Goal: Transaction & Acquisition: Purchase product/service

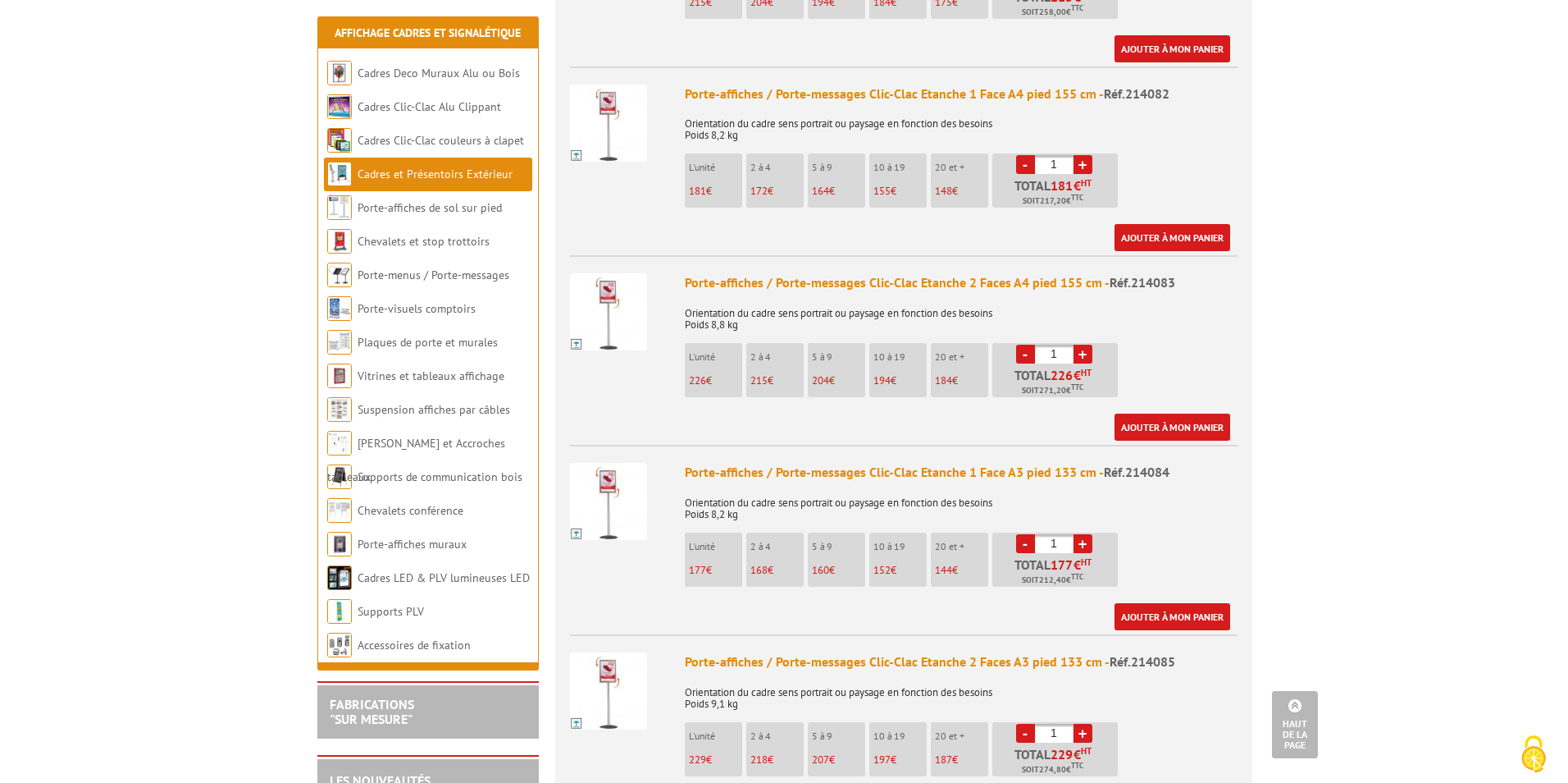
scroll to position [1149, 0]
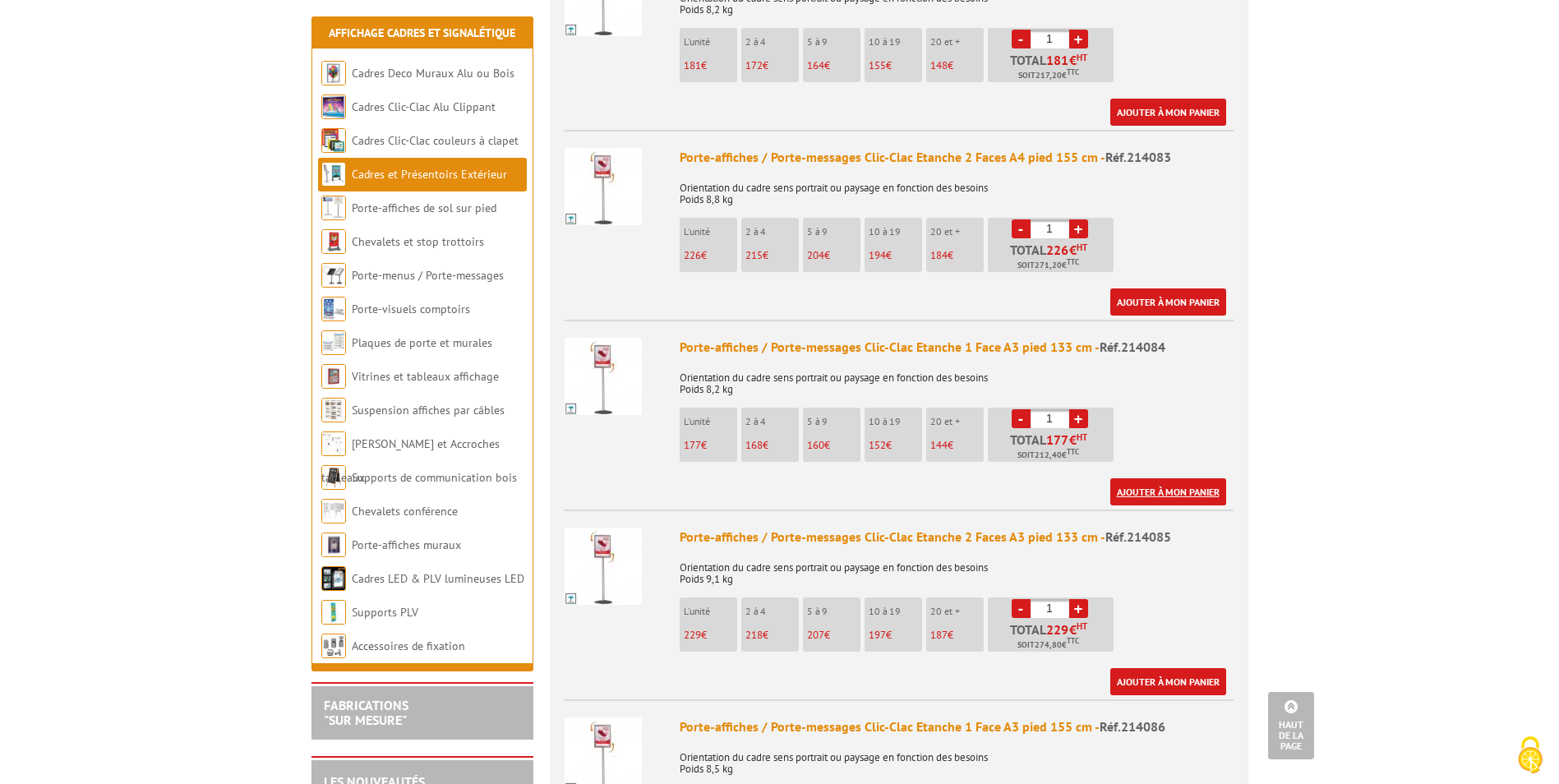
click at [1212, 478] on link "Ajouter à mon panier" at bounding box center [1167, 492] width 116 height 27
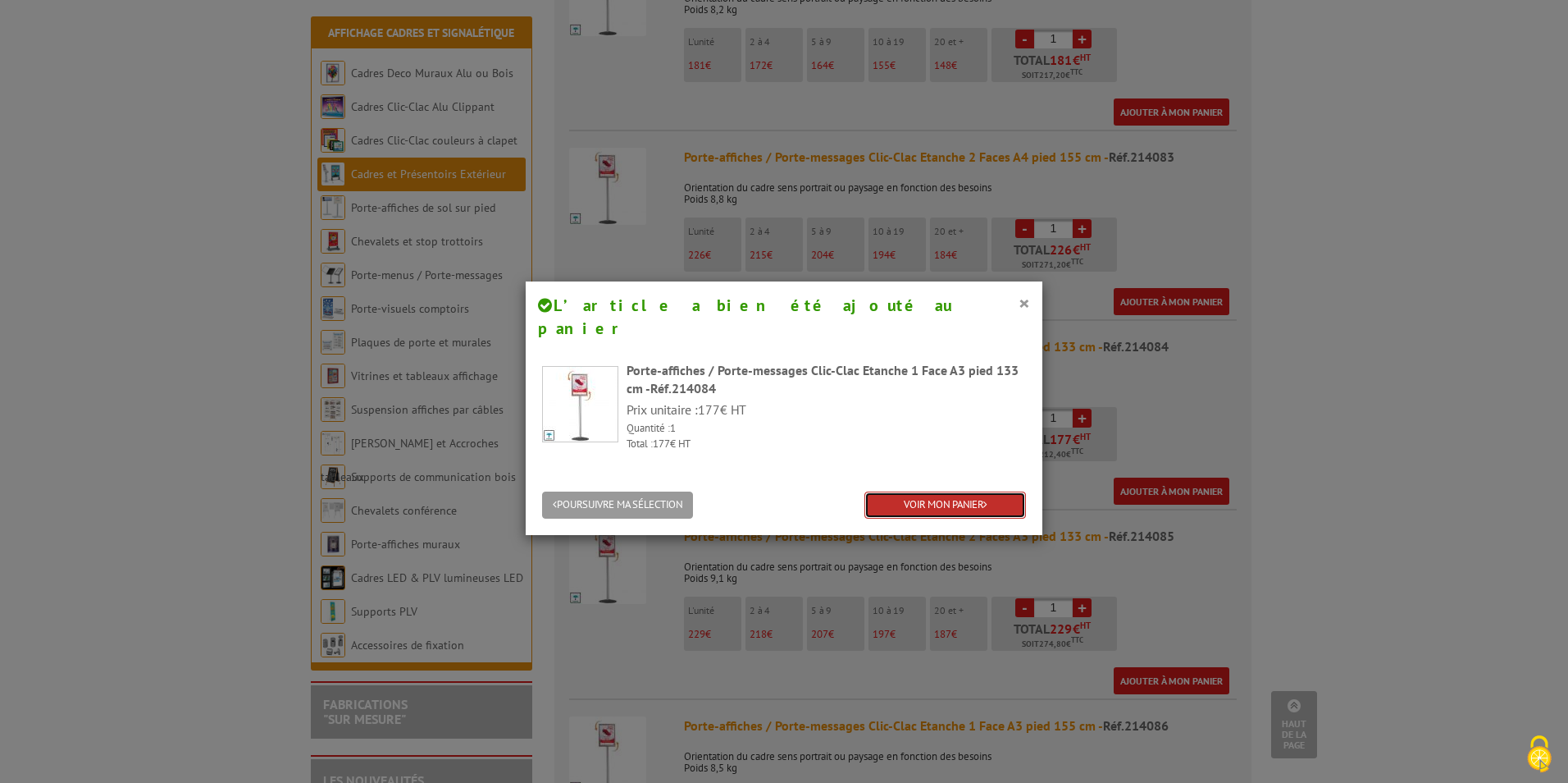
click at [972, 491] on link "VOIR MON PANIER" at bounding box center [945, 505] width 162 height 27
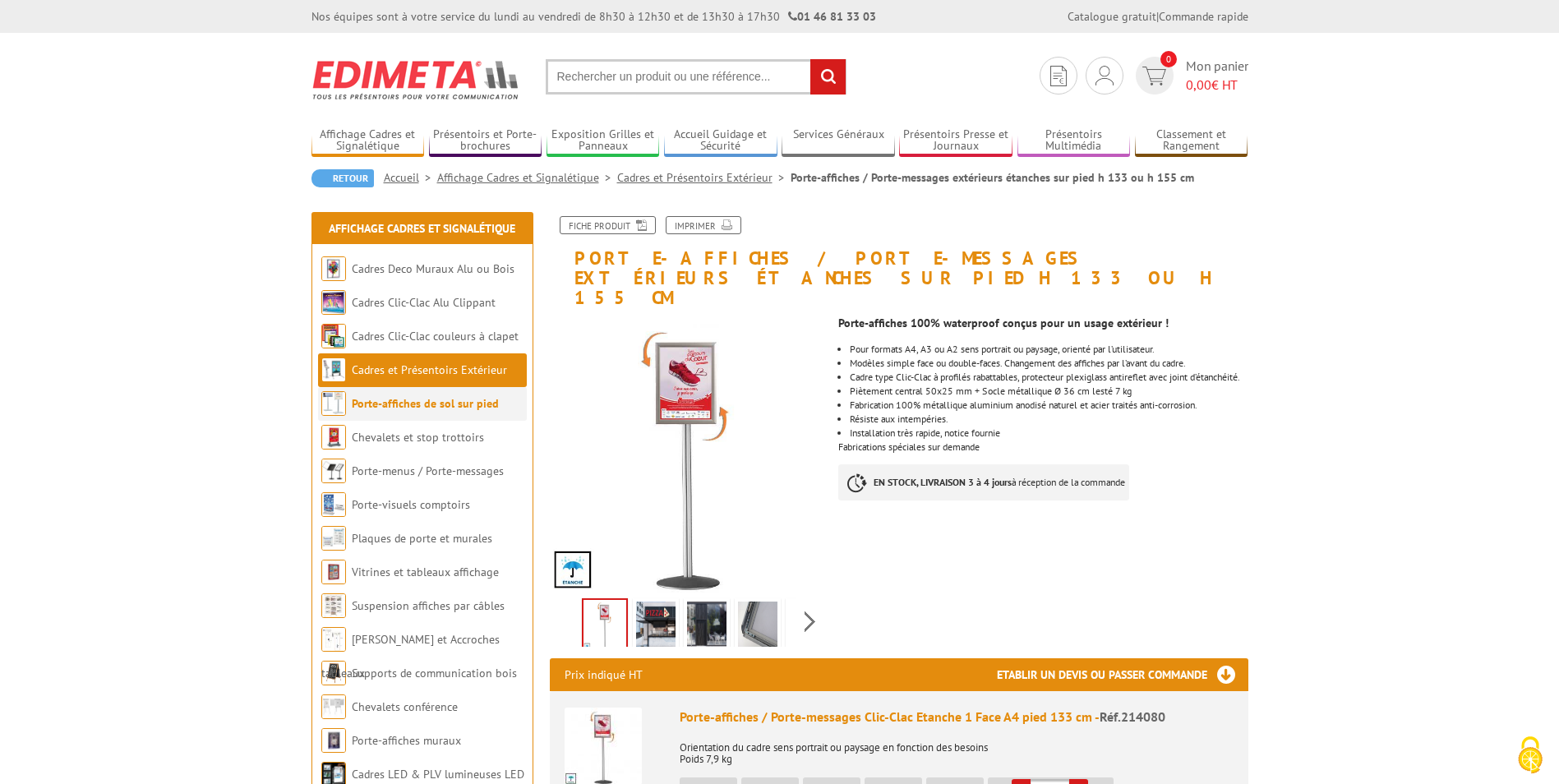
click at [421, 404] on link "Porte-affiches de sol sur pied" at bounding box center [426, 403] width 147 height 15
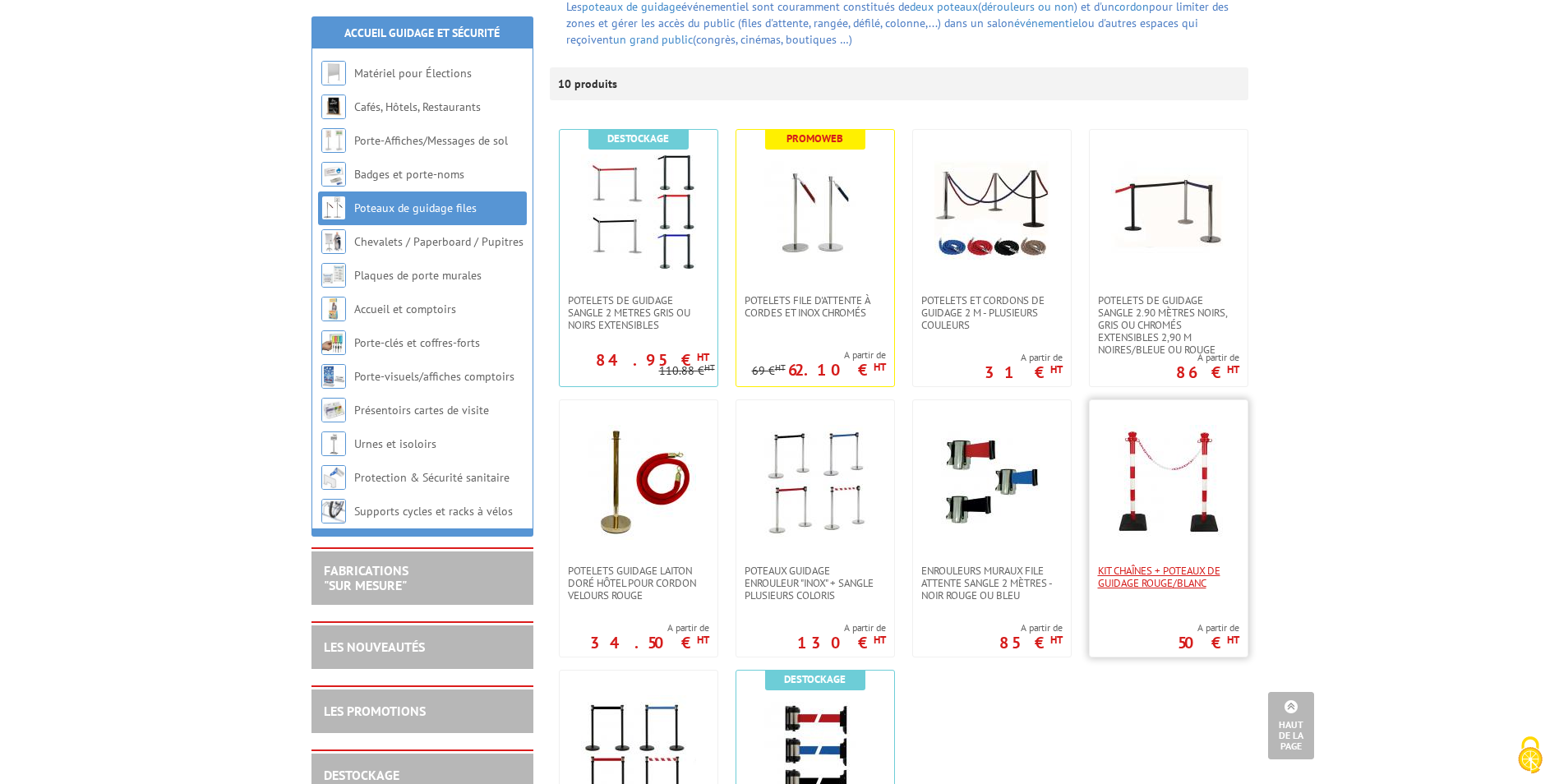
scroll to position [246, 0]
click at [622, 305] on span "POTELETS DE GUIDAGE SANGLE 2 METRES GRIS OU NOIRS EXTENSIBLEs" at bounding box center [638, 313] width 141 height 37
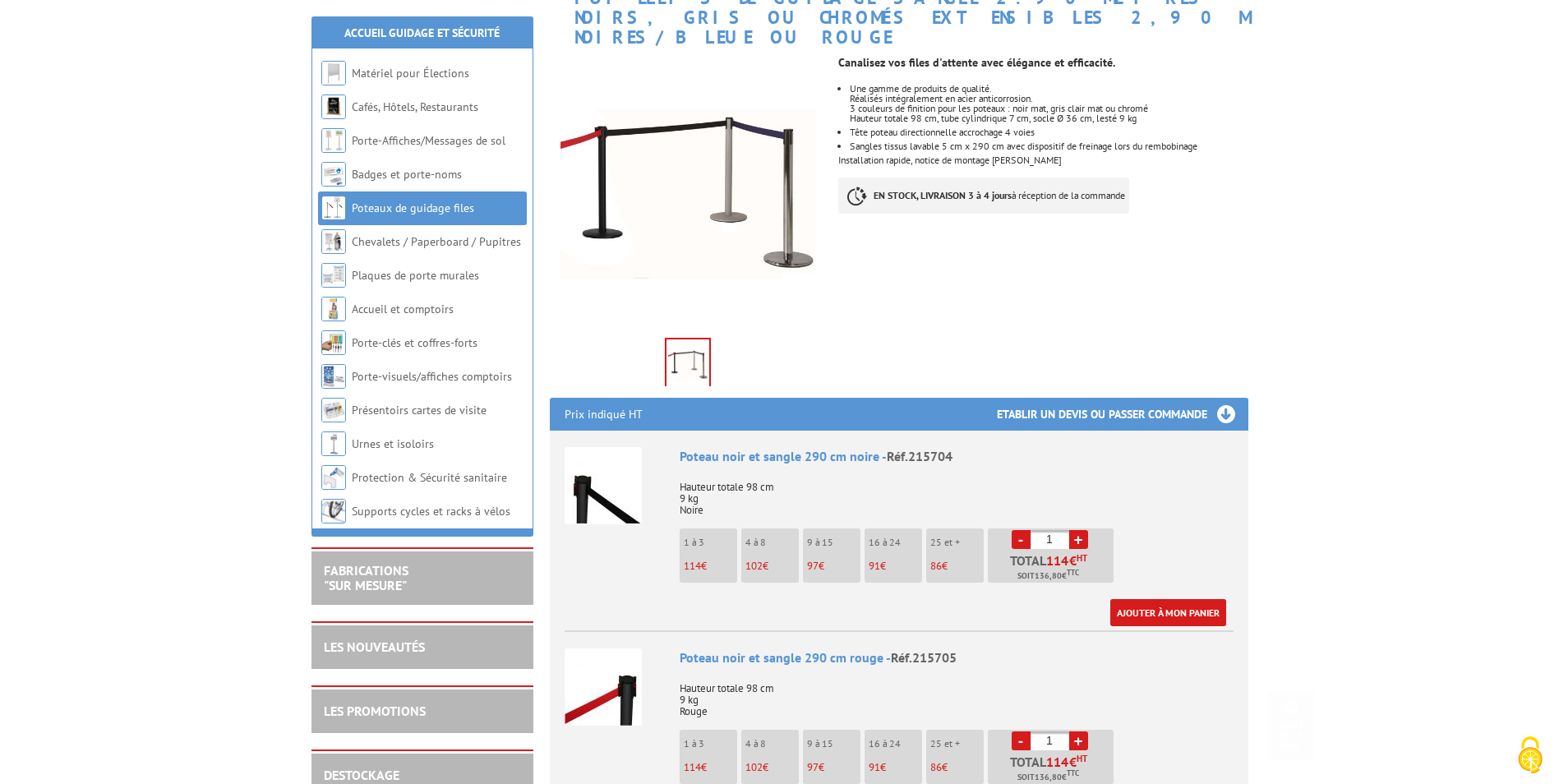
scroll to position [493, 0]
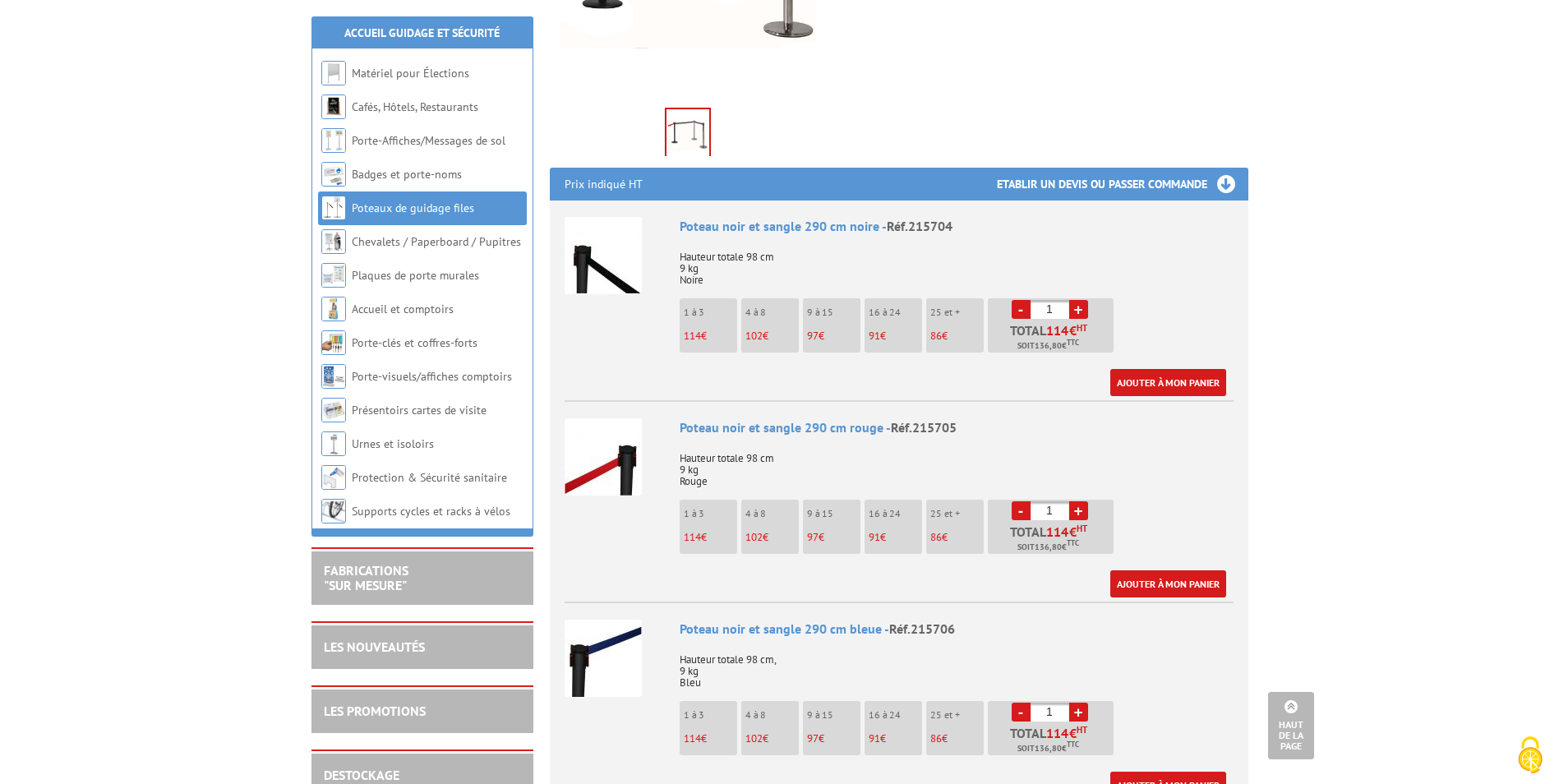
click at [634, 449] on img at bounding box center [603, 457] width 77 height 77
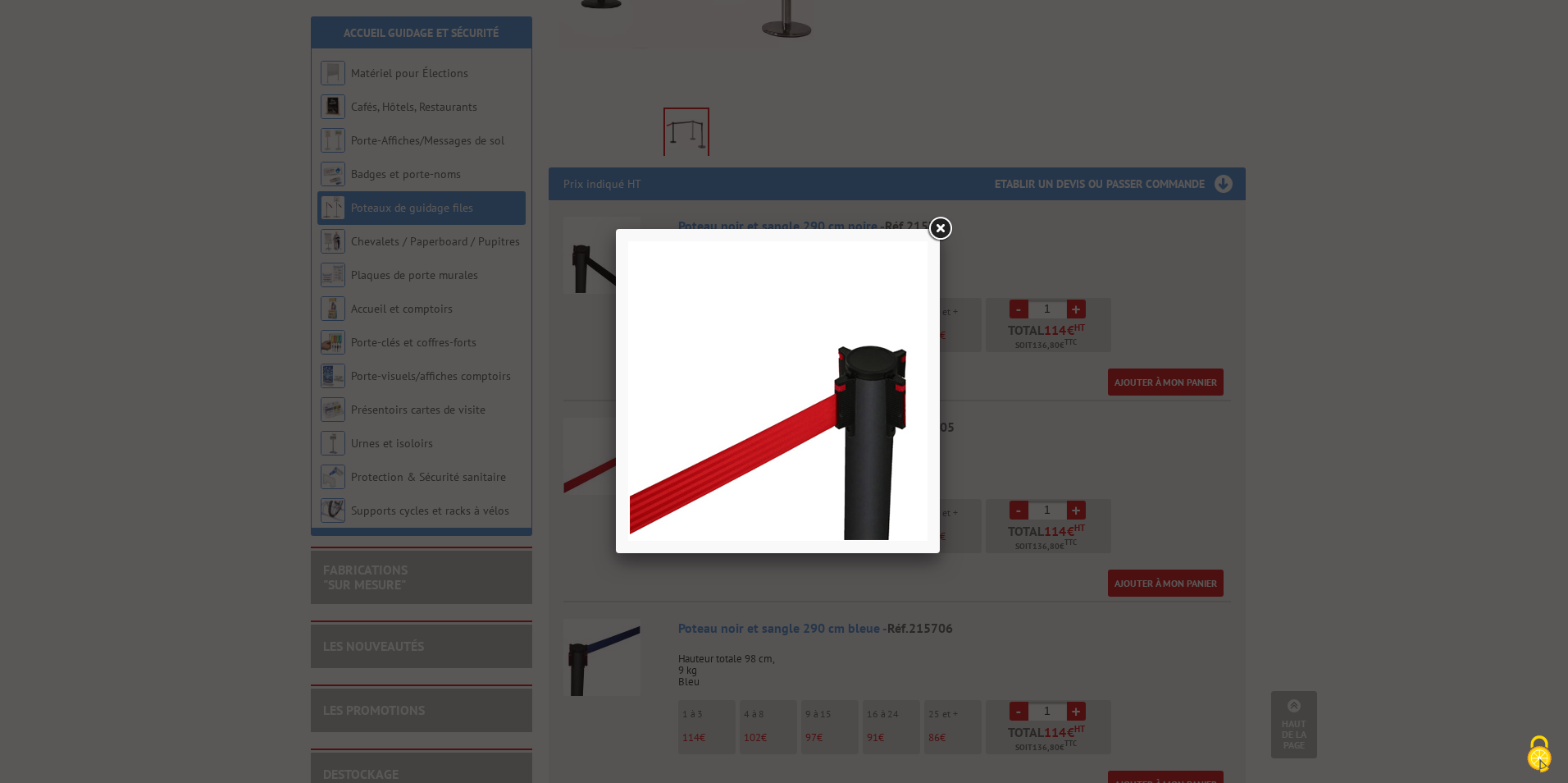
click at [942, 225] on link at bounding box center [940, 229] width 30 height 30
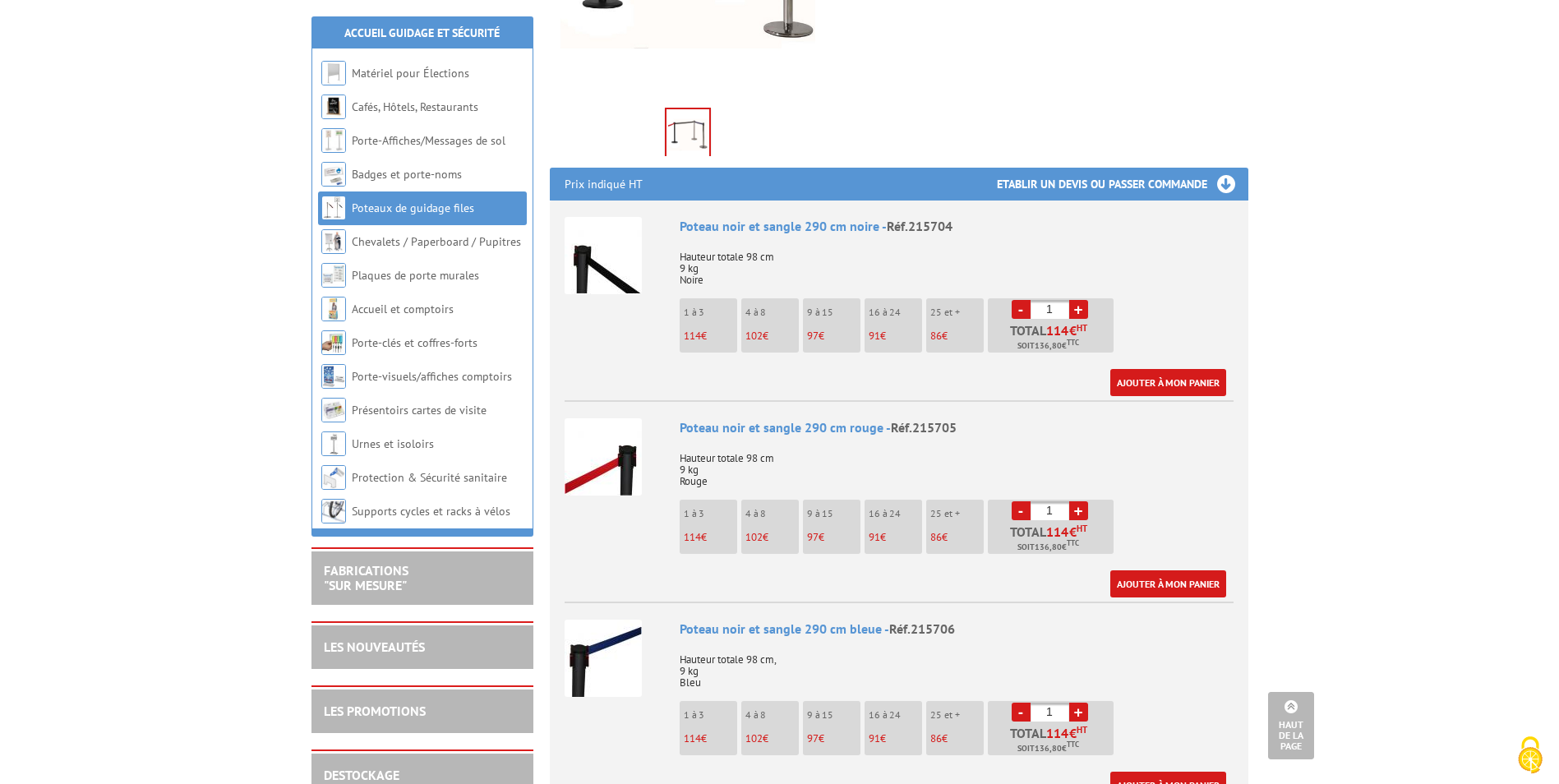
click at [605, 435] on img at bounding box center [603, 457] width 77 height 77
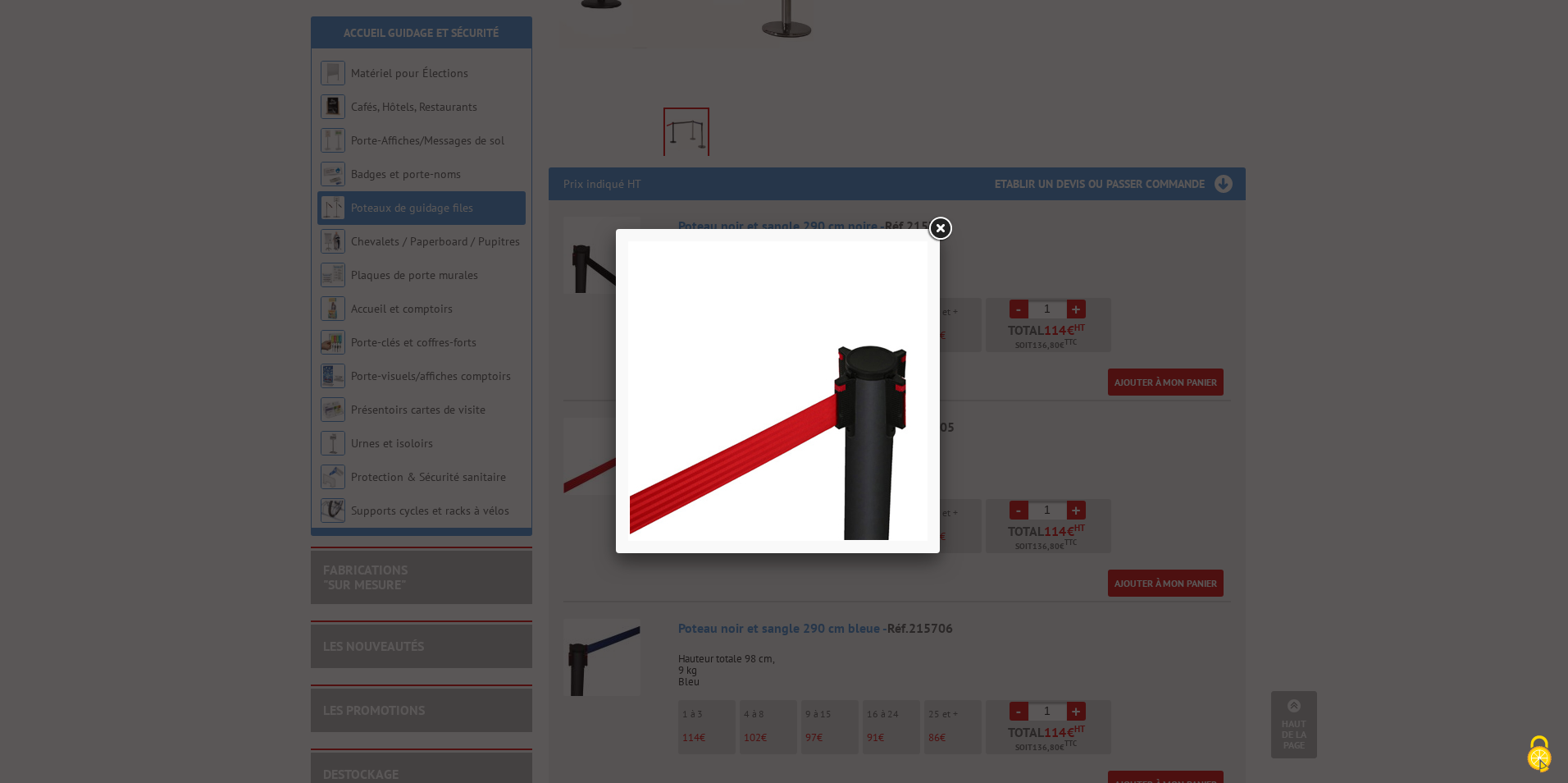
click at [940, 229] on link at bounding box center [940, 229] width 30 height 30
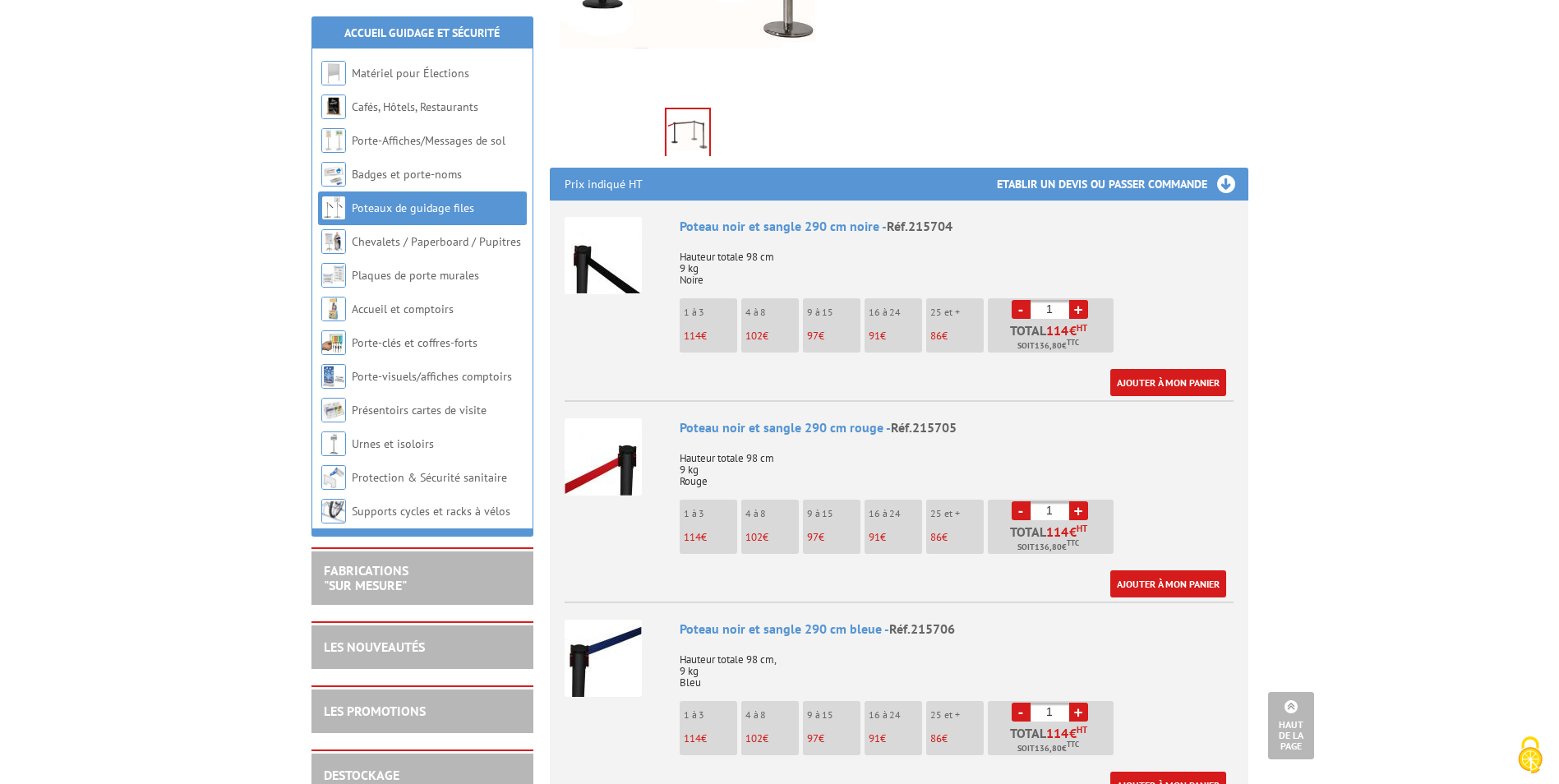
click at [1082, 501] on link "+" at bounding box center [1078, 510] width 19 height 19
click at [1021, 501] on link "-" at bounding box center [1021, 510] width 19 height 19
click at [1021, 501] on link "-" at bounding box center [1021, 510] width 19 height 19
type input "1"
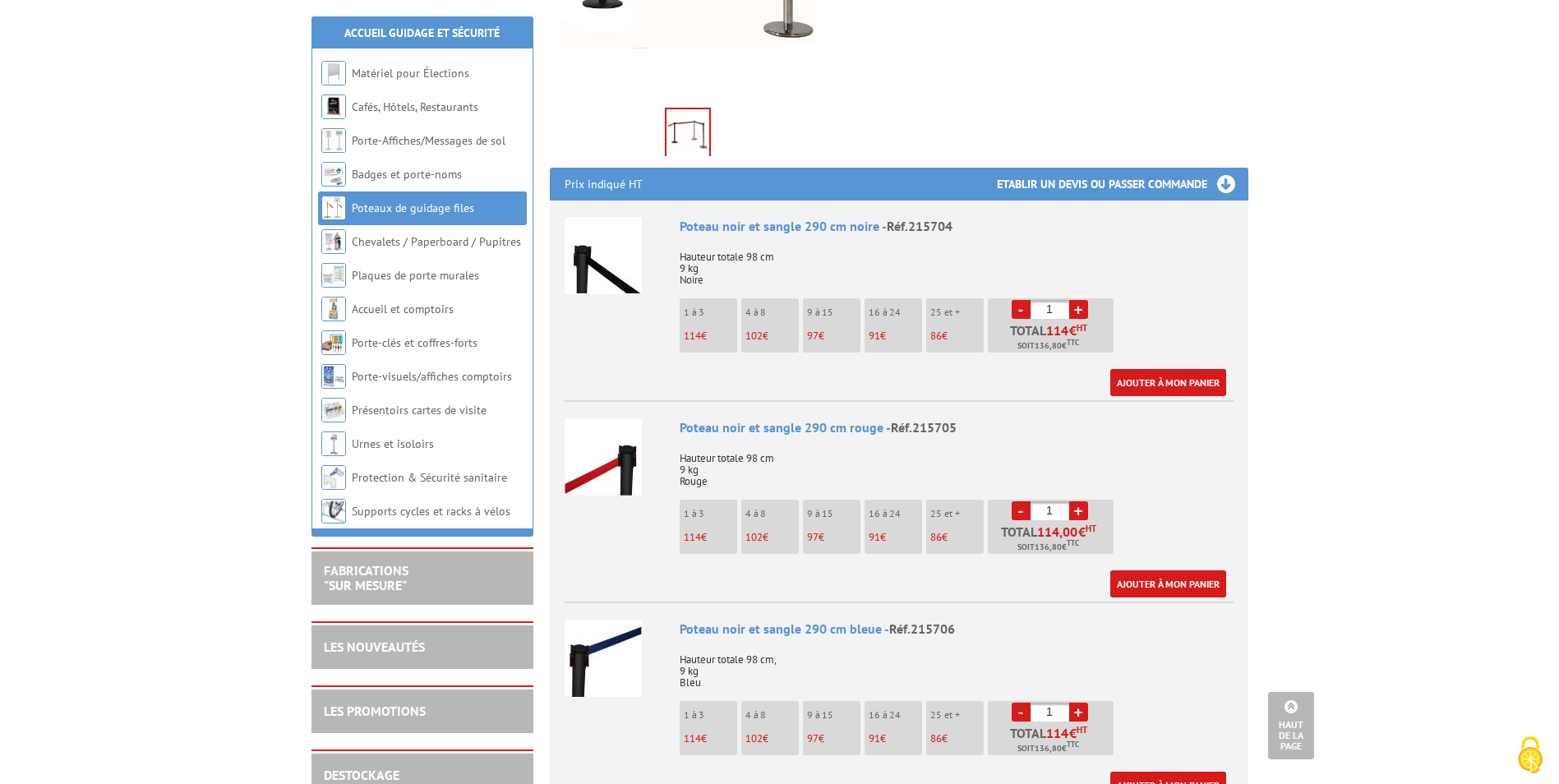
click at [1076, 300] on link "+" at bounding box center [1078, 309] width 19 height 19
click at [1019, 300] on link "-" at bounding box center [1021, 309] width 19 height 19
type input "1"
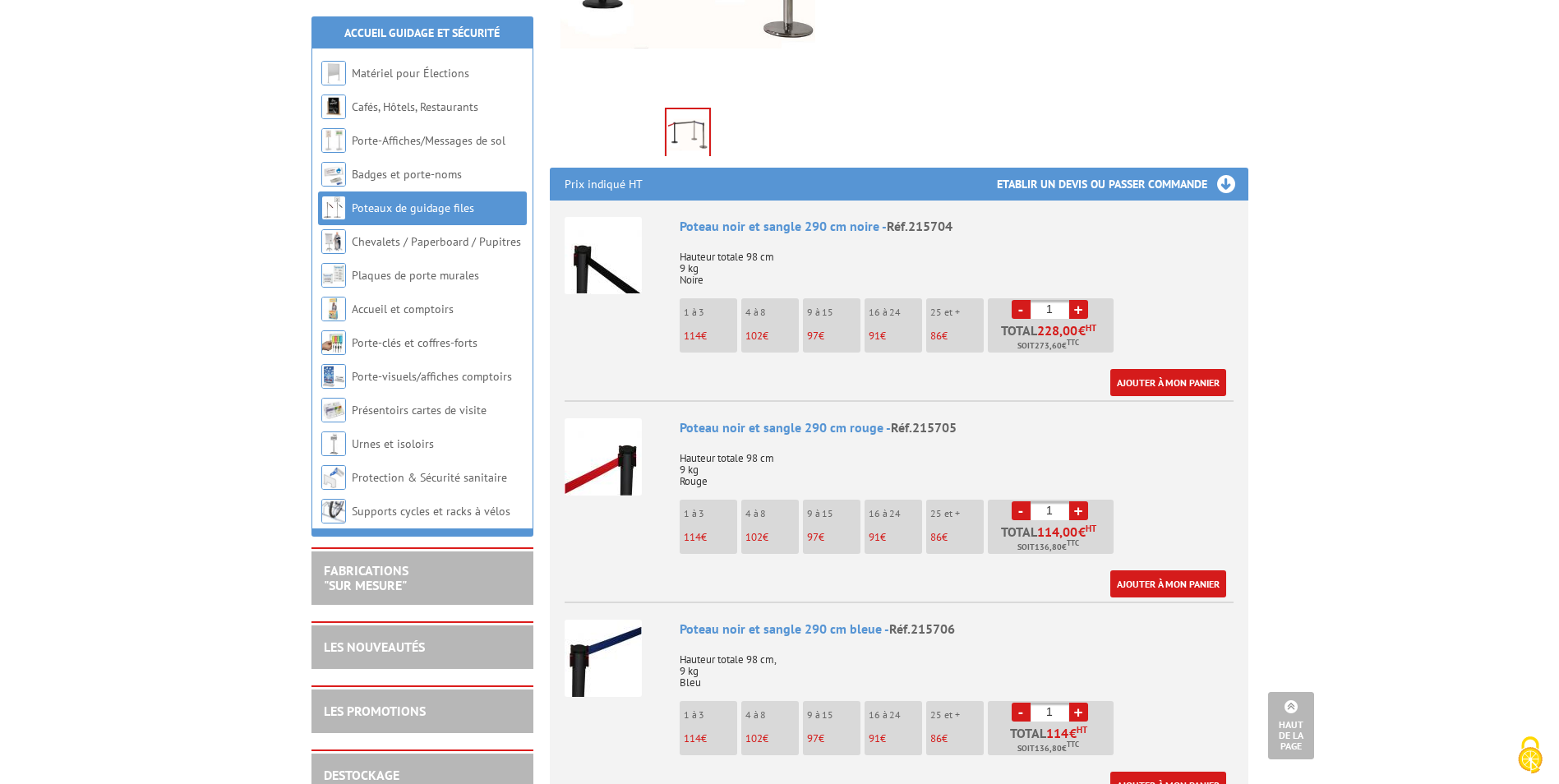
click at [1019, 300] on link "-" at bounding box center [1021, 309] width 19 height 19
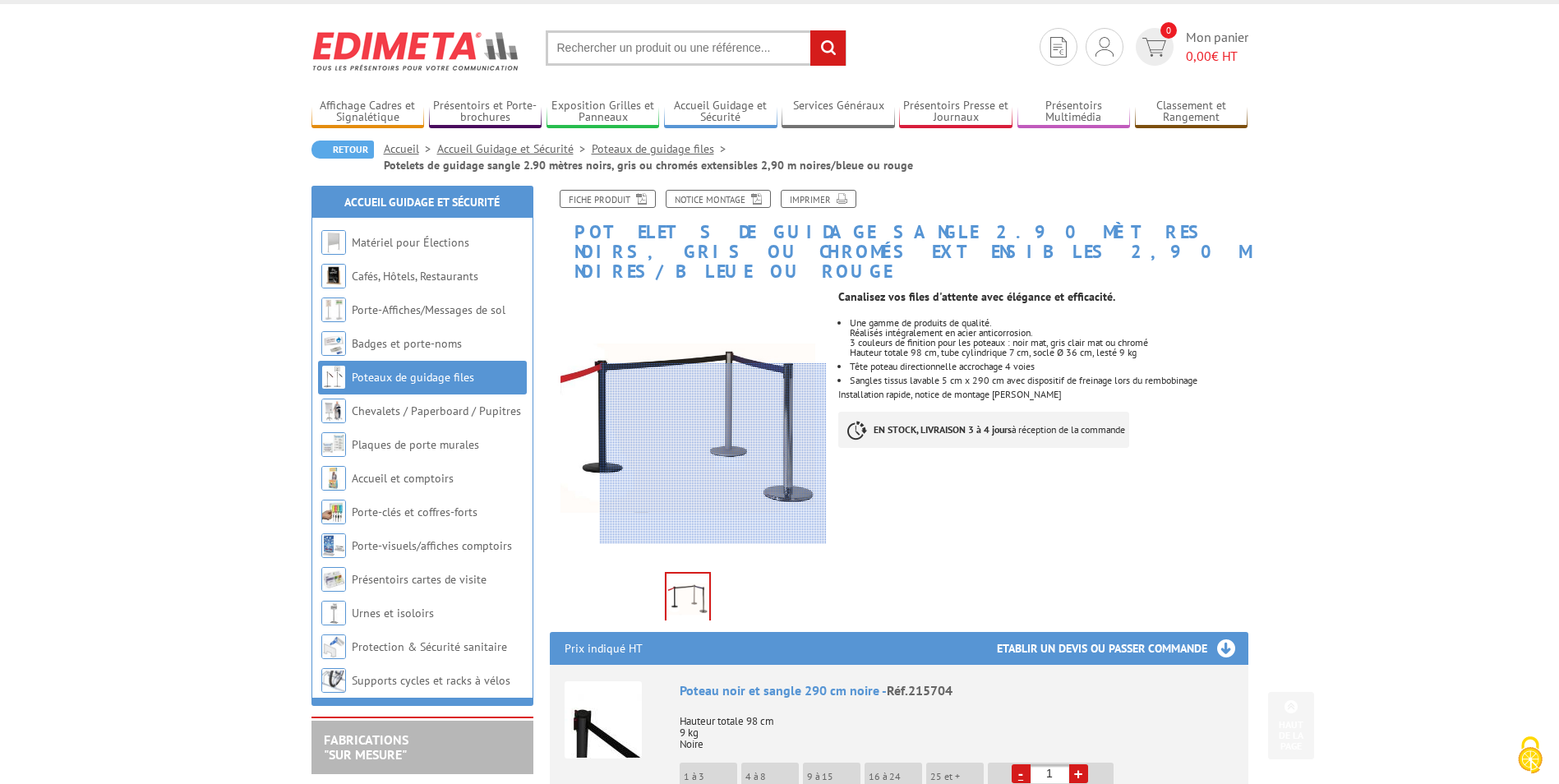
scroll to position [0, 0]
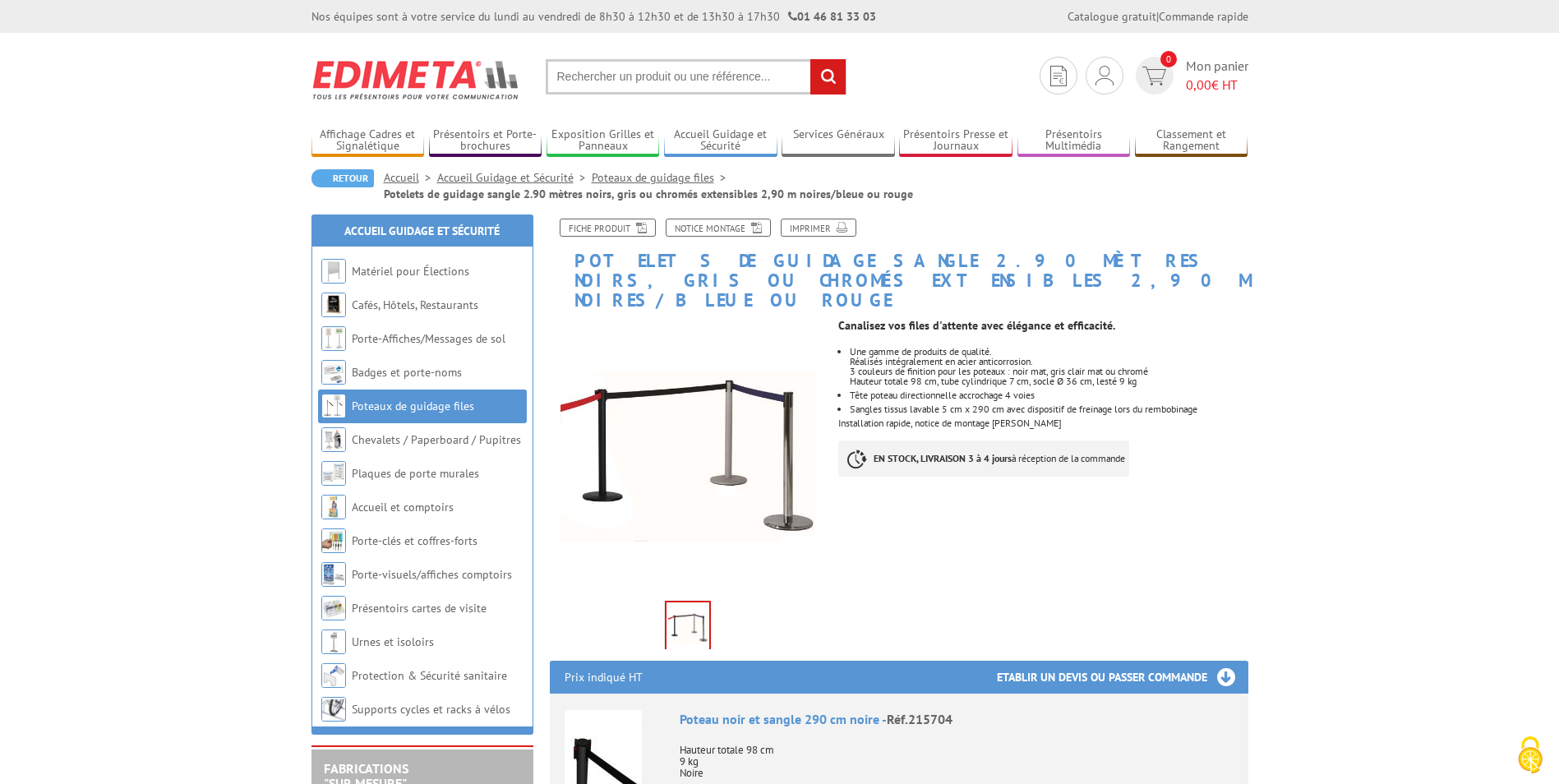
click at [658, 180] on link "Poteaux de guidage files" at bounding box center [661, 177] width 140 height 15
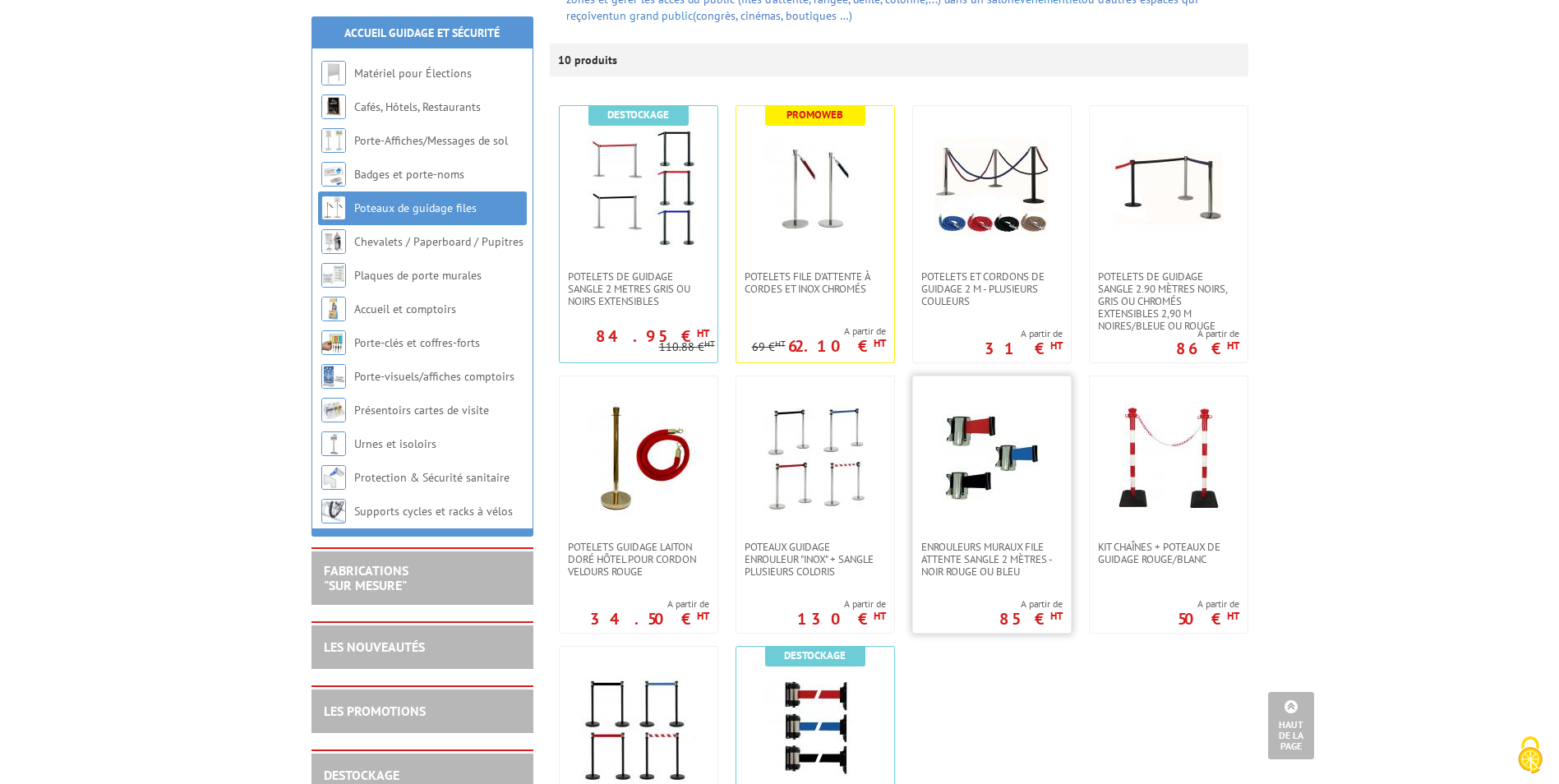
scroll to position [246, 0]
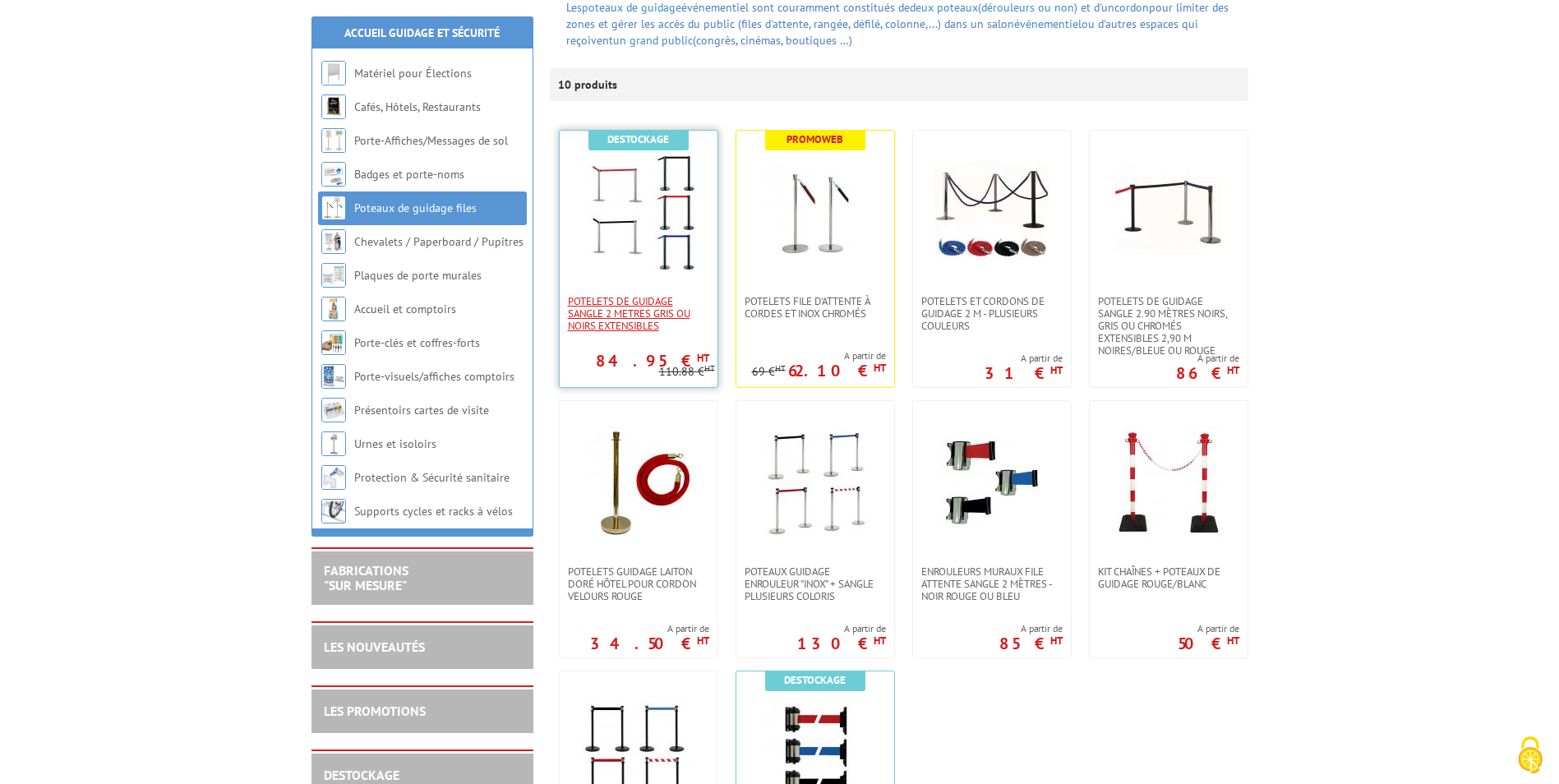
click at [629, 297] on span "POTELETS DE GUIDAGE SANGLE 2 METRES GRIS OU NOIRS EXTENSIBLEs" at bounding box center [638, 313] width 141 height 37
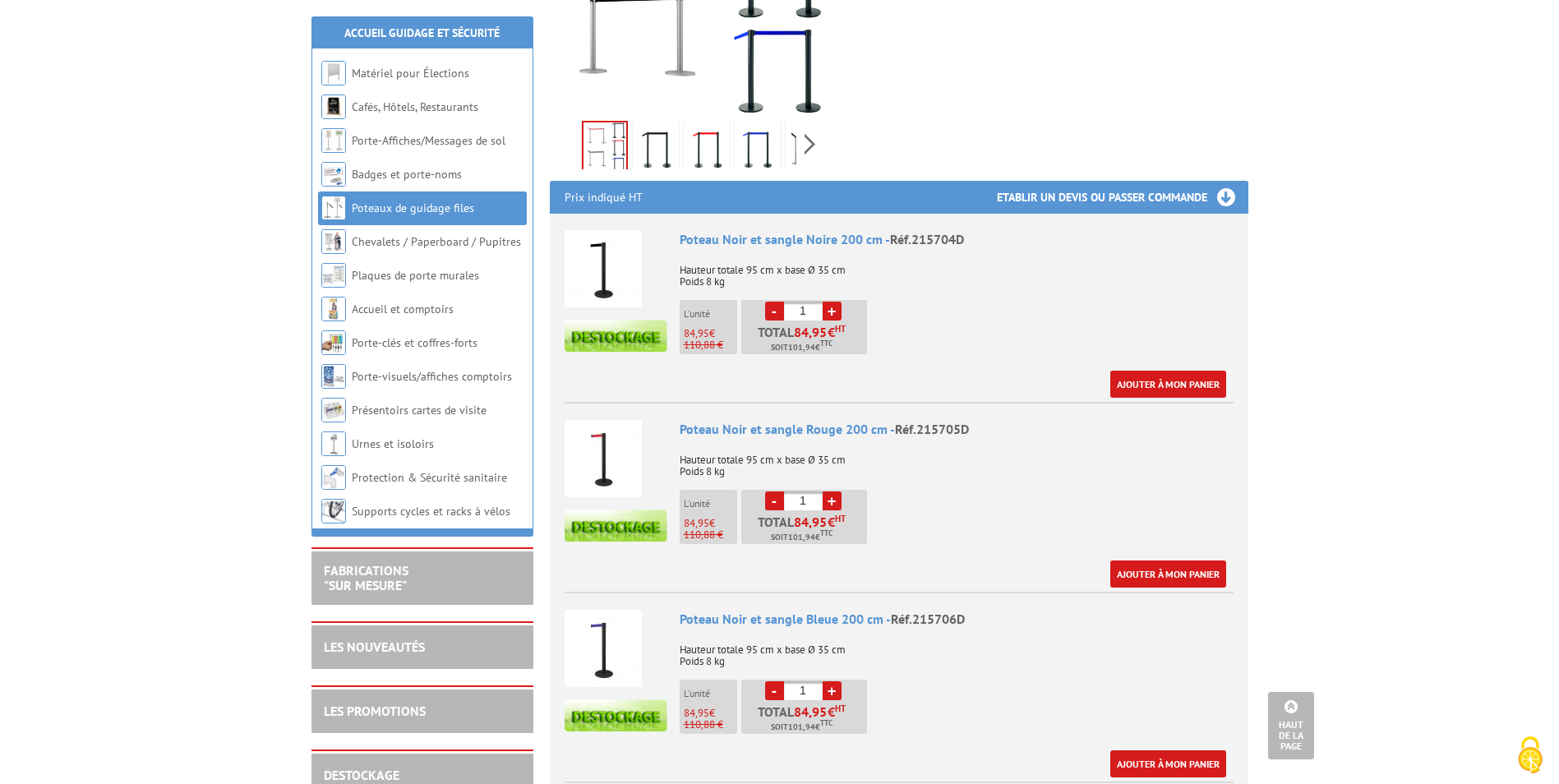
scroll to position [493, 0]
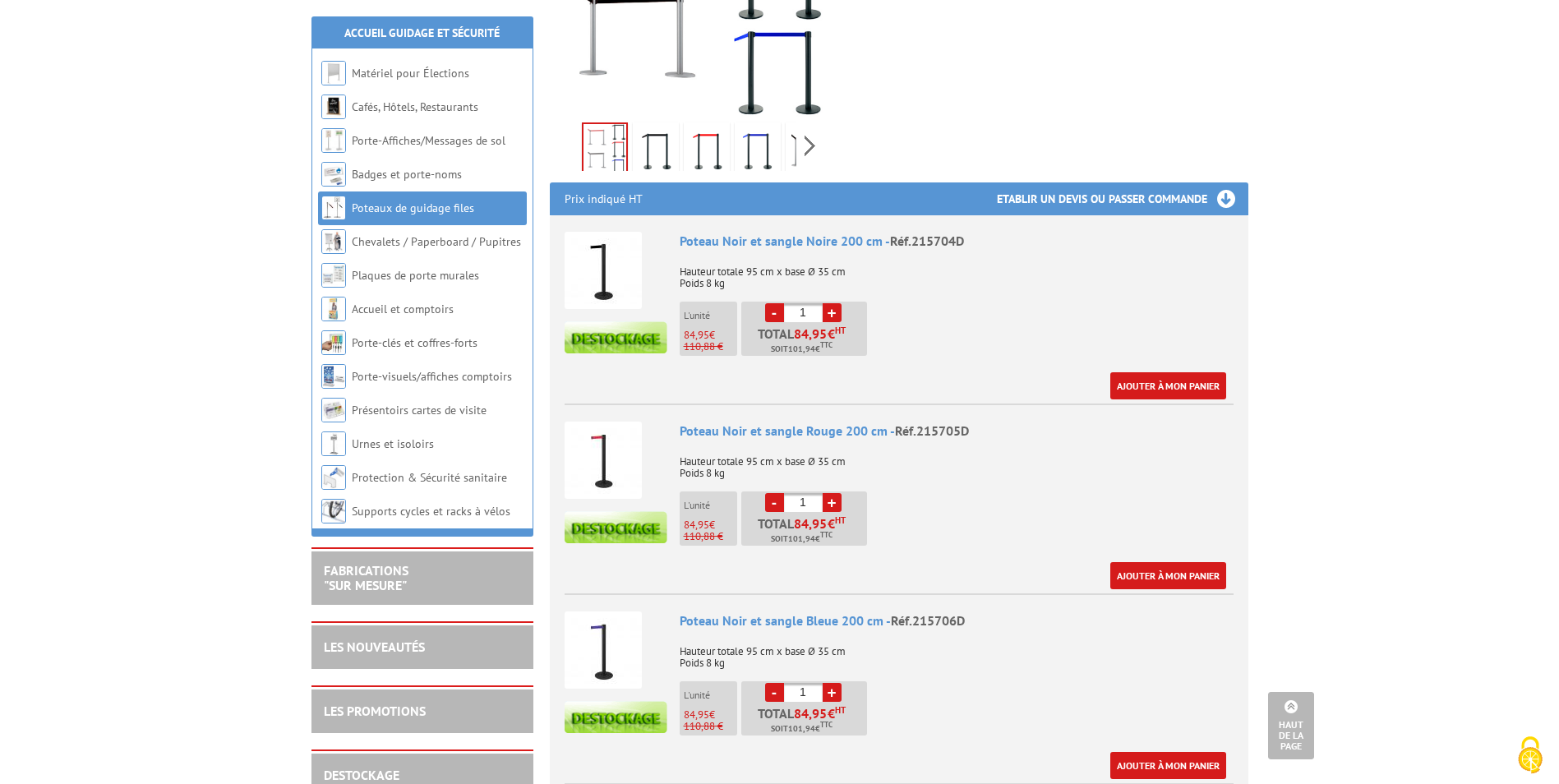
click at [593, 270] on img at bounding box center [603, 270] width 77 height 77
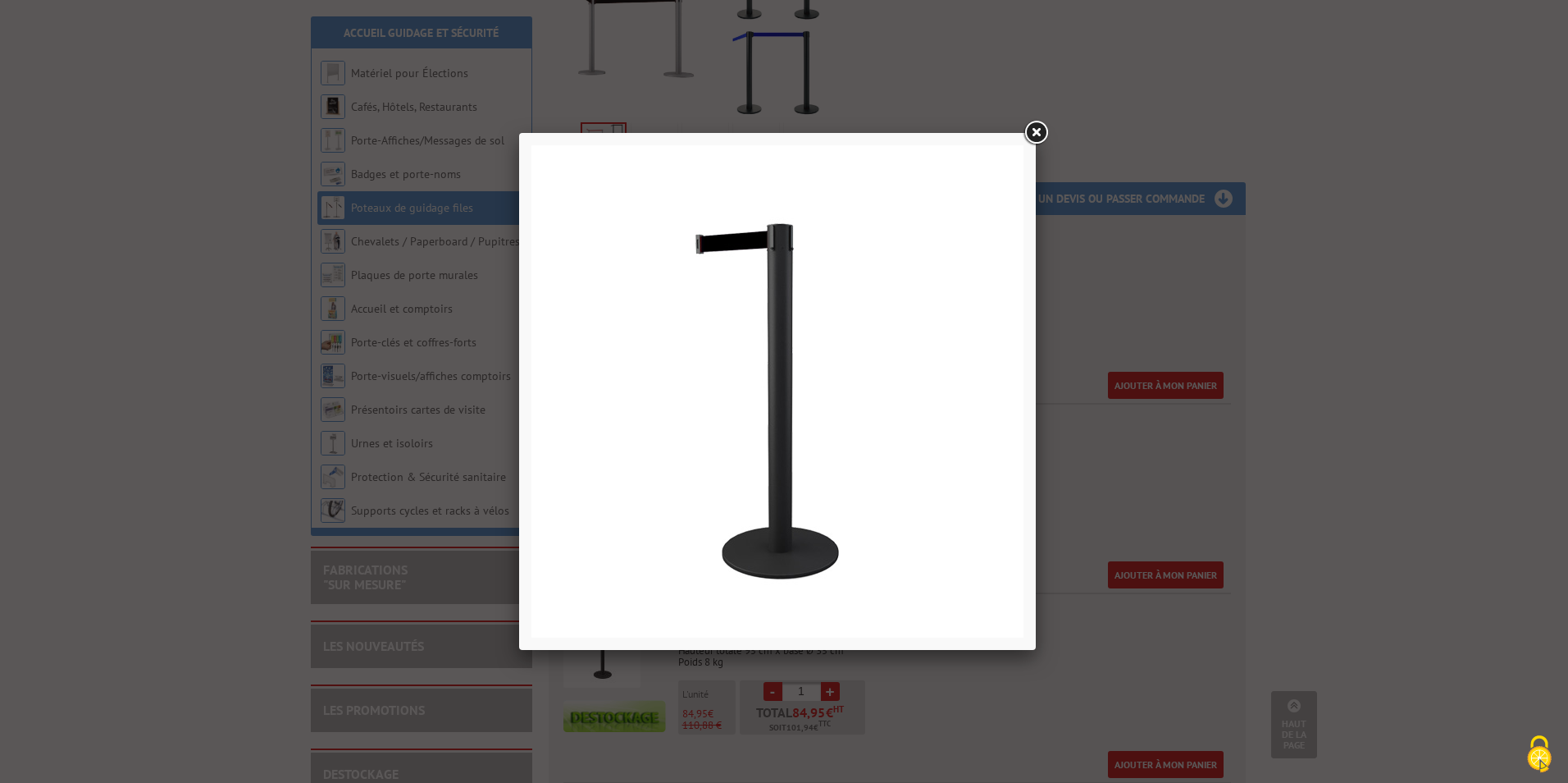
click at [1032, 126] on link at bounding box center [1036, 133] width 30 height 30
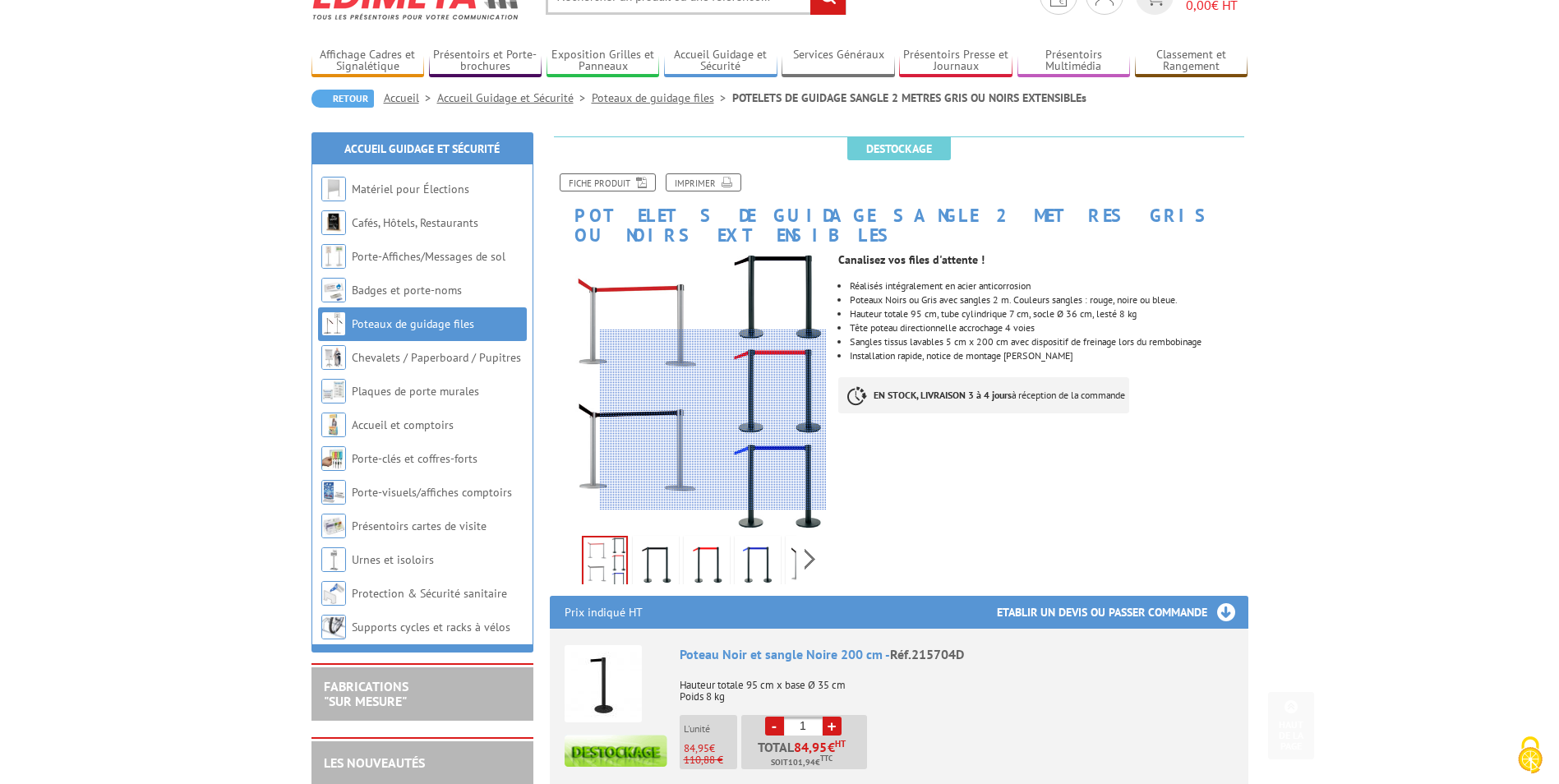
scroll to position [0, 0]
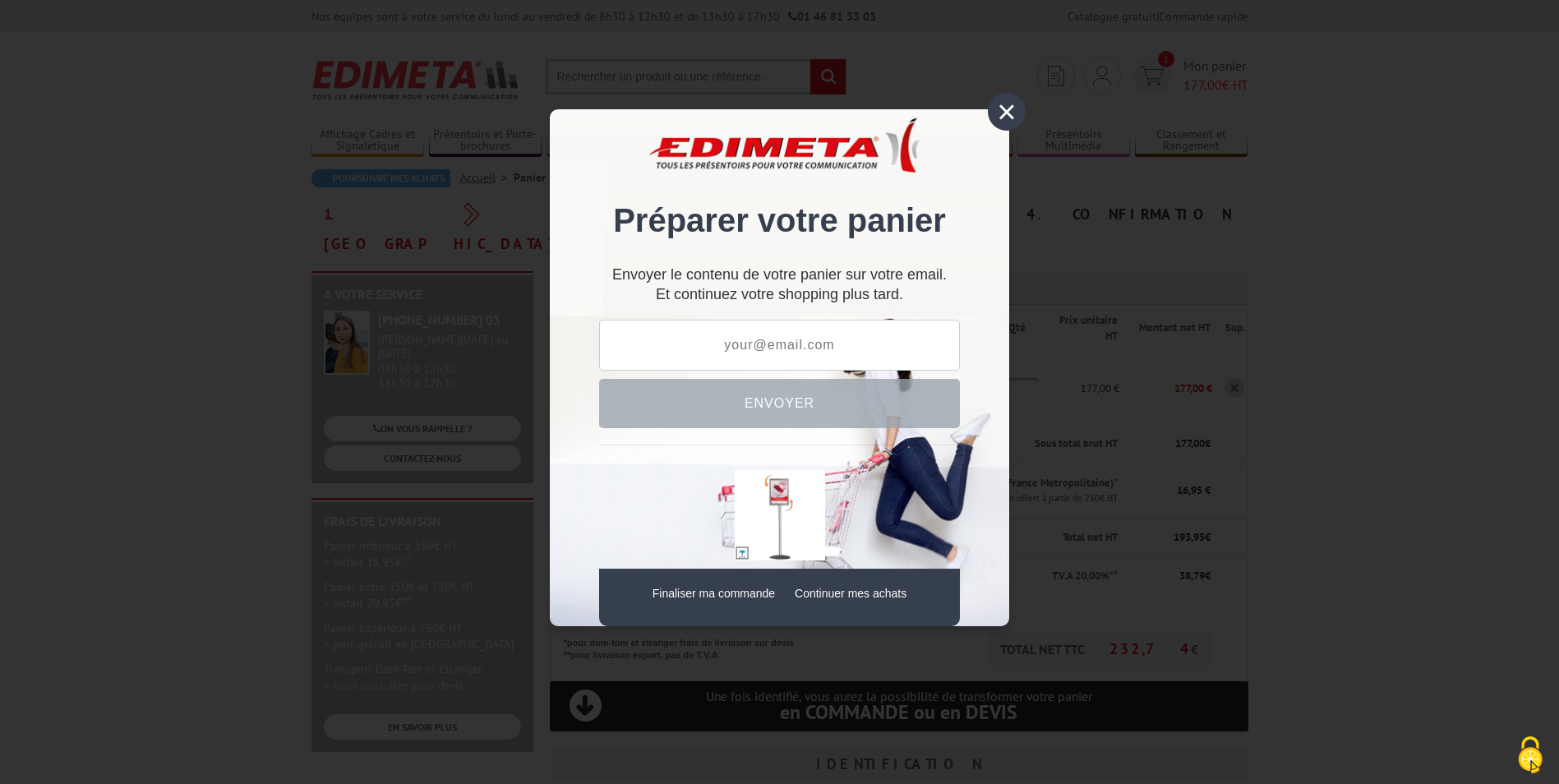
click at [1001, 113] on div "×" at bounding box center [1007, 112] width 38 height 38
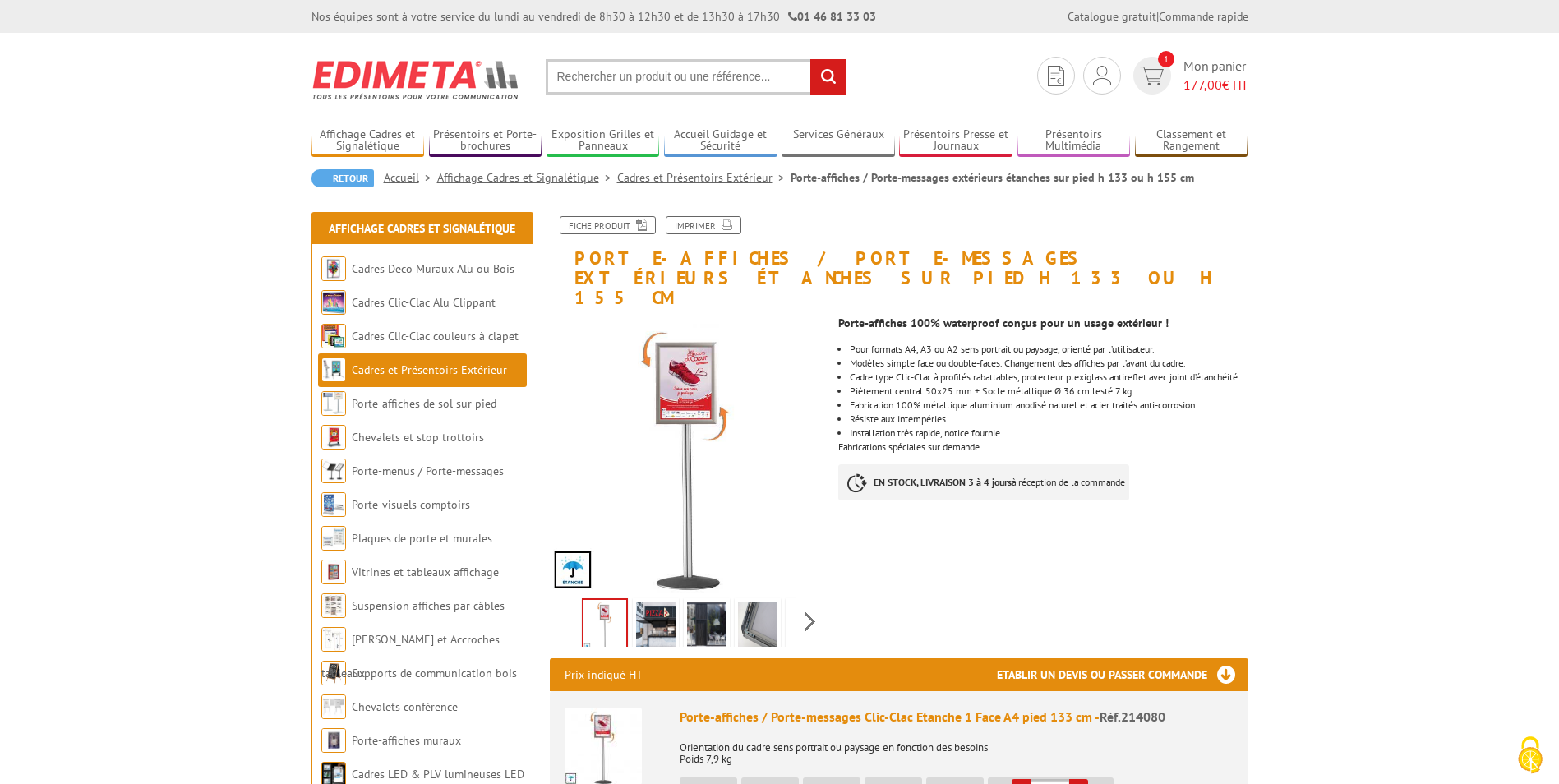
click at [426, 376] on link "Cadres et Présentoirs Extérieur" at bounding box center [429, 369] width 156 height 15
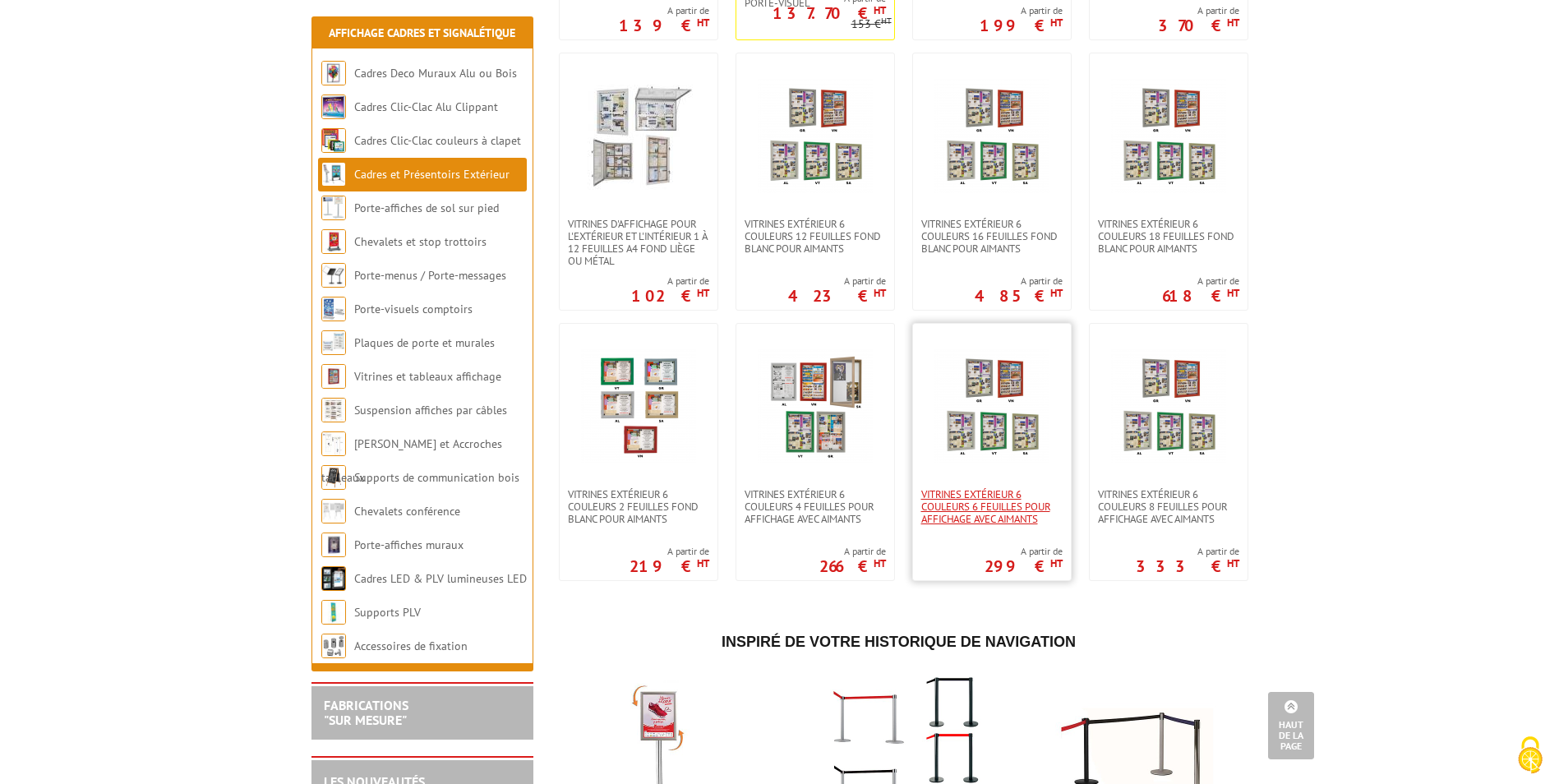
scroll to position [1151, 0]
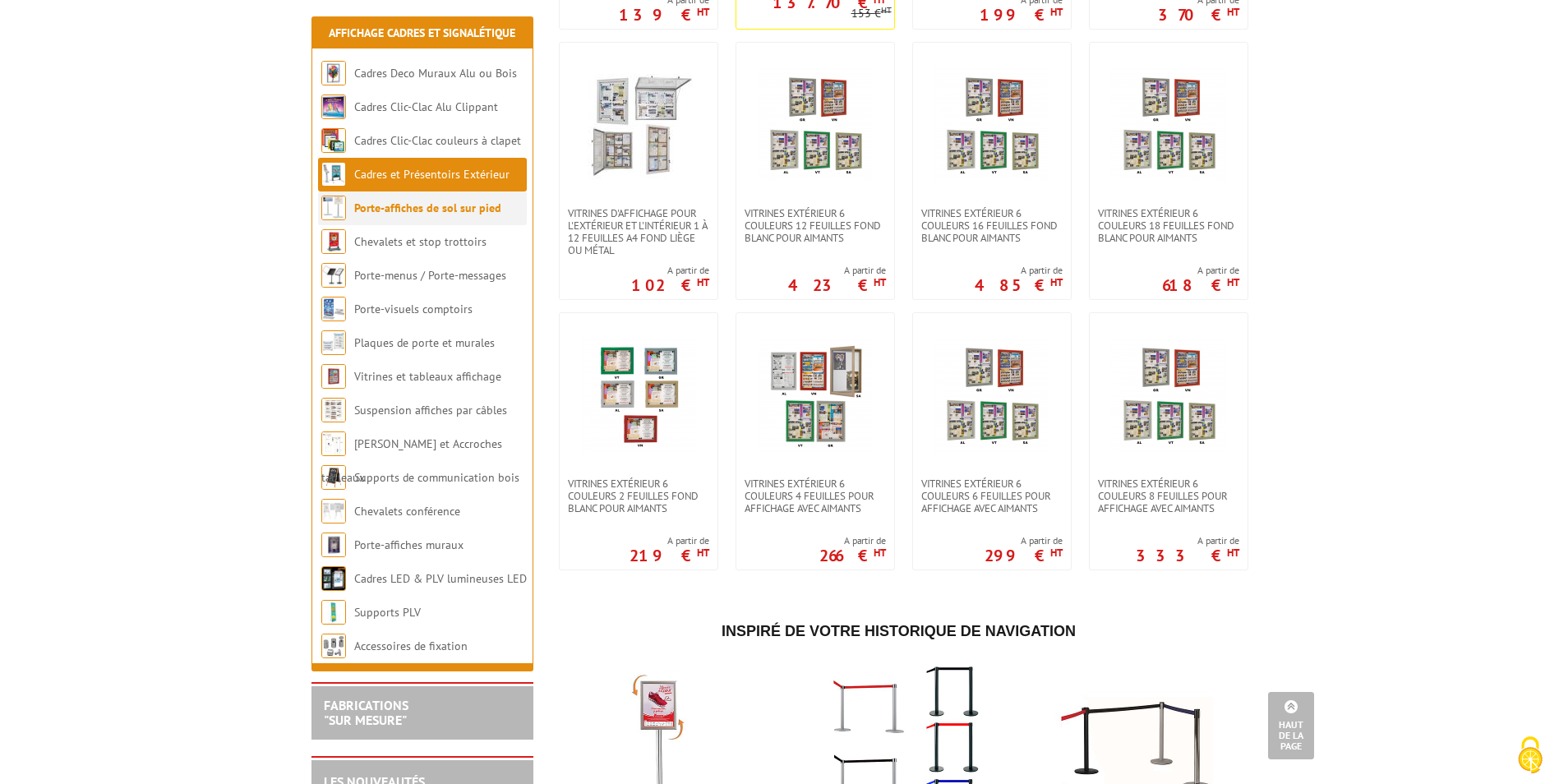
click at [430, 204] on link "Porte-affiches de sol sur pied" at bounding box center [427, 207] width 147 height 15
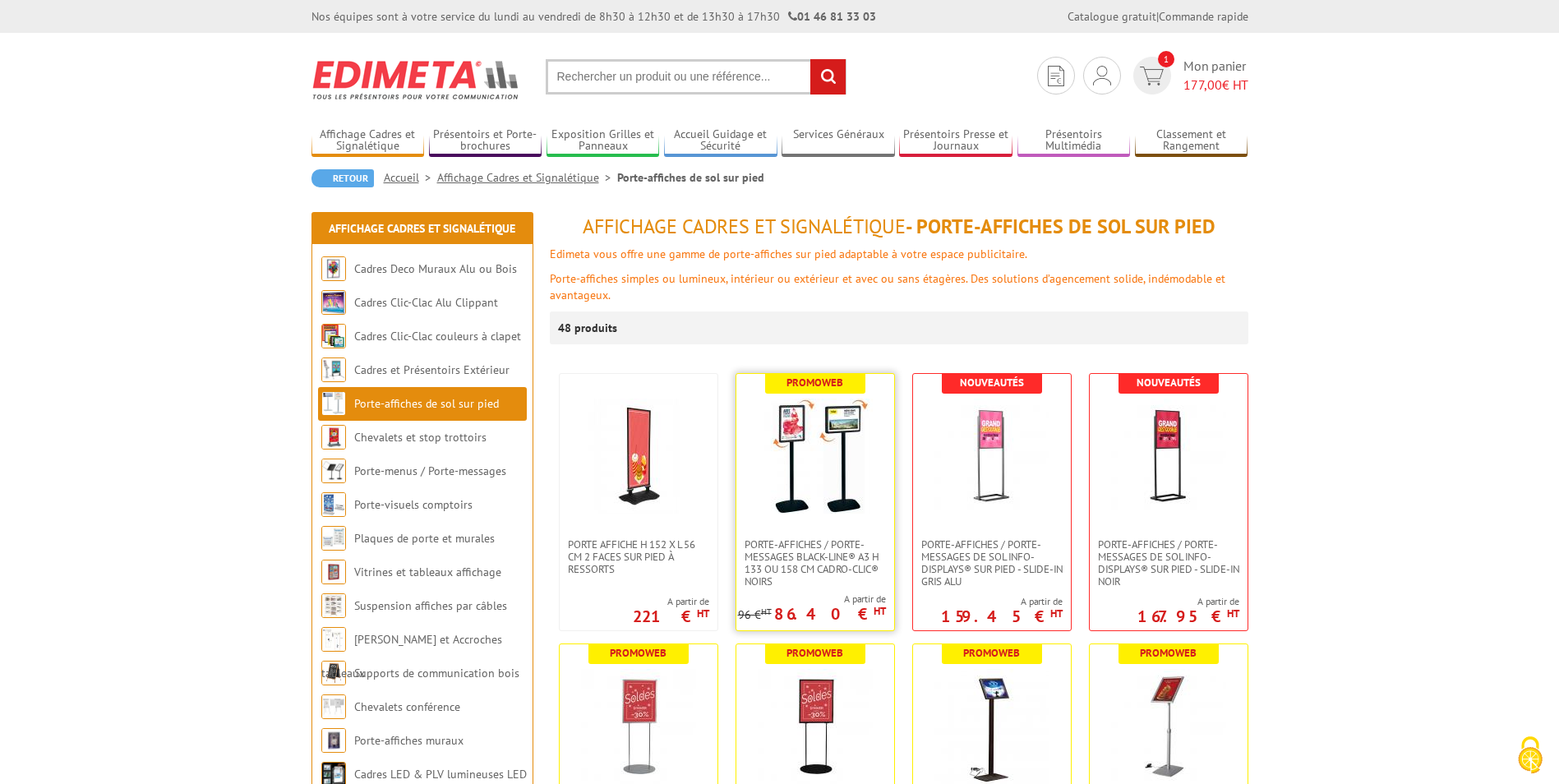
click at [857, 472] on img at bounding box center [815, 456] width 115 height 115
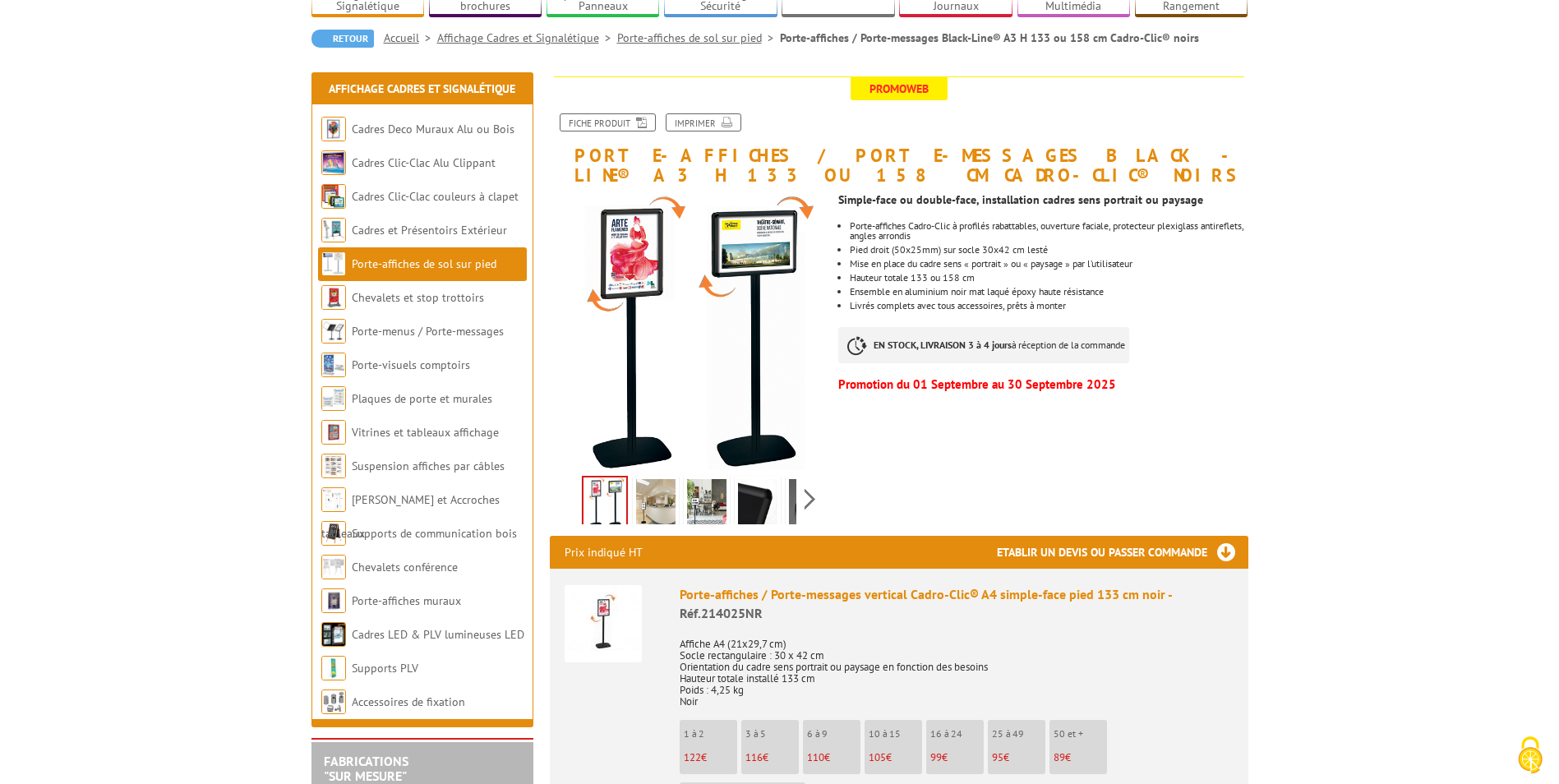
scroll to position [411, 0]
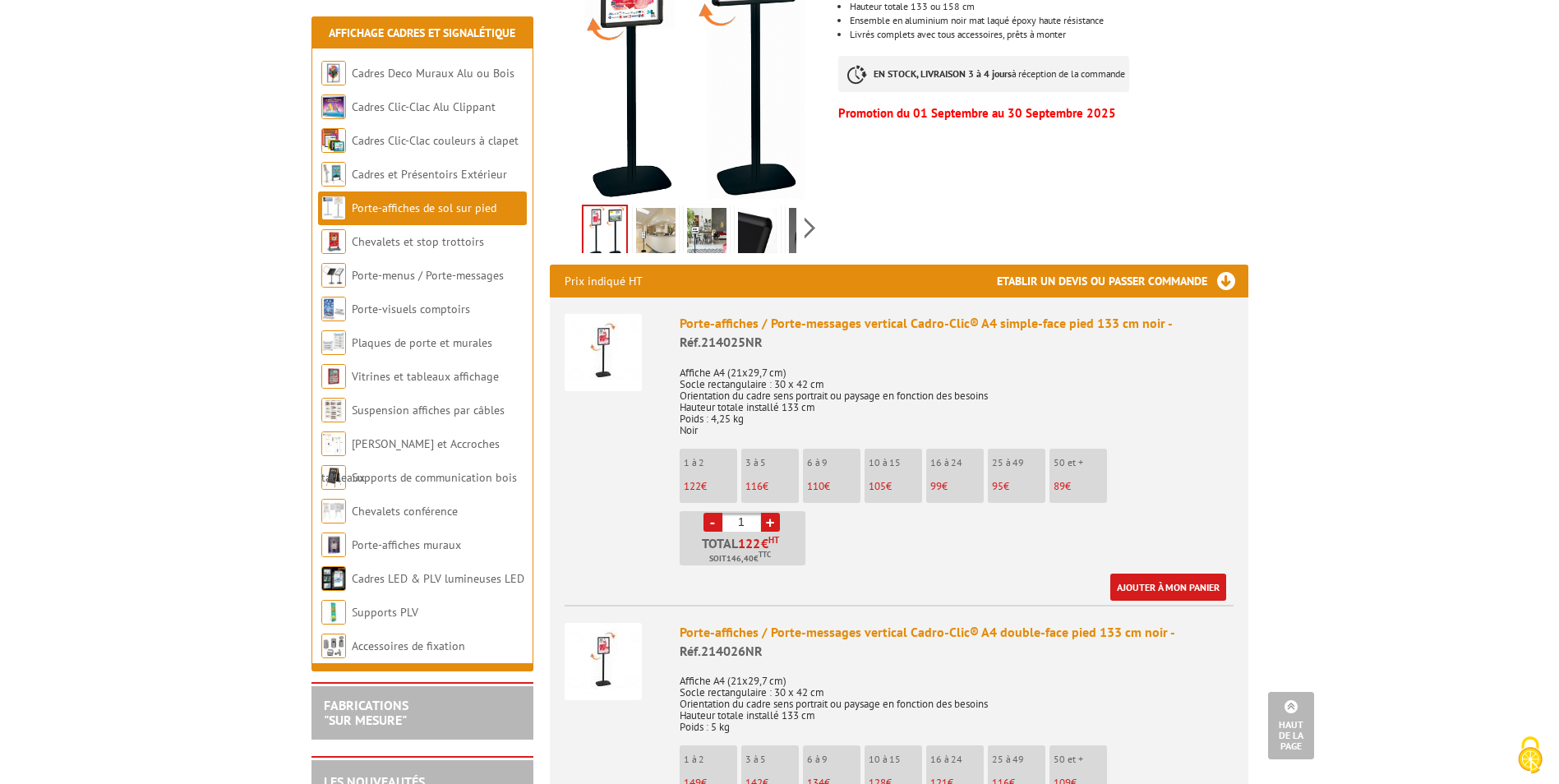
click at [773, 519] on link "+" at bounding box center [770, 522] width 19 height 19
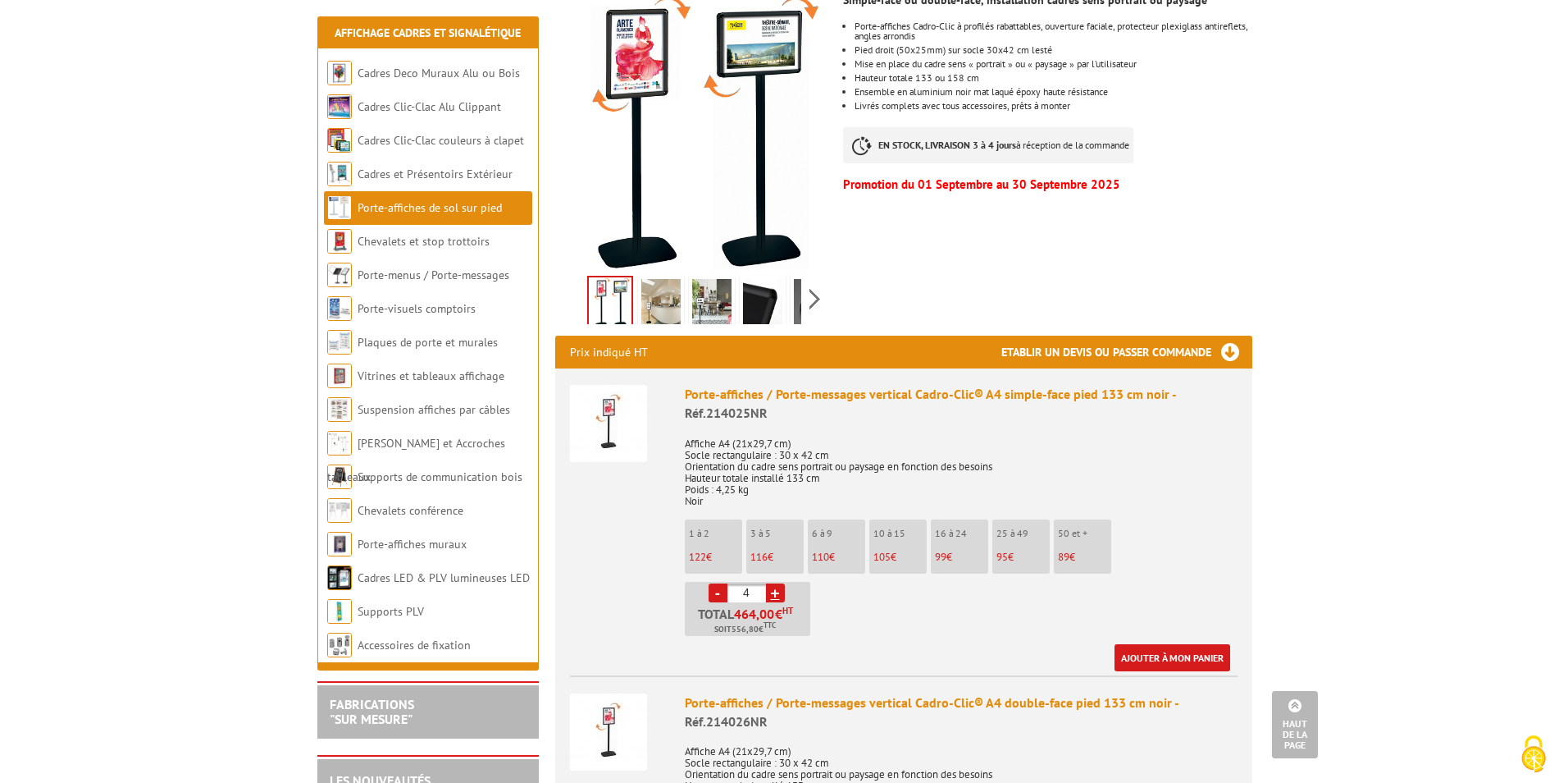
scroll to position [492, 0]
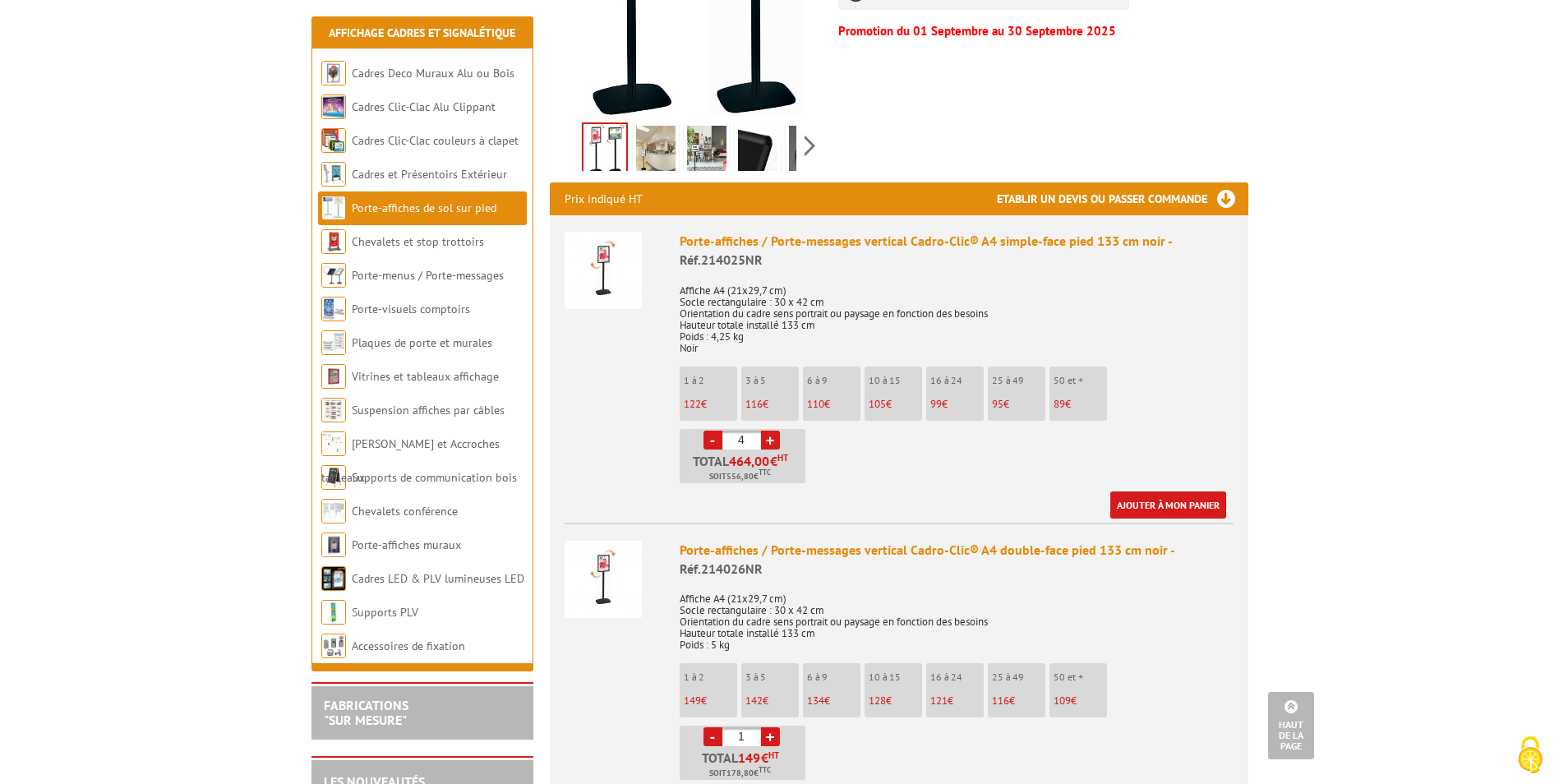
click at [712, 443] on link "-" at bounding box center [712, 439] width 19 height 19
click at [774, 439] on link "+" at bounding box center [770, 439] width 19 height 19
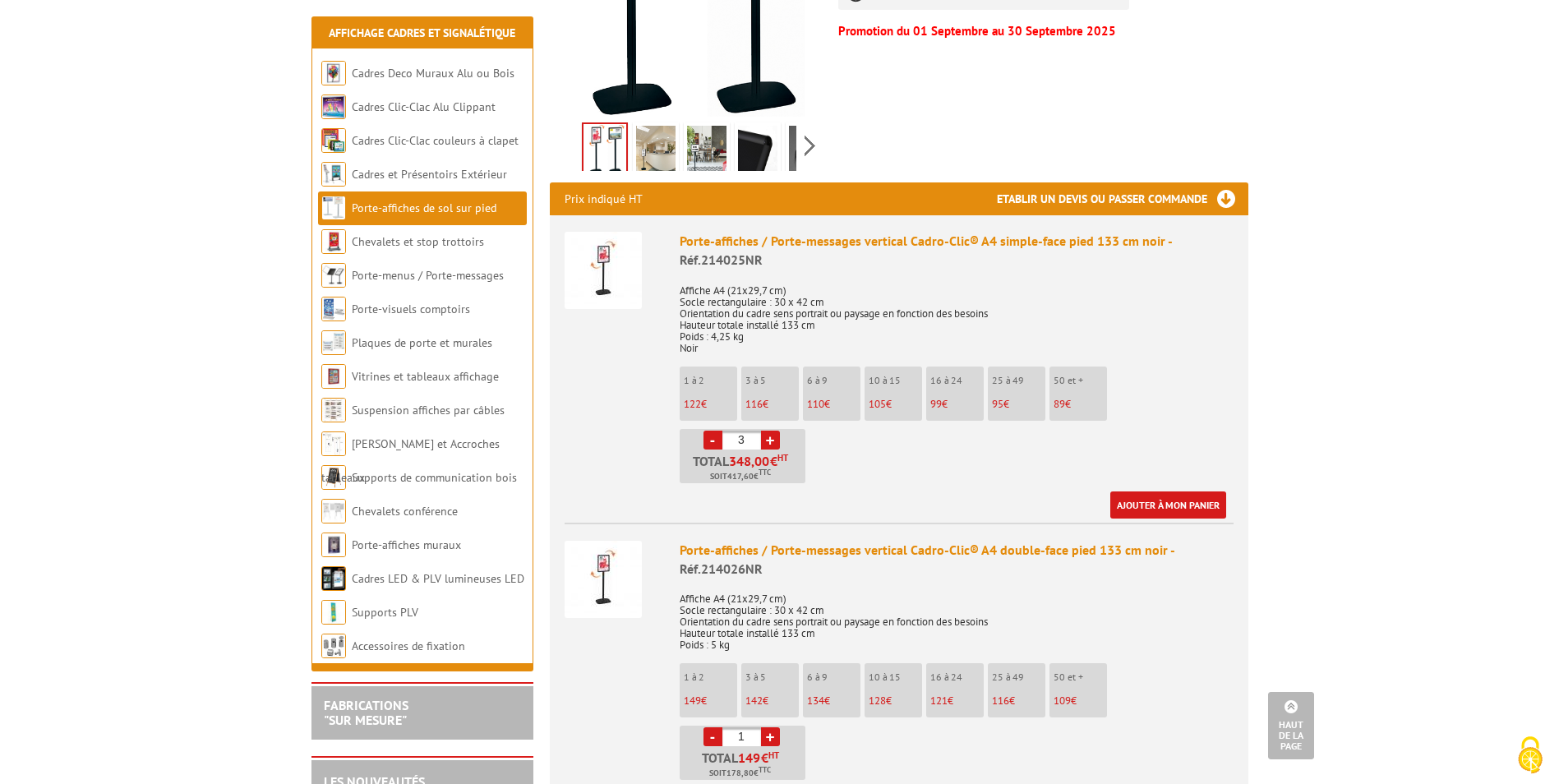
click at [771, 439] on link "+" at bounding box center [770, 439] width 19 height 19
type input "4"
click at [1156, 500] on link "Ajouter à mon panier" at bounding box center [1167, 505] width 116 height 27
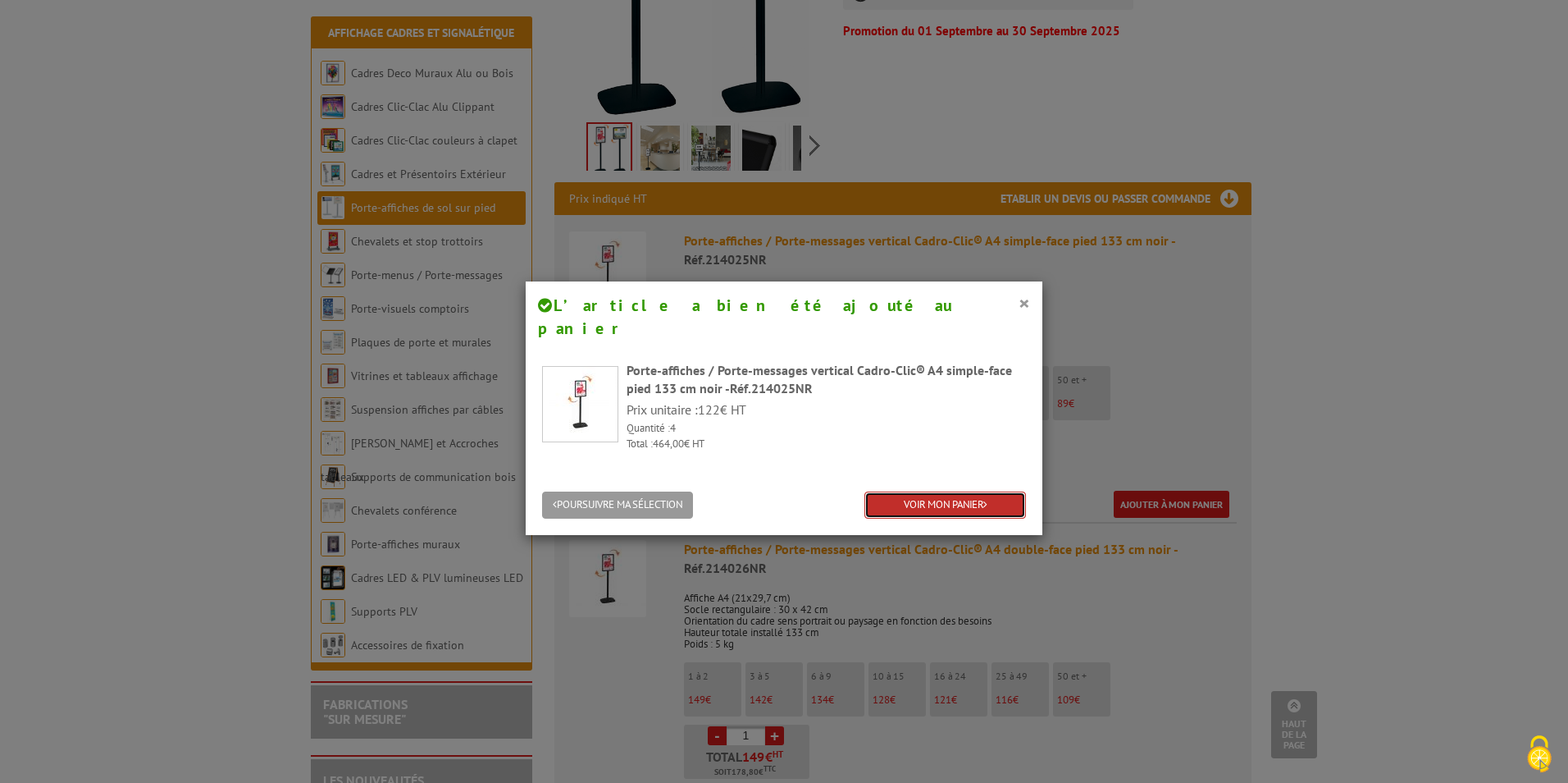
click at [945, 491] on link "VOIR MON PANIER" at bounding box center [945, 505] width 162 height 27
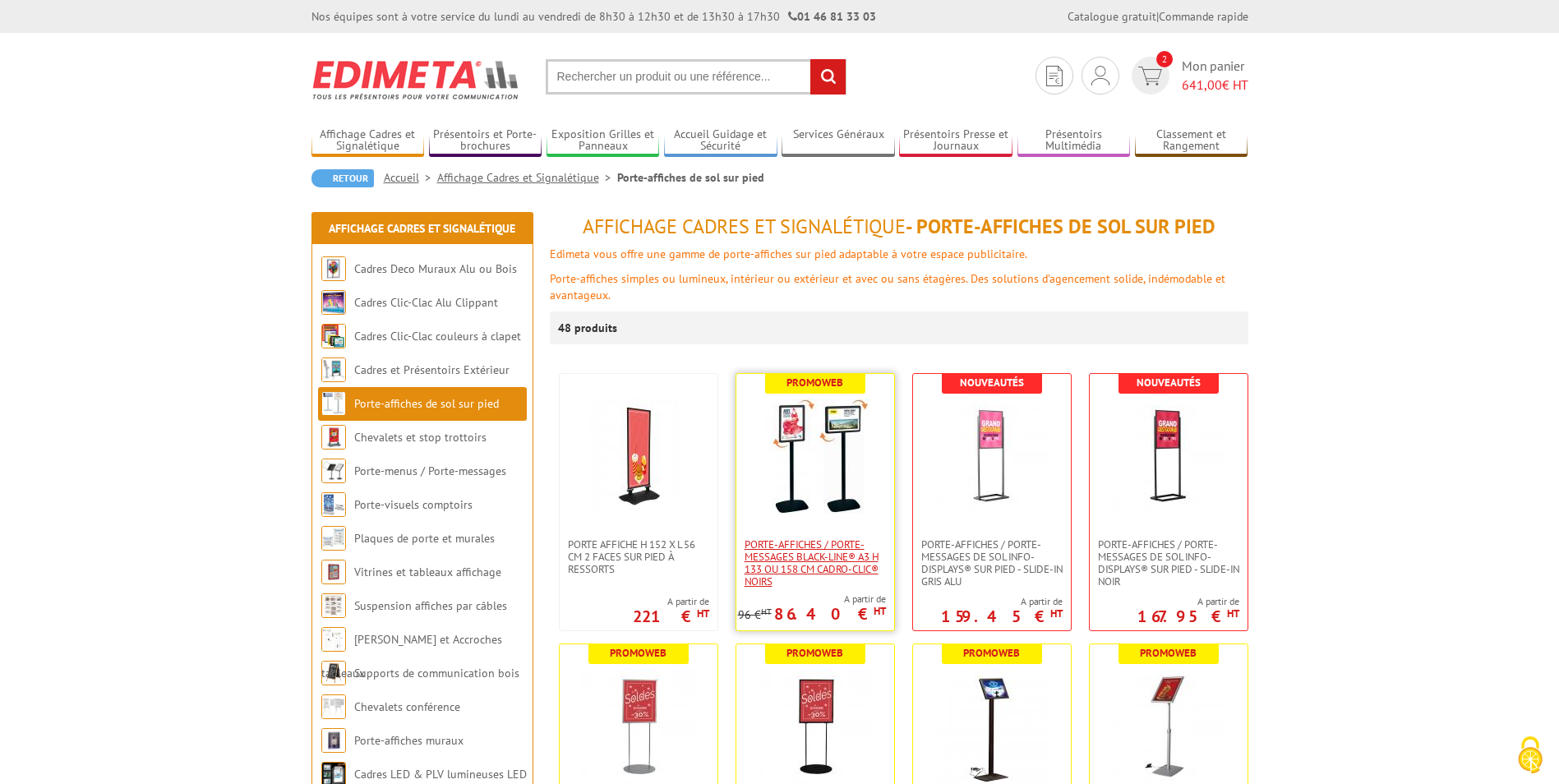
click at [848, 545] on span "Porte-affiches / Porte-messages Black-Line® A3 H 133 ou 158 cm Cadro-Clic® noirs" at bounding box center [814, 563] width 141 height 49
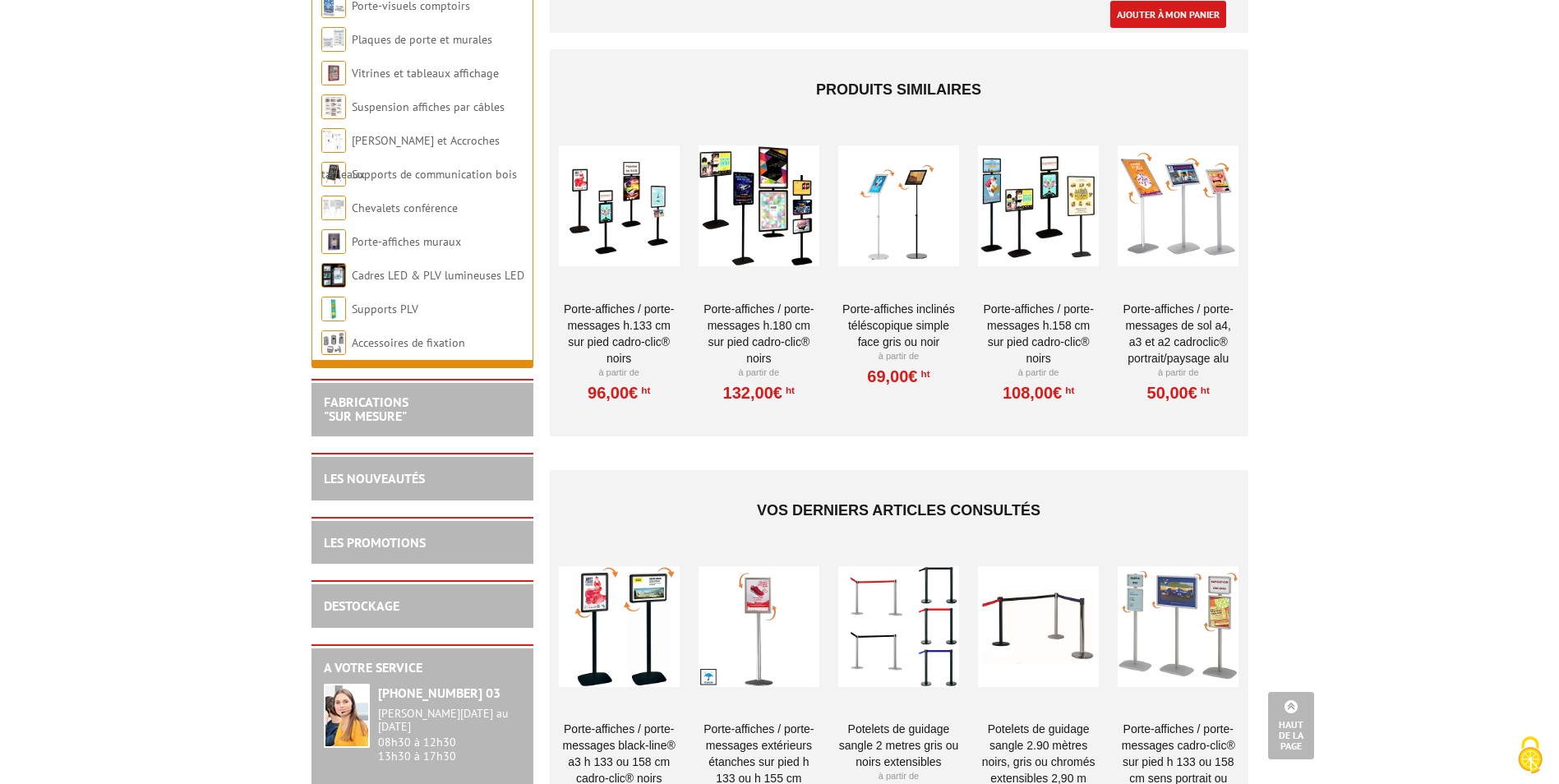
scroll to position [3204, 0]
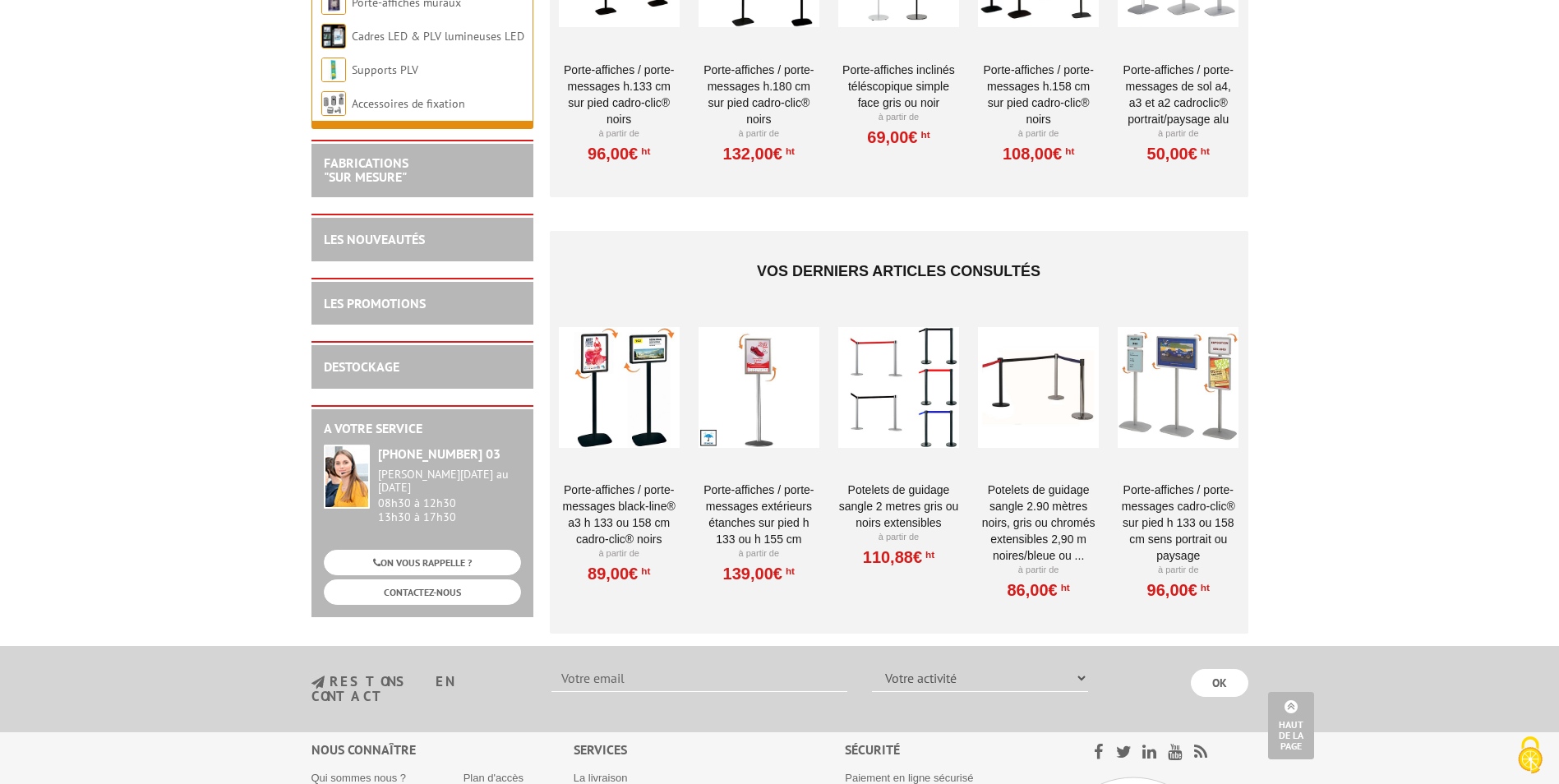
click at [628, 496] on link "Porte-affiches / Porte-messages Black-Line® A3 H 133 ou 158 cm Cadro-Clic® noirs" at bounding box center [619, 514] width 121 height 65
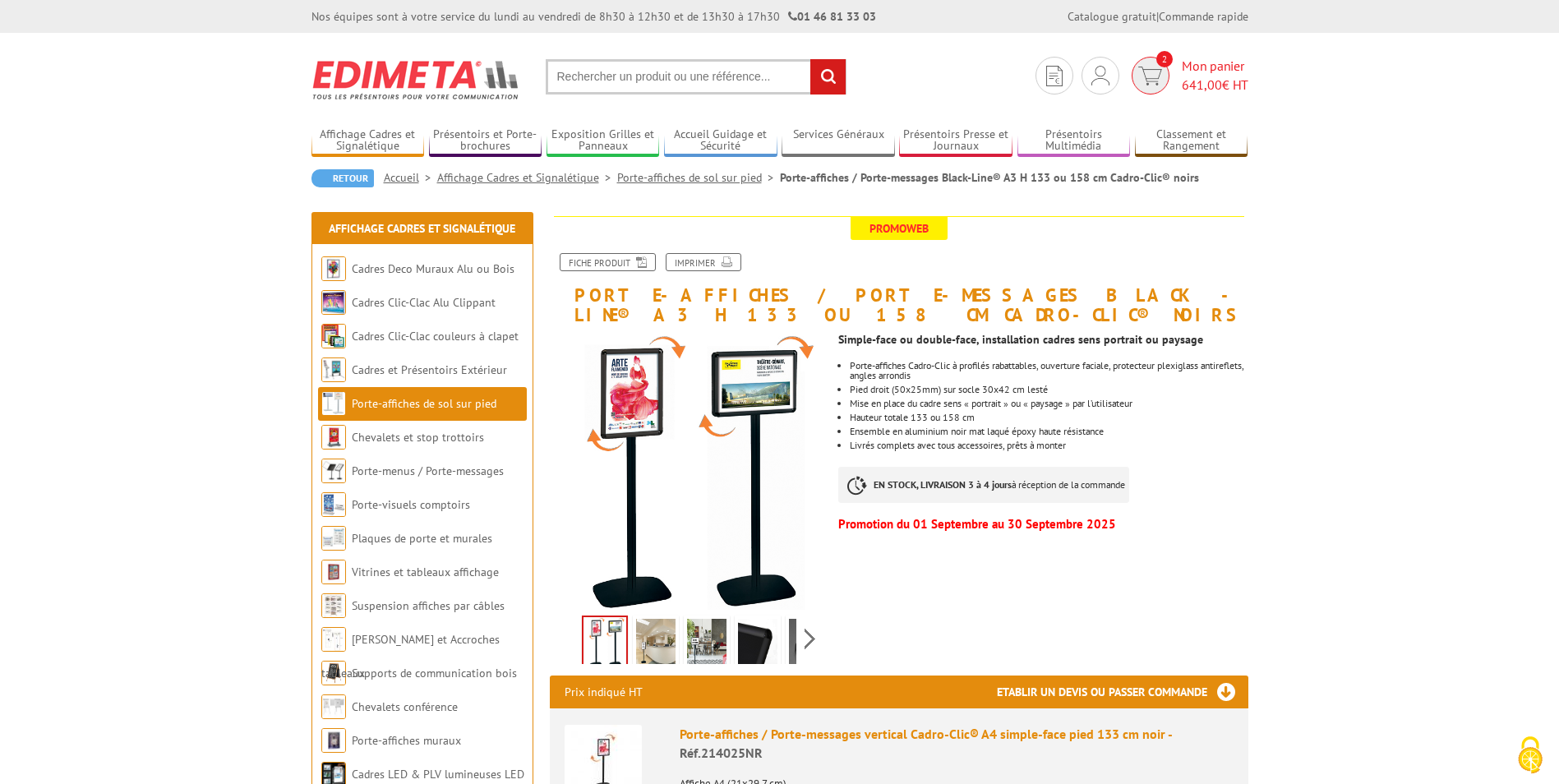
click at [1203, 72] on span "Mon panier 641,00 € HT" at bounding box center [1214, 75] width 66 height 38
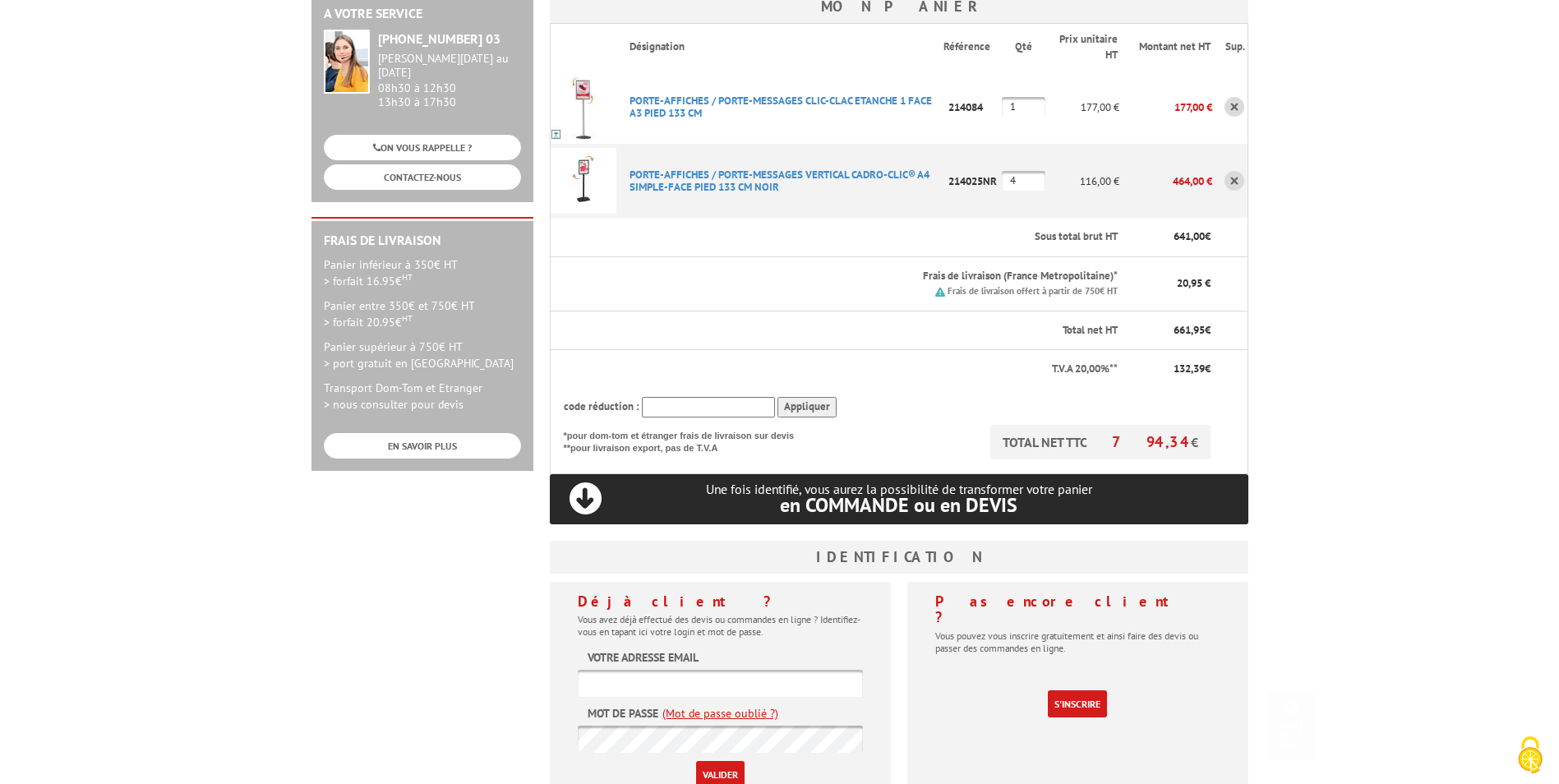
scroll to position [493, 0]
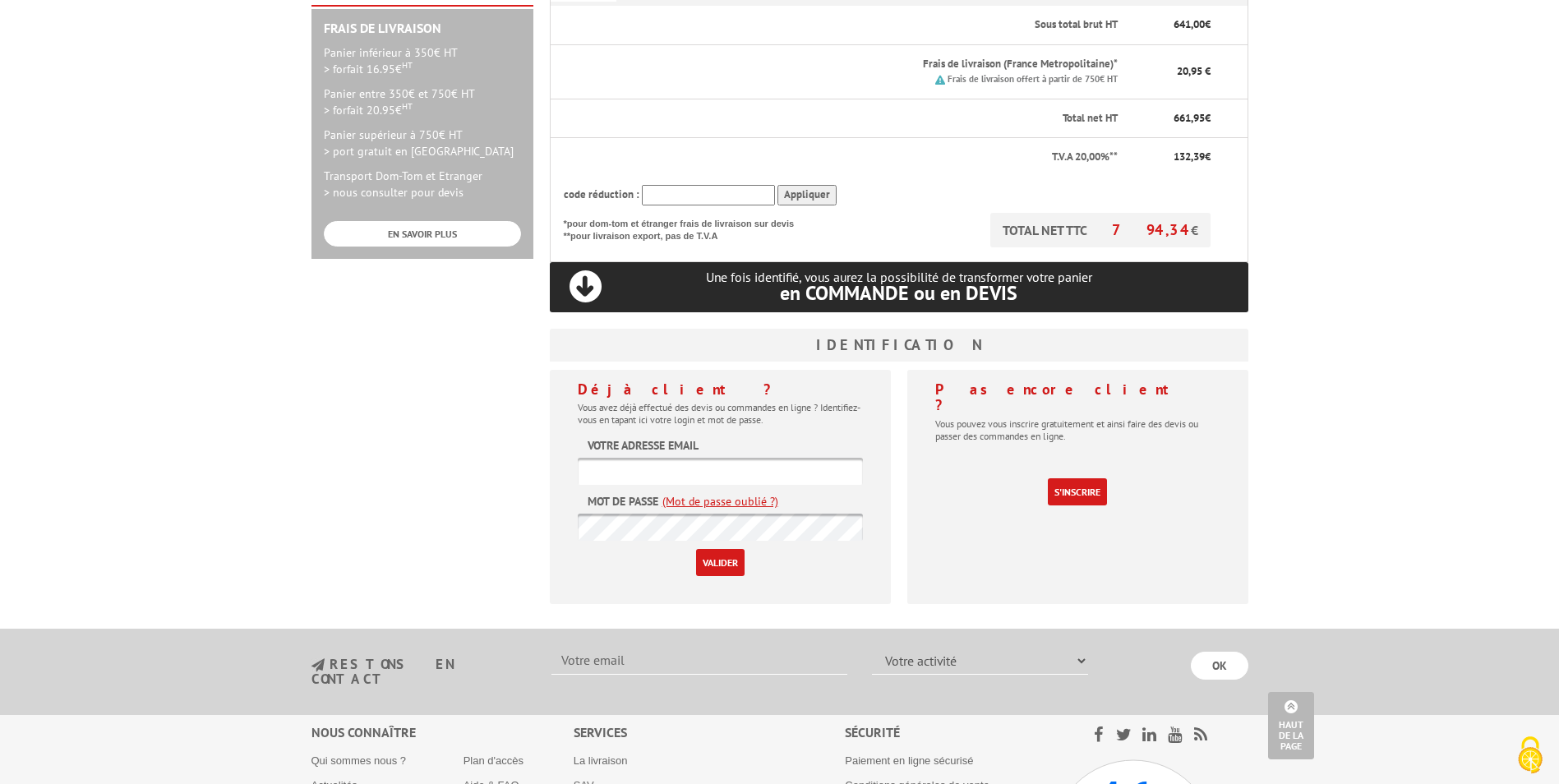
click at [582, 269] on p "Une fois identifié, vous aurez la possibilité de transformer votre panier en CO…" at bounding box center [899, 286] width 699 height 34
click at [1088, 478] on link "S'inscrire" at bounding box center [1077, 492] width 59 height 27
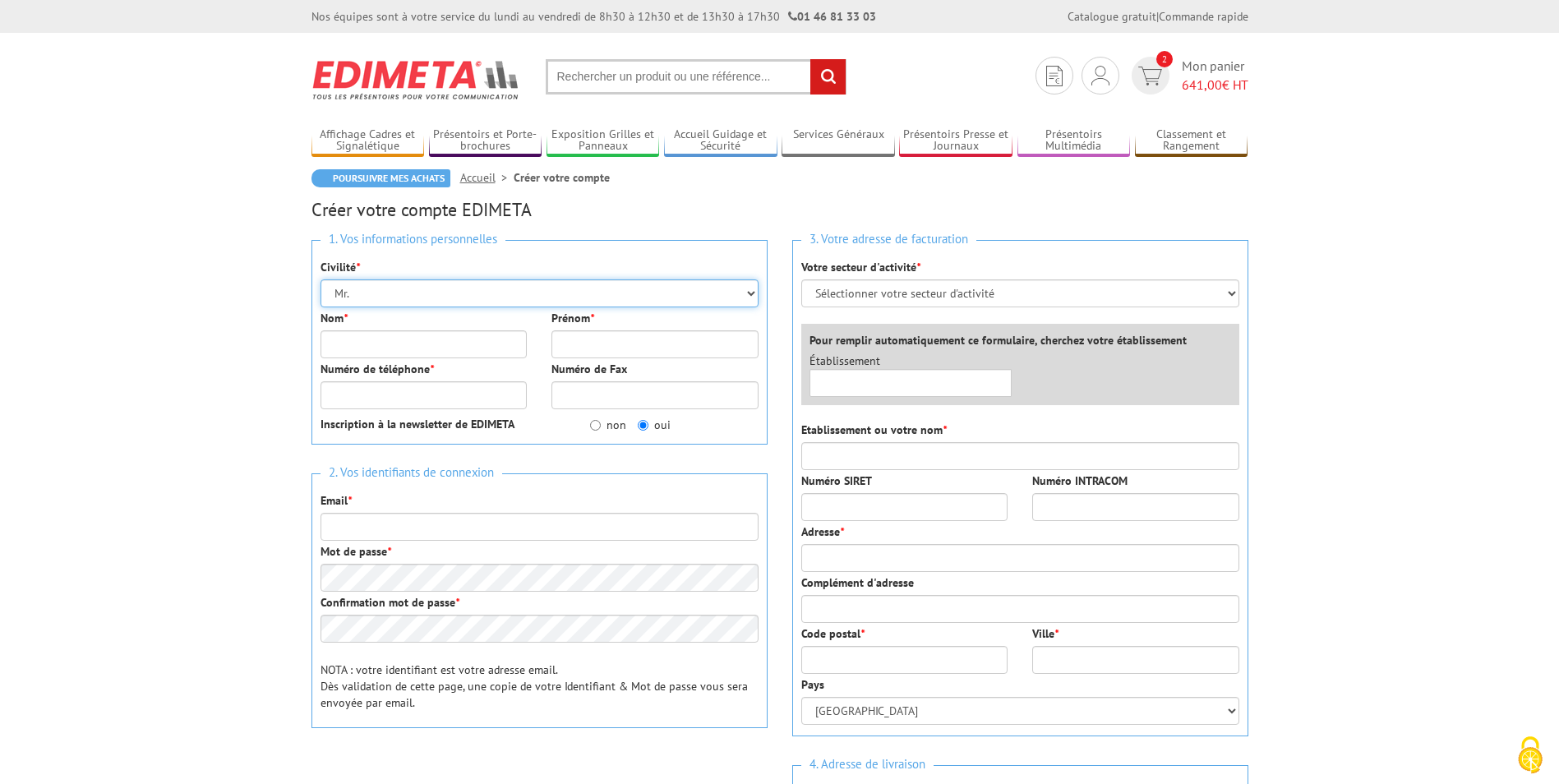
click at [460, 289] on select "Mr. Mme. Mlle." at bounding box center [539, 293] width 438 height 28
click at [320, 279] on select "Mr. Mme. Mlle." at bounding box center [539, 293] width 438 height 28
click at [439, 343] on input "Nom *" at bounding box center [424, 344] width 207 height 28
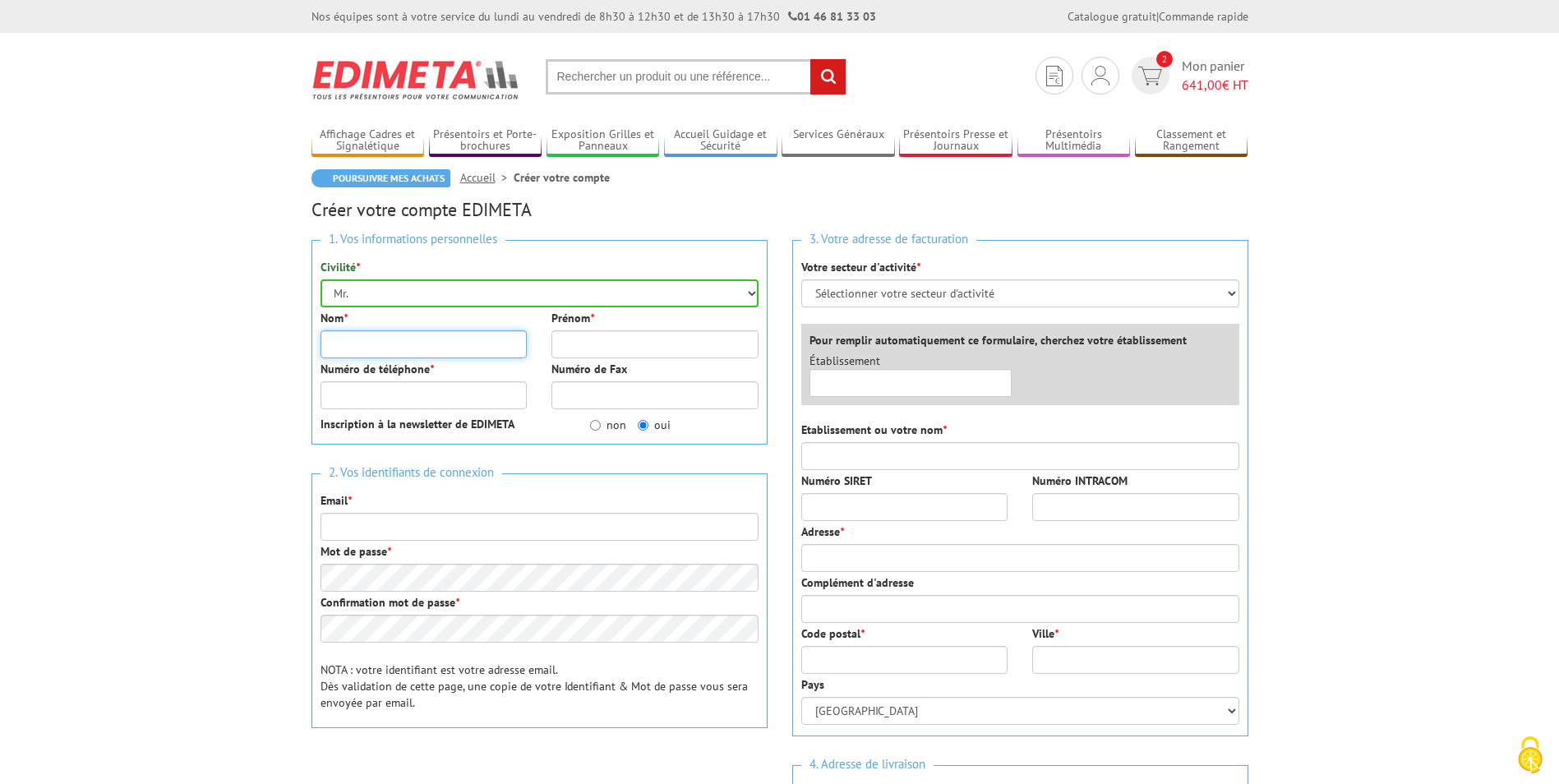
type input "HANACHI"
type input "Slim"
type input "0612737173"
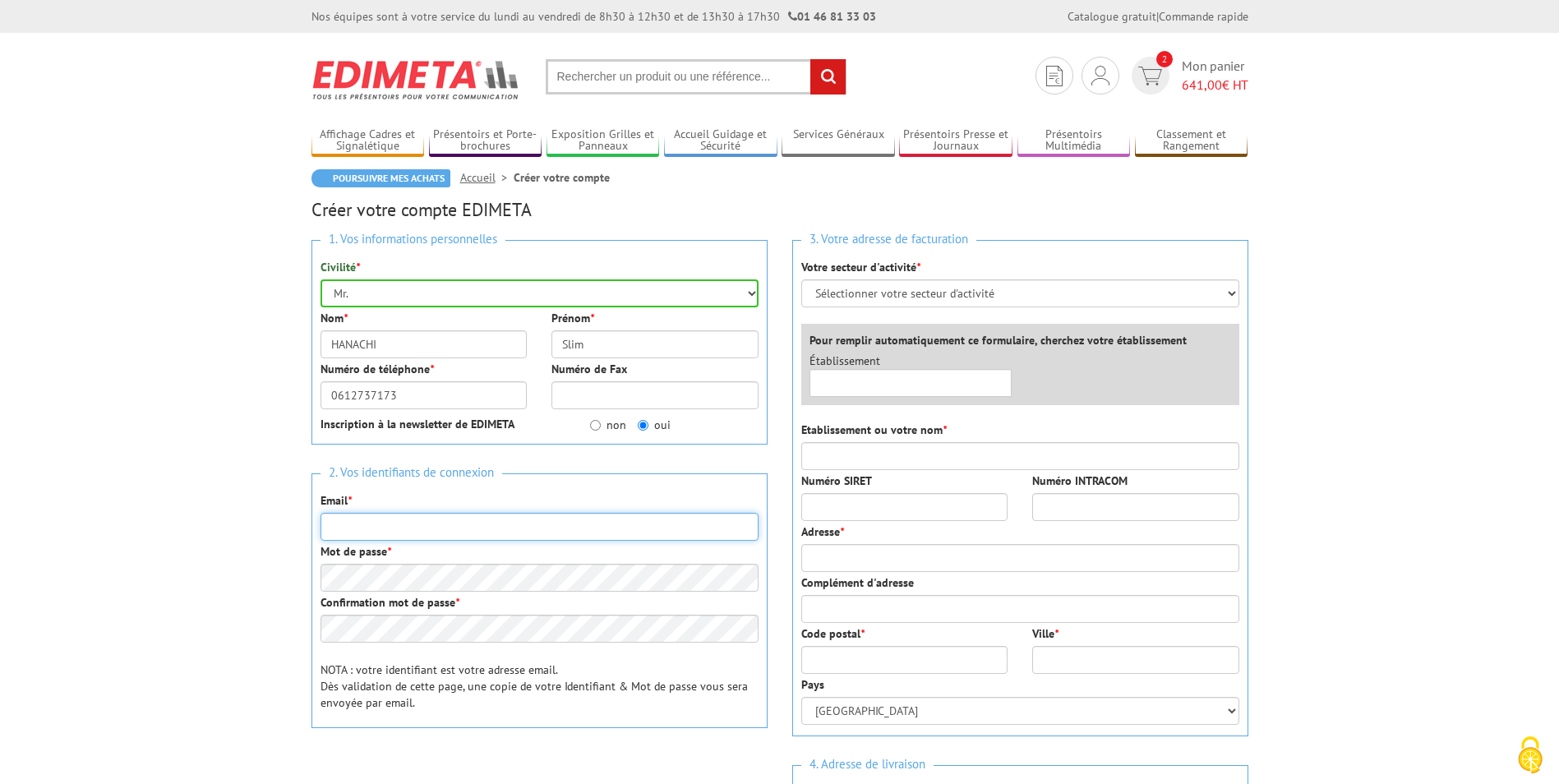
type input "[EMAIL_ADDRESS][DOMAIN_NAME]"
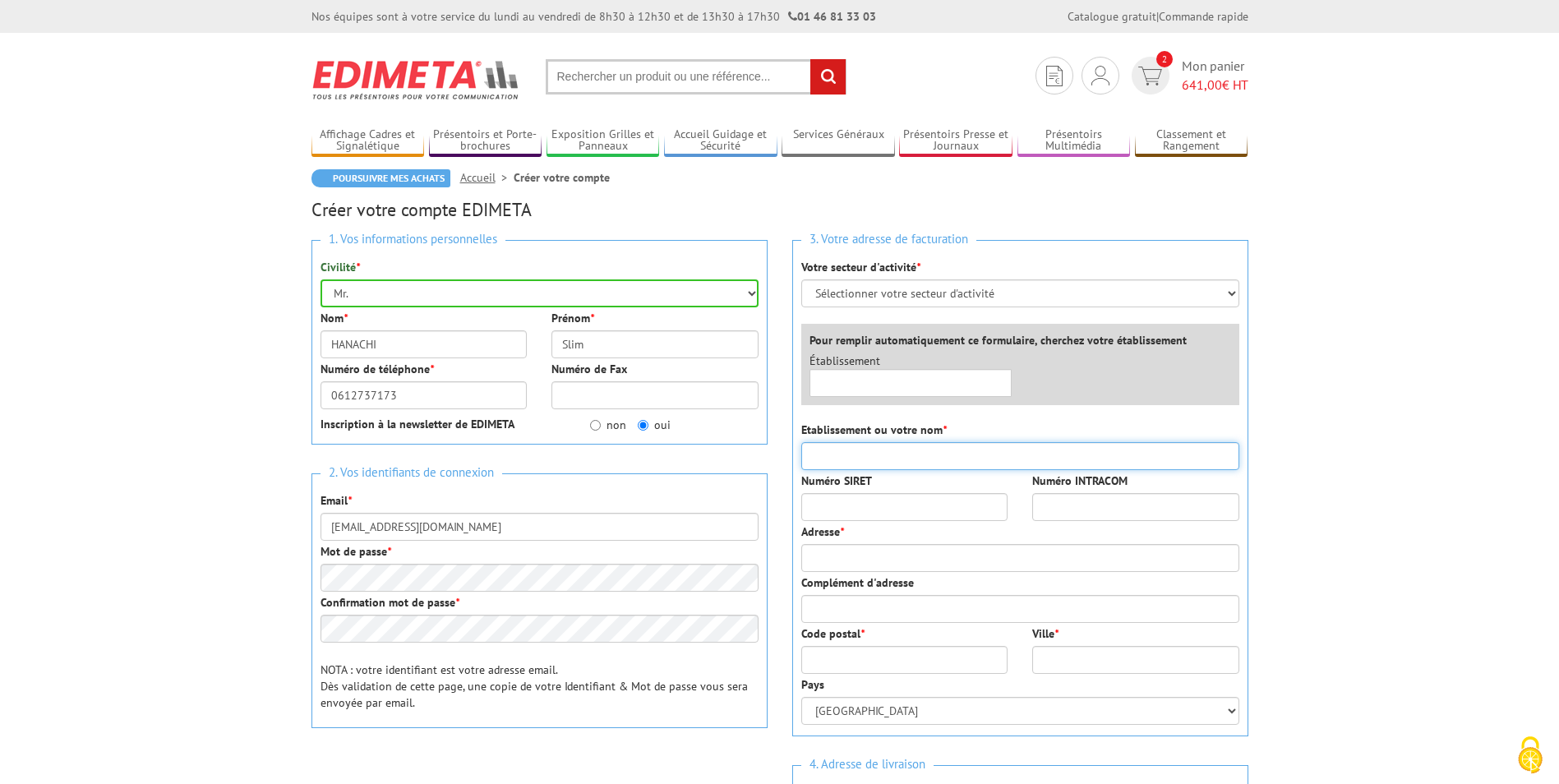
type input "Office de Tourisme Falaise -Suisse Normande"
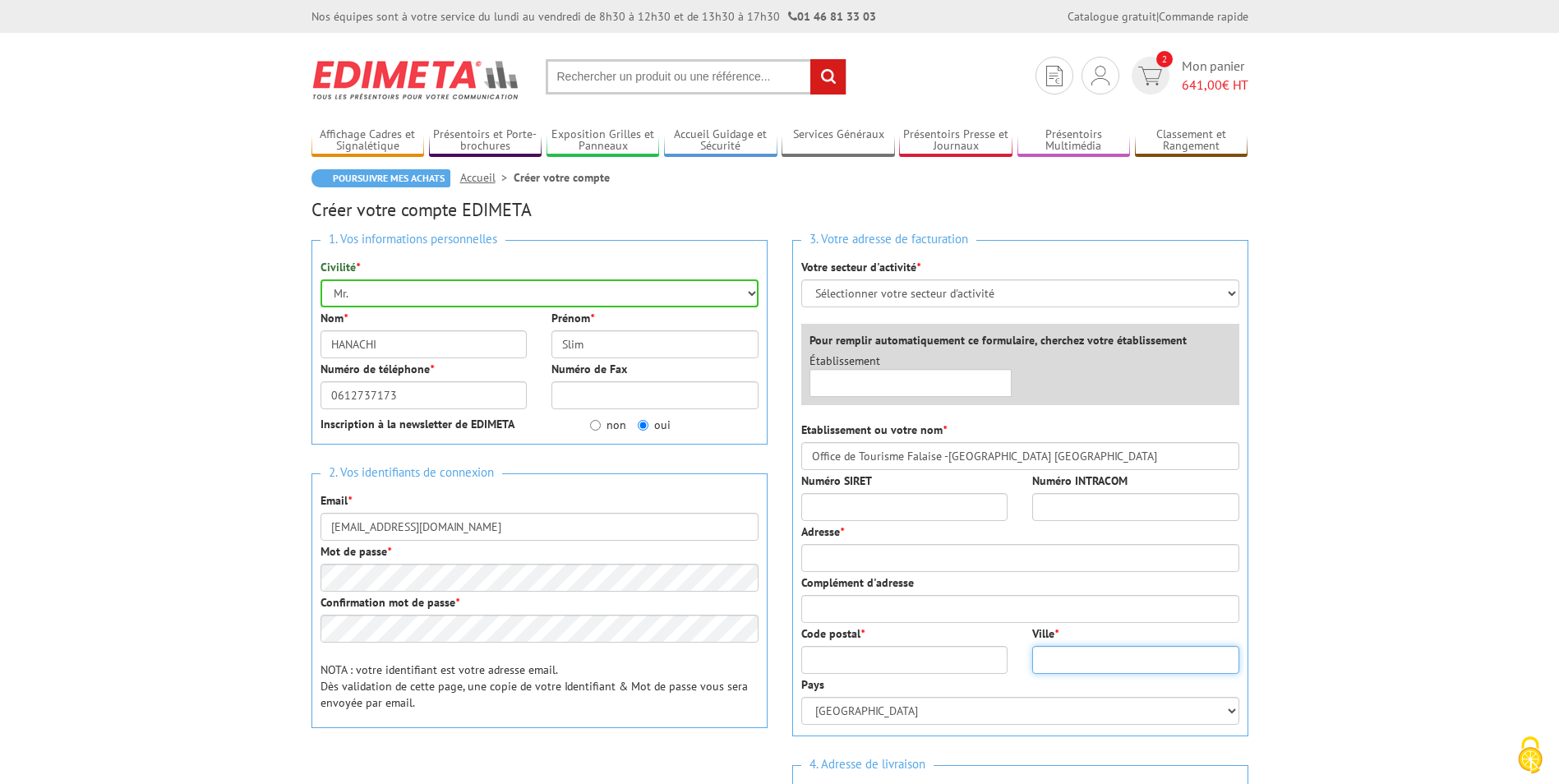
type input "FALAISE"
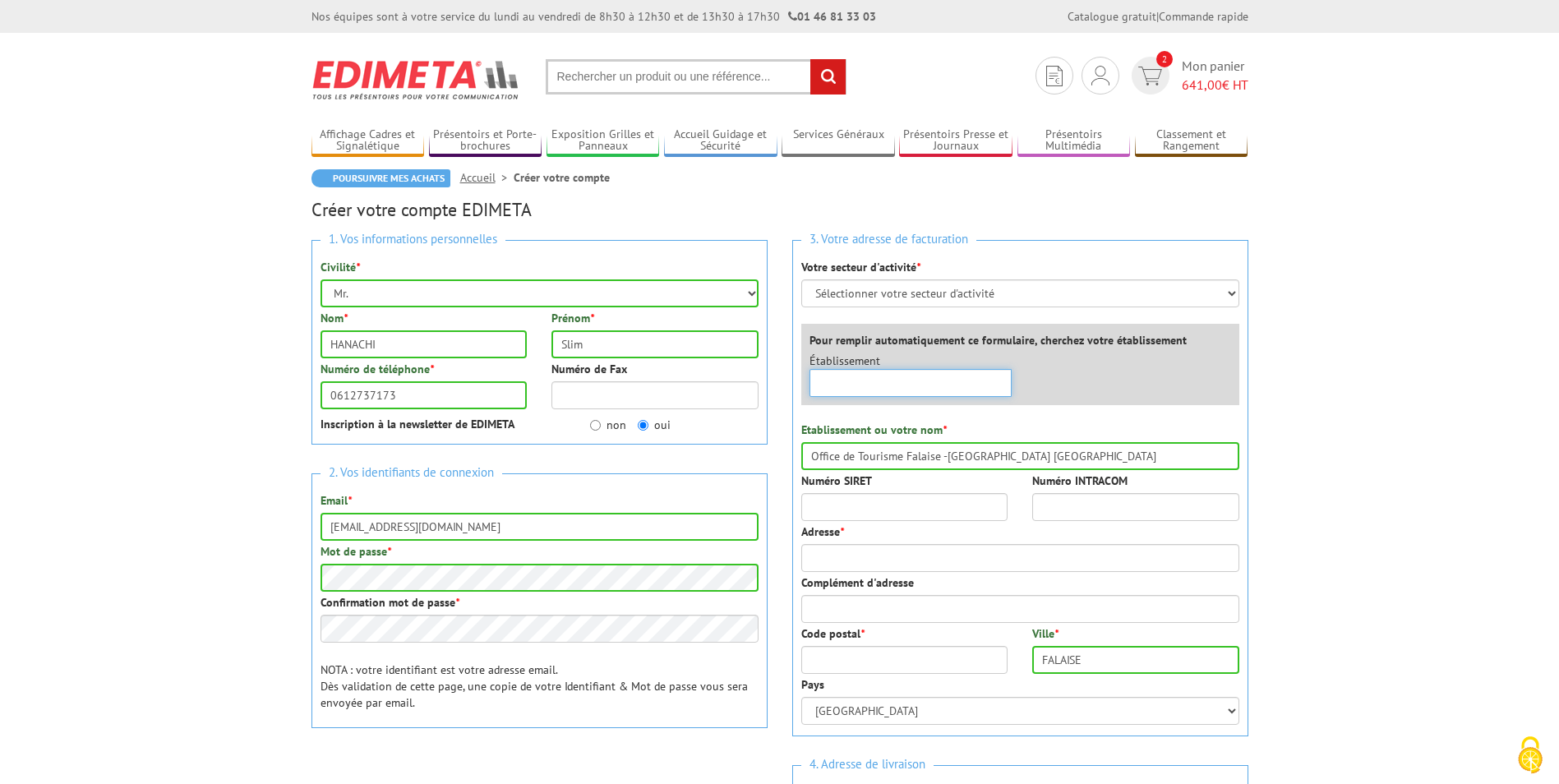
click at [990, 384] on input "text" at bounding box center [910, 383] width 203 height 28
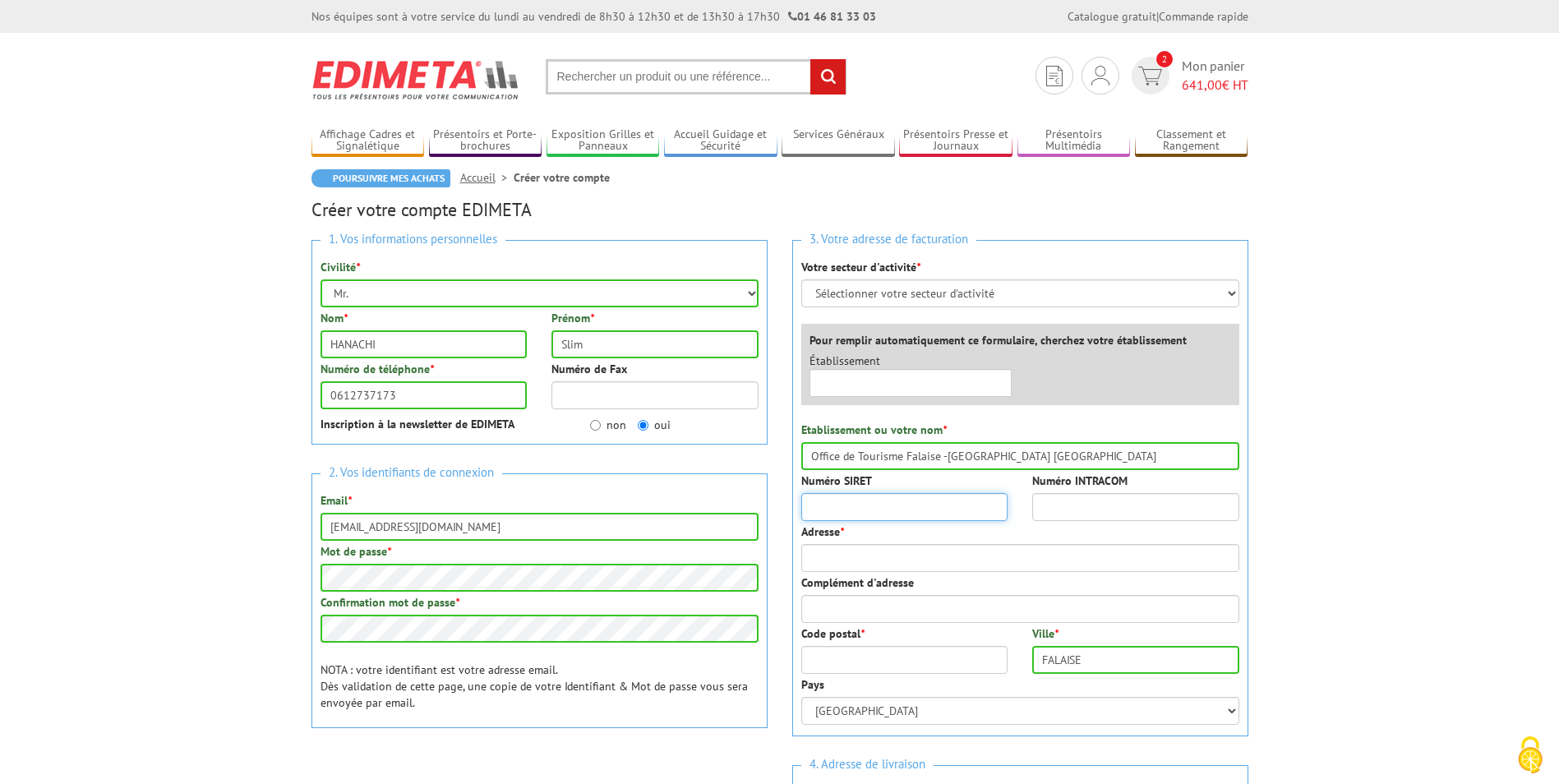
click at [948, 510] on input "Numéro SIRET" at bounding box center [905, 507] width 207 height 28
click at [928, 558] on input "Adresse *" at bounding box center [1021, 558] width 438 height 28
type input "5 place Guillaume le Conquérant - 14700 - FALAISE"
click at [894, 650] on input "Code postal *" at bounding box center [905, 659] width 207 height 28
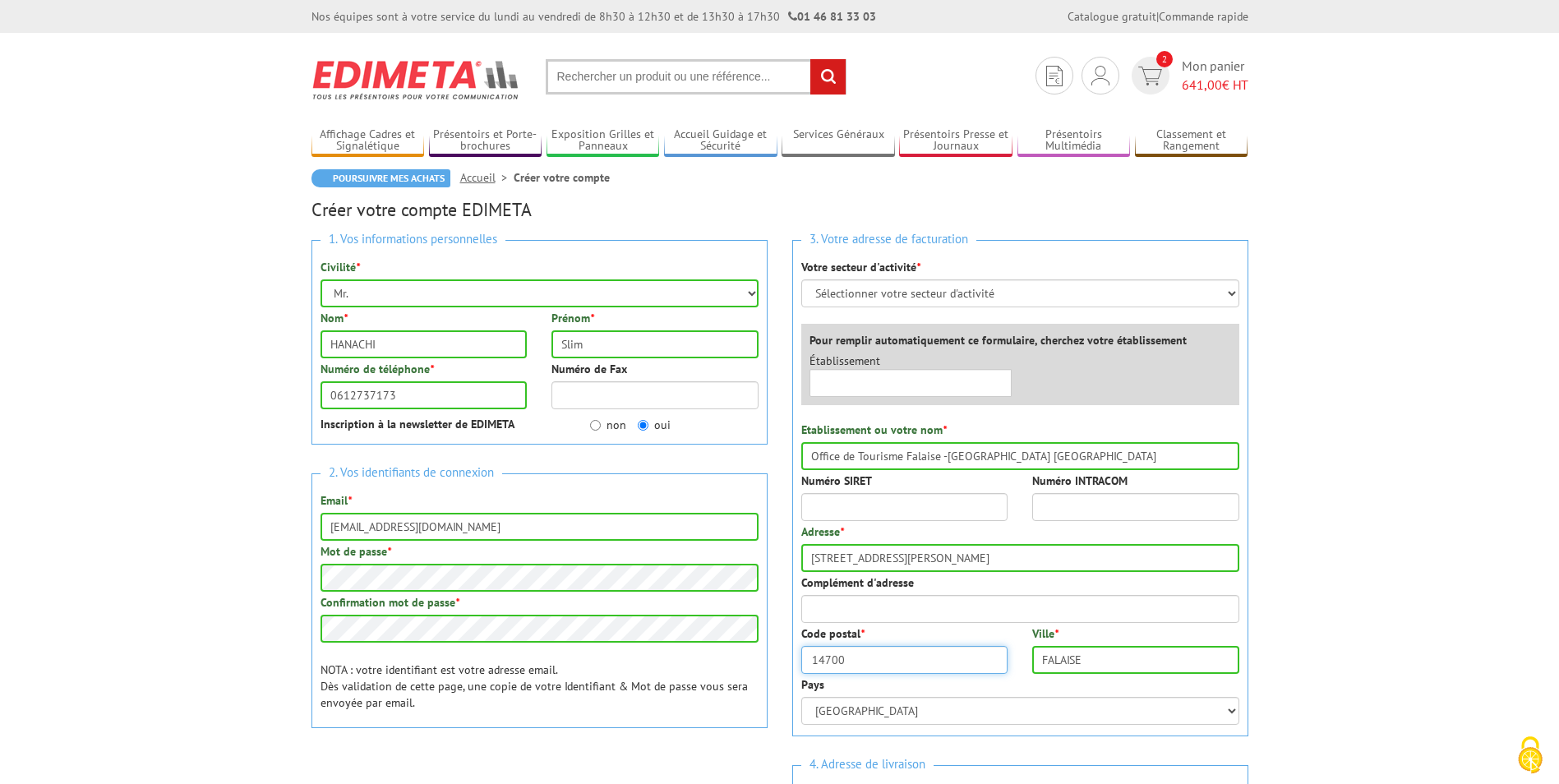
type input "14700"
click at [1371, 580] on body "Nos équipes sont à votre service du lundi au vendredi de 8h30 à 12h30 et de 13h…" at bounding box center [780, 687] width 1559 height 1374
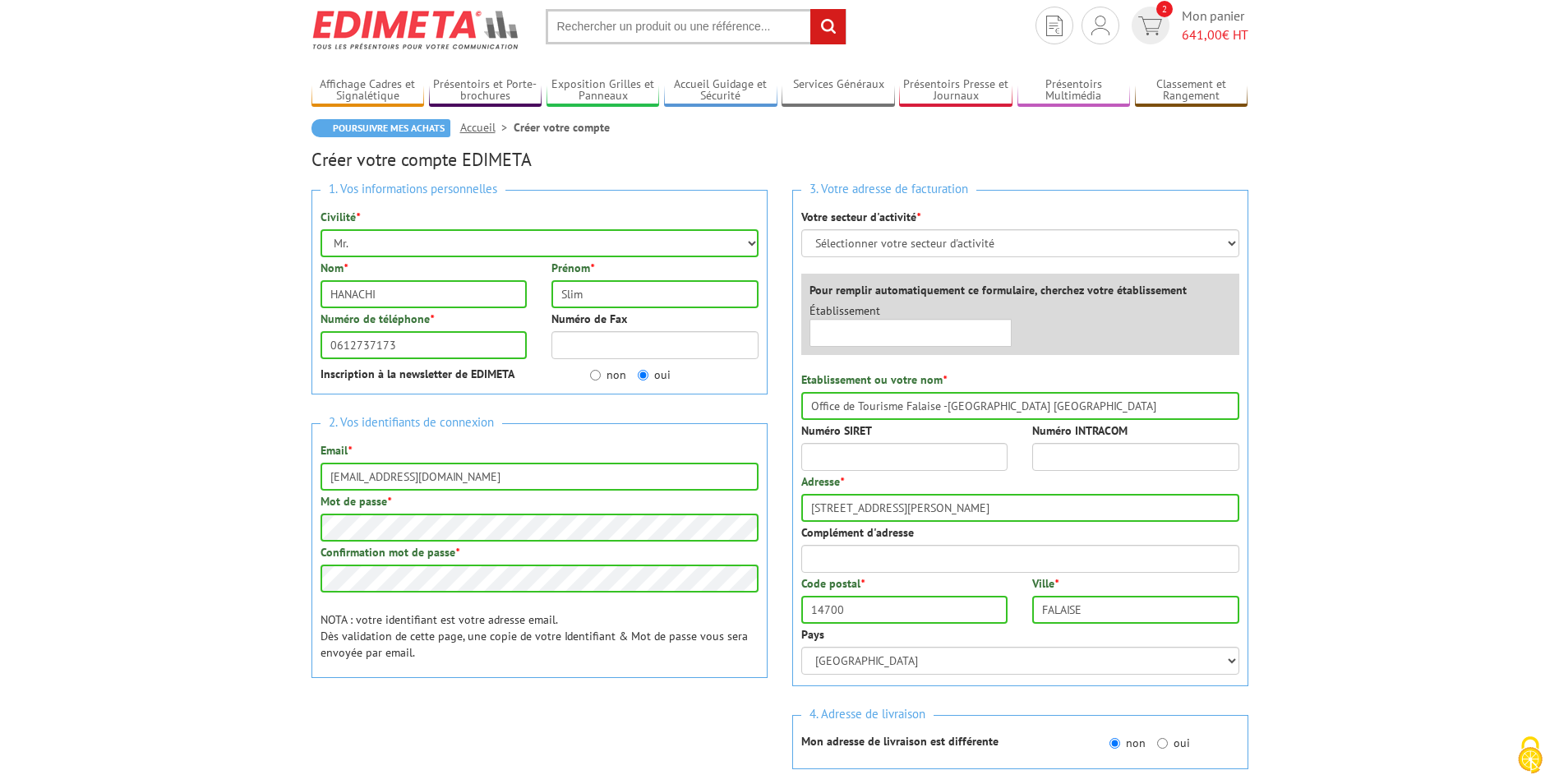
scroll to position [165, 0]
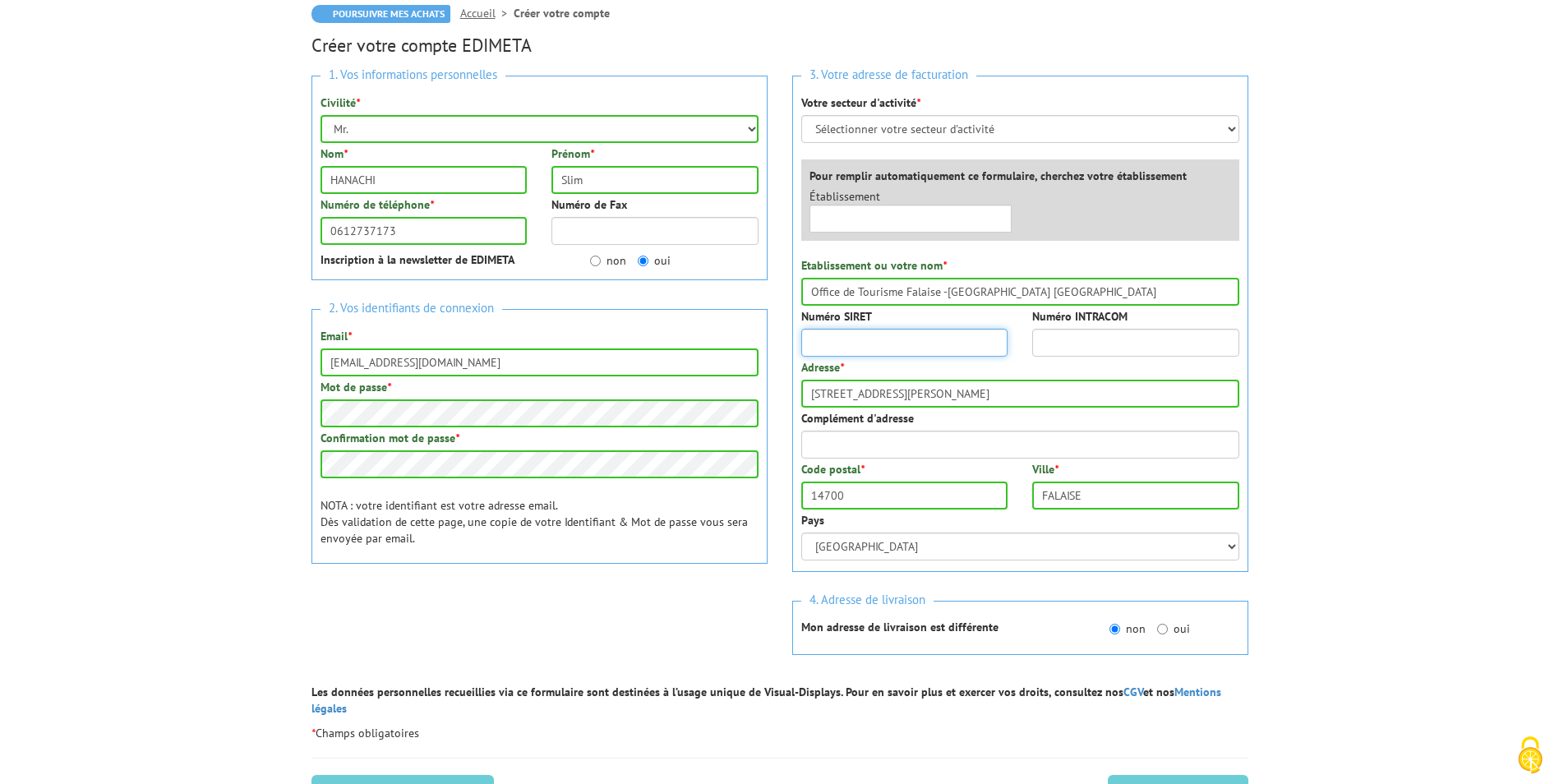
click at [899, 345] on input "Numéro SIRET" at bounding box center [905, 342] width 207 height 28
type input "85266437400018"
click at [1313, 335] on body "Nos équipes sont à votre service du lundi au vendredi de 8h30 à 12h30 et de 13h…" at bounding box center [780, 522] width 1559 height 1374
click at [1180, 132] on select "Sélectionner votre secteur d'activité Administrations et collectivités Magasins…" at bounding box center [1021, 128] width 438 height 28
select select "876"
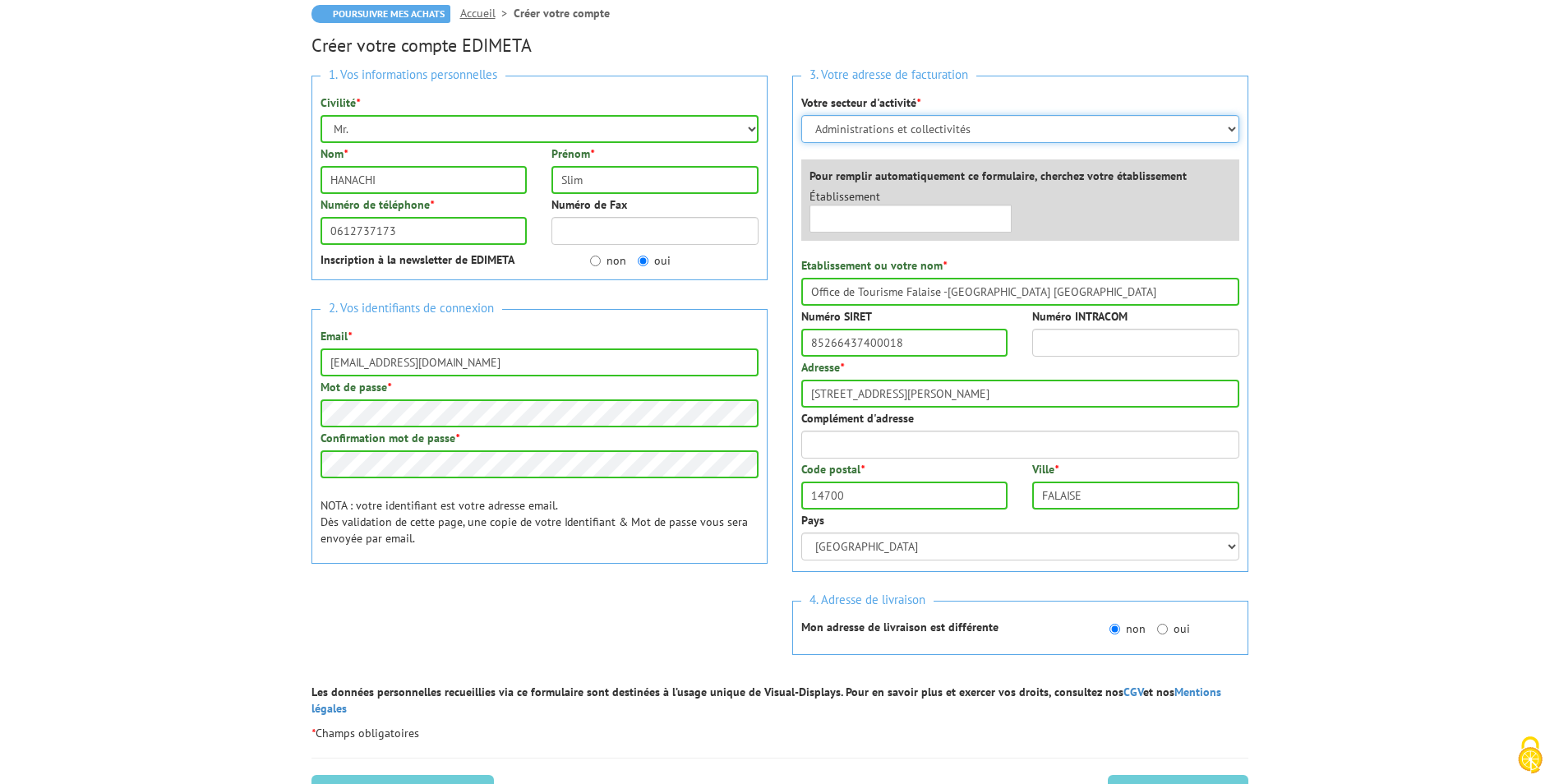
click at [801, 115] on select "Sélectionner votre secteur d'activité Administrations et collectivités Magasins…" at bounding box center [1021, 128] width 438 height 28
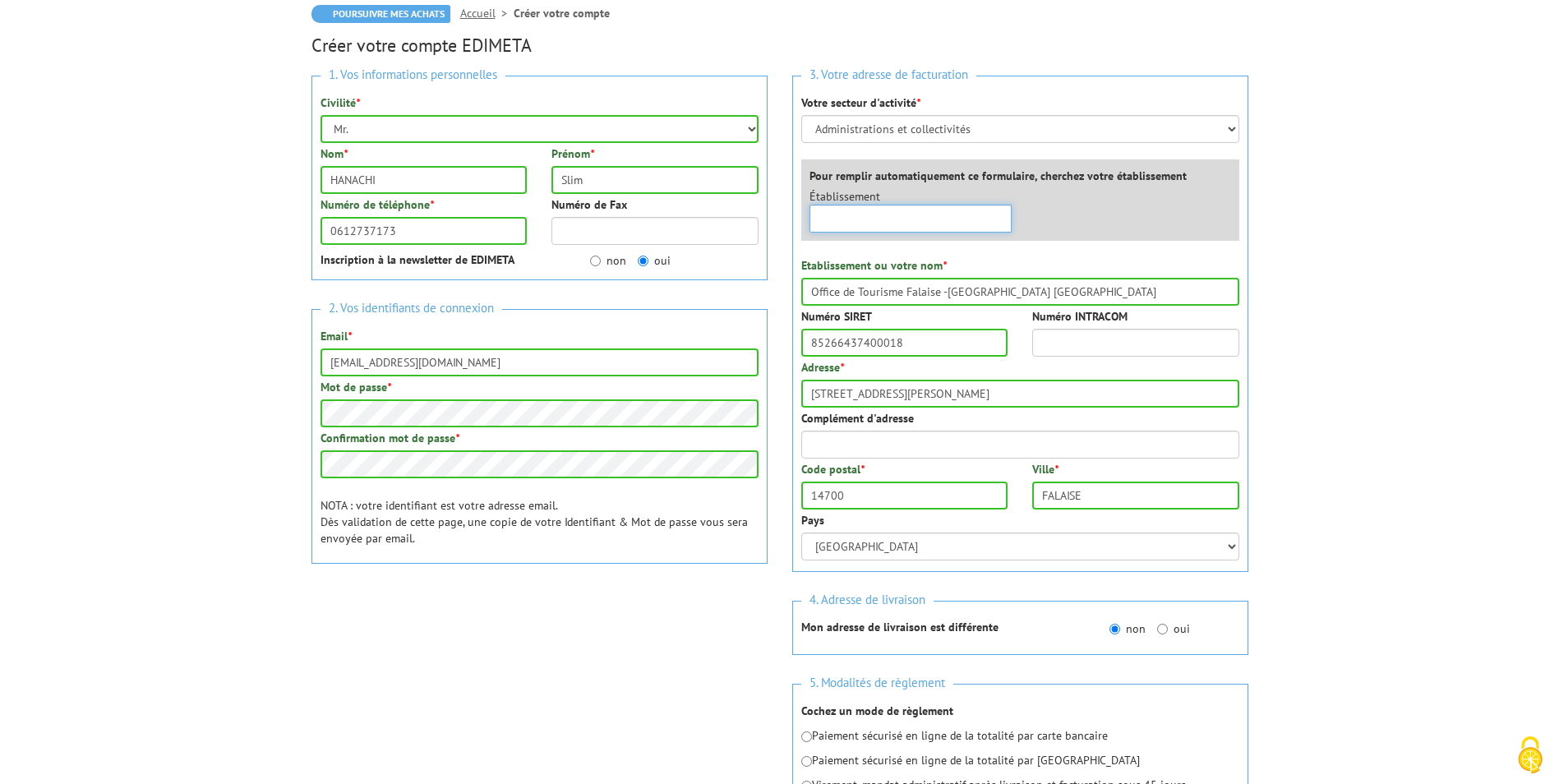
click at [906, 216] on input "text" at bounding box center [910, 218] width 203 height 28
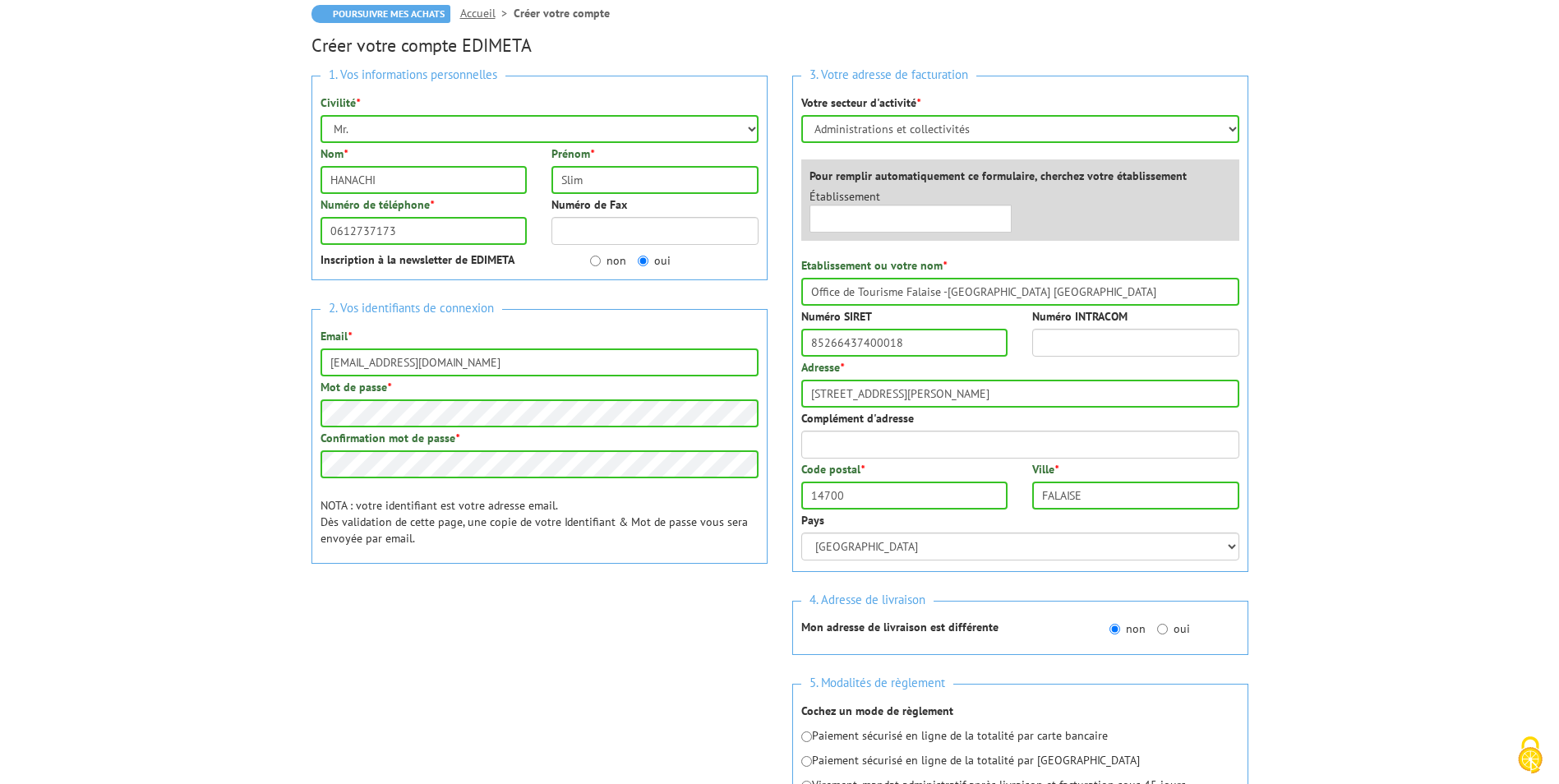
click at [1311, 278] on body "Nos équipes sont à votre service du lundi au vendredi de 8h30 à 12h30 et de 13h…" at bounding box center [780, 600] width 1559 height 1530
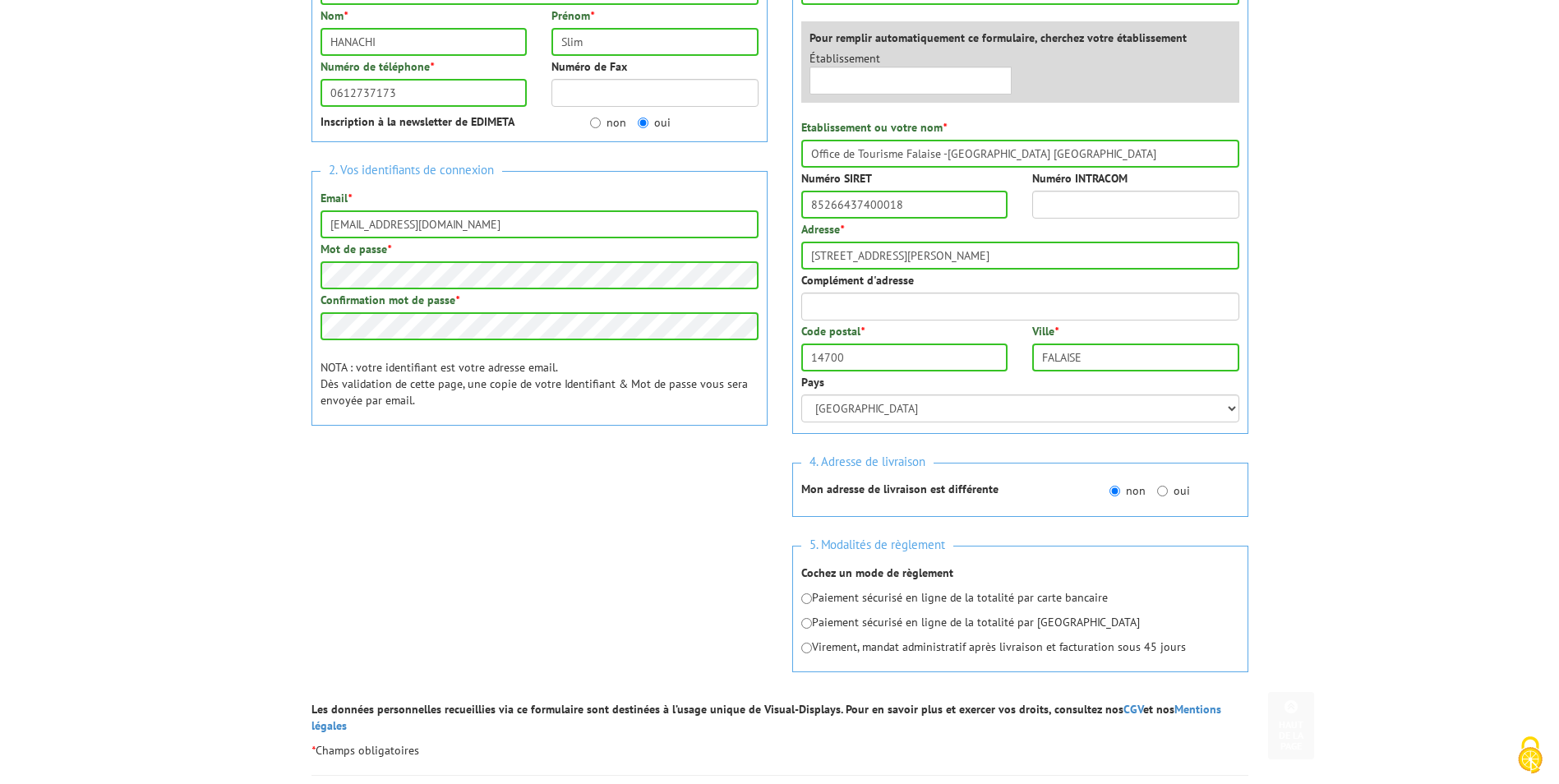
scroll to position [493, 0]
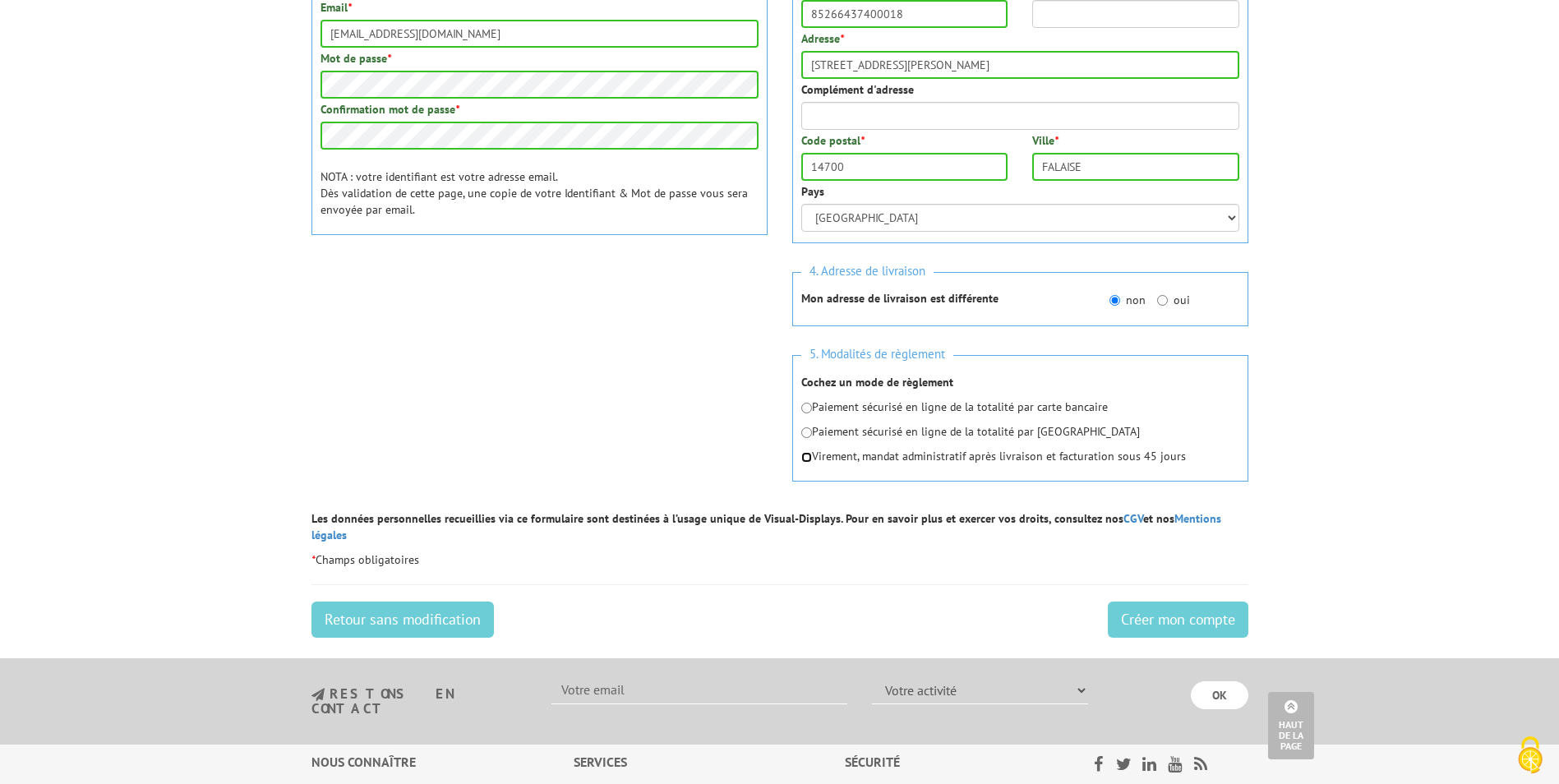
click at [809, 457] on input "radio" at bounding box center [807, 457] width 11 height 11
radio input "true"
click at [1149, 601] on input "Créer mon compte" at bounding box center [1178, 619] width 140 height 36
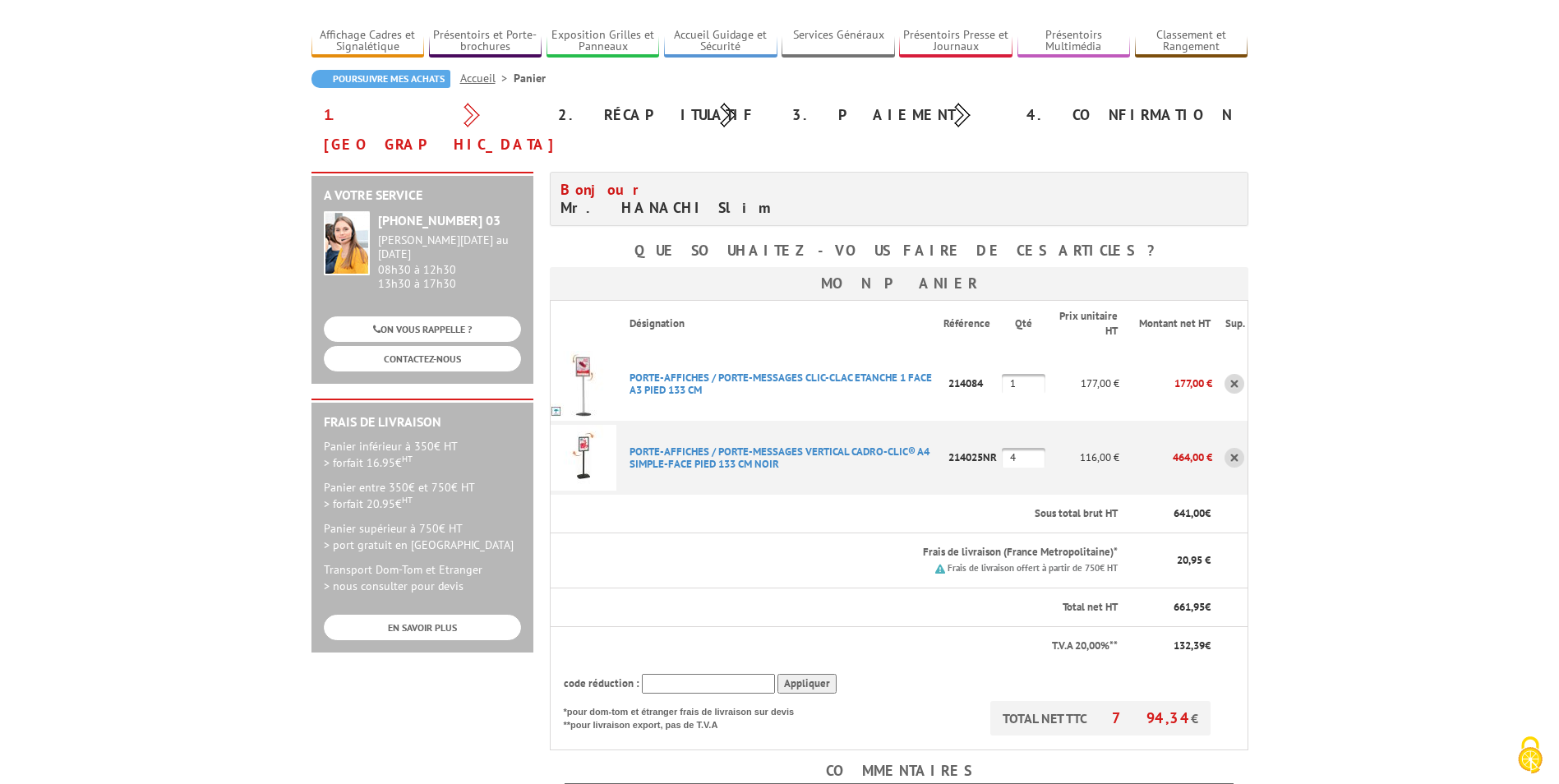
scroll to position [328, 0]
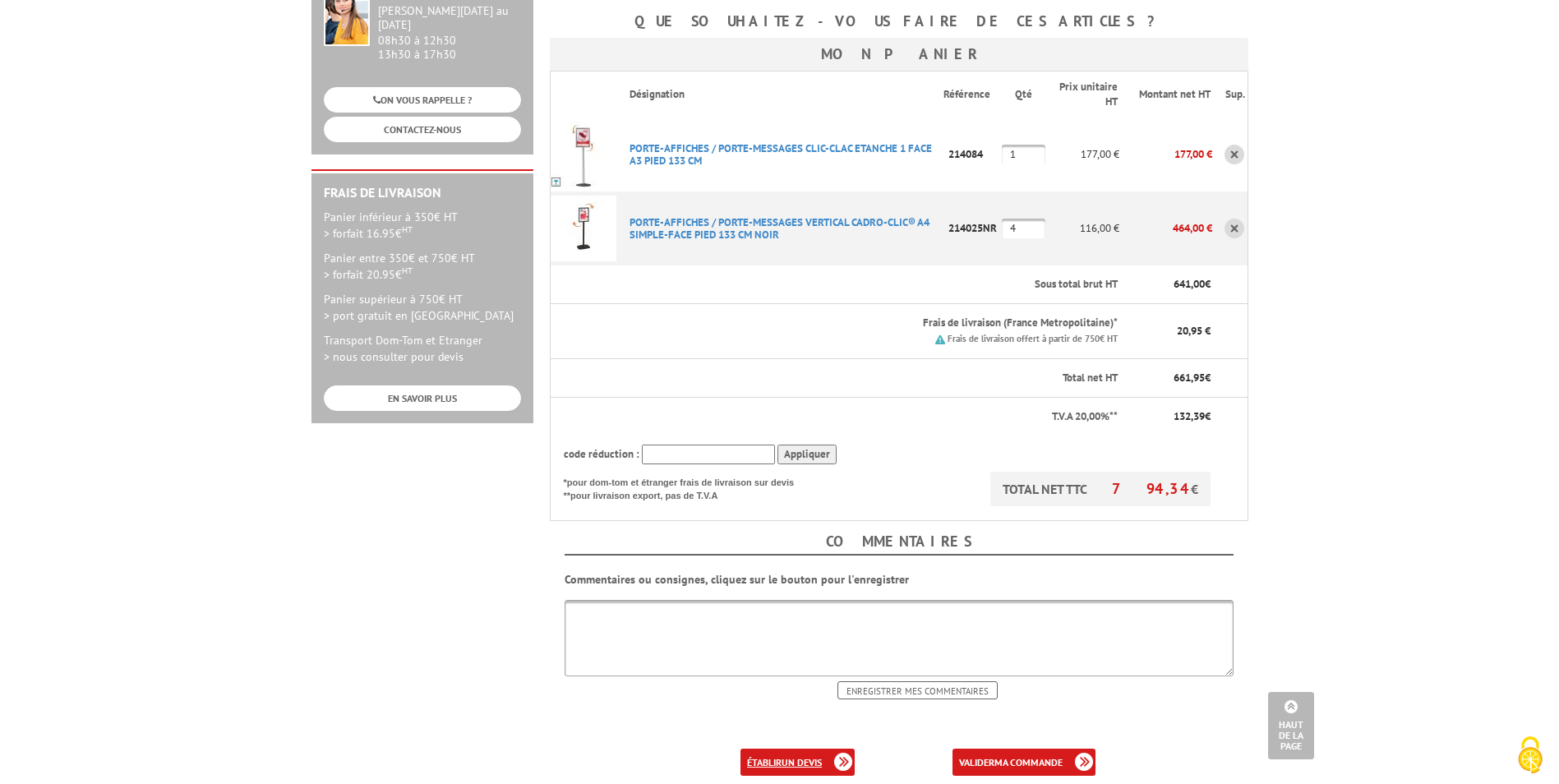
click at [812, 756] on b "un devis" at bounding box center [801, 762] width 40 height 13
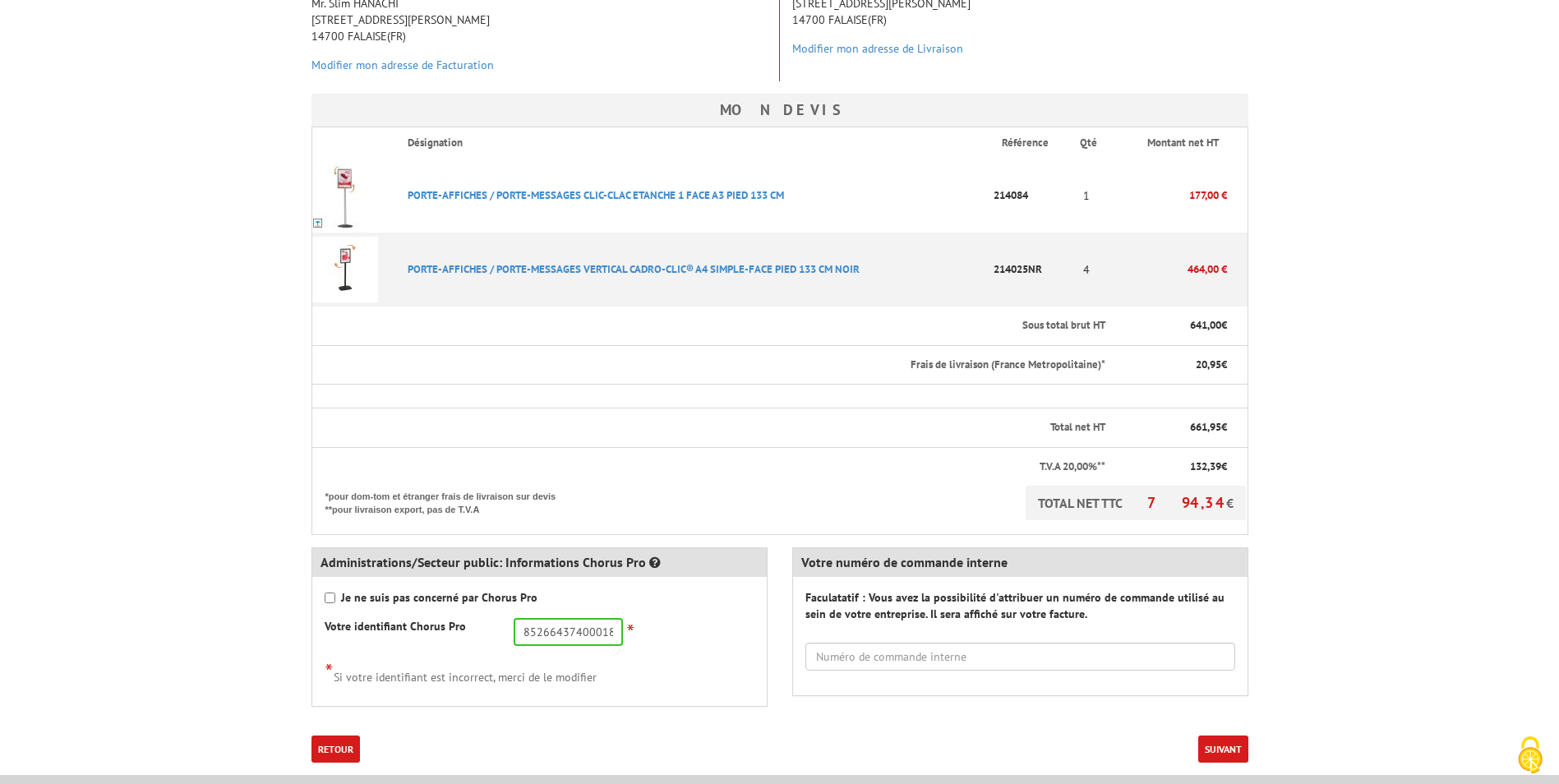
scroll to position [658, 0]
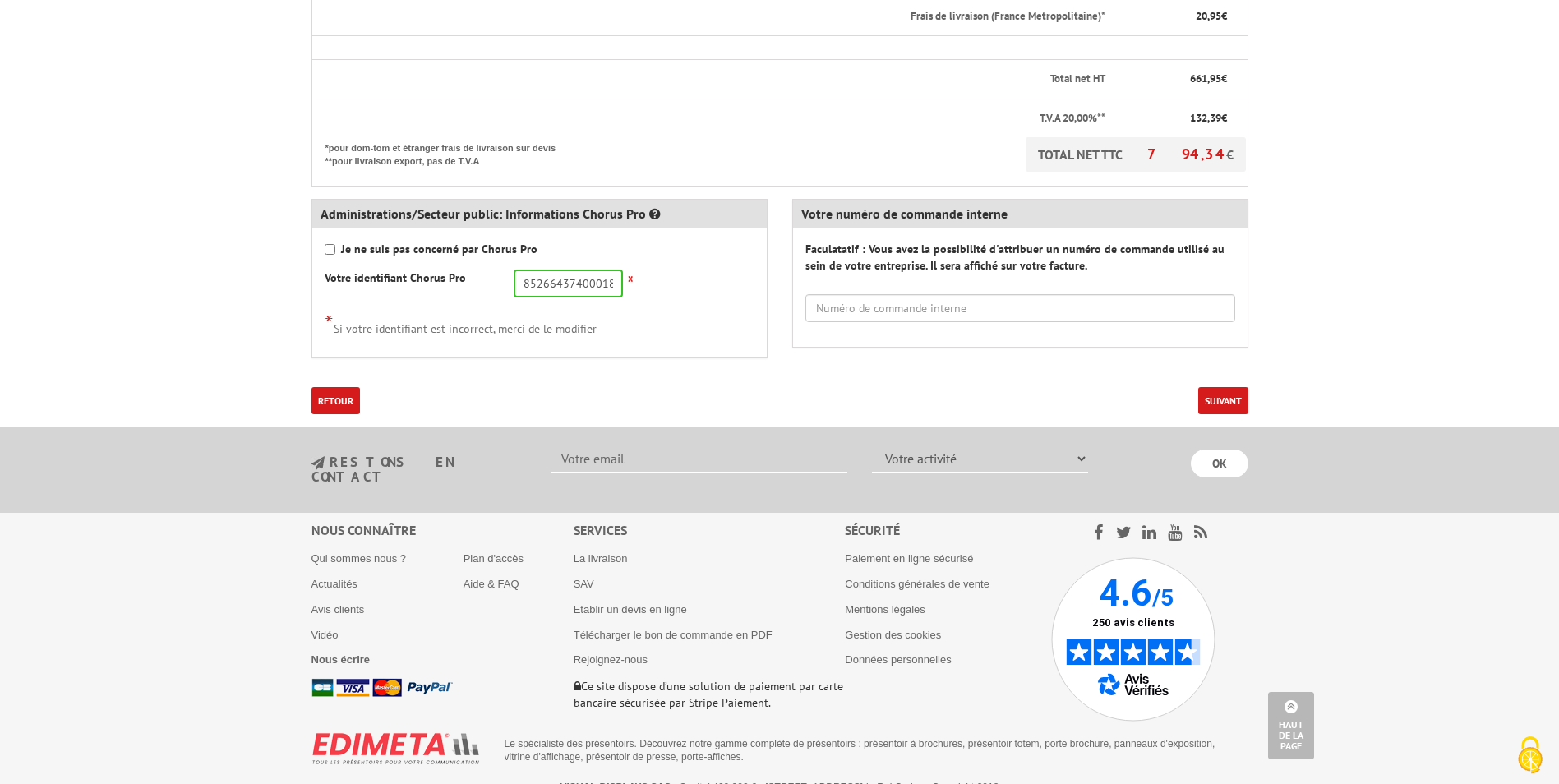
click at [1232, 407] on button "Suivant" at bounding box center [1222, 400] width 50 height 27
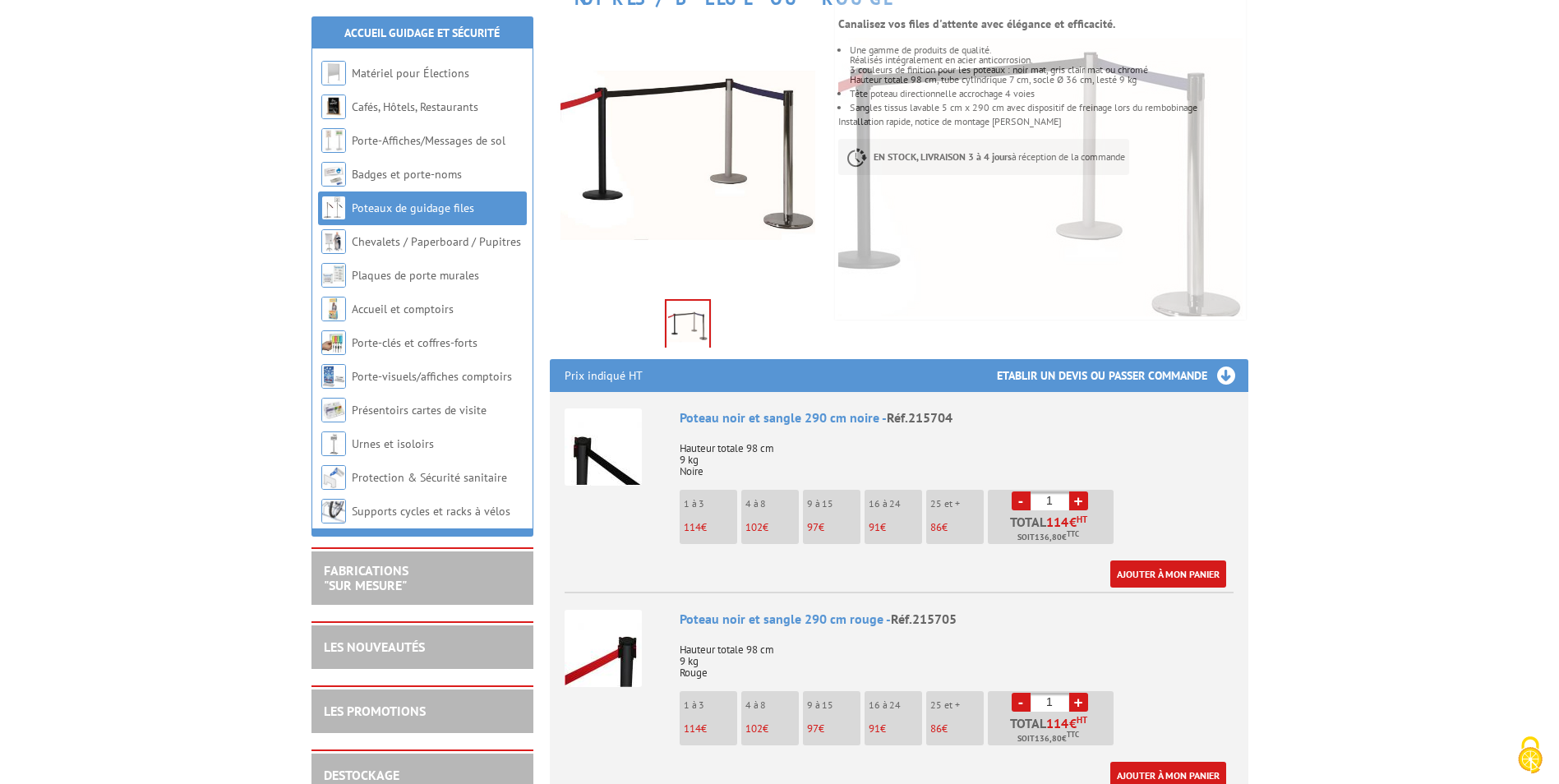
scroll to position [328, 0]
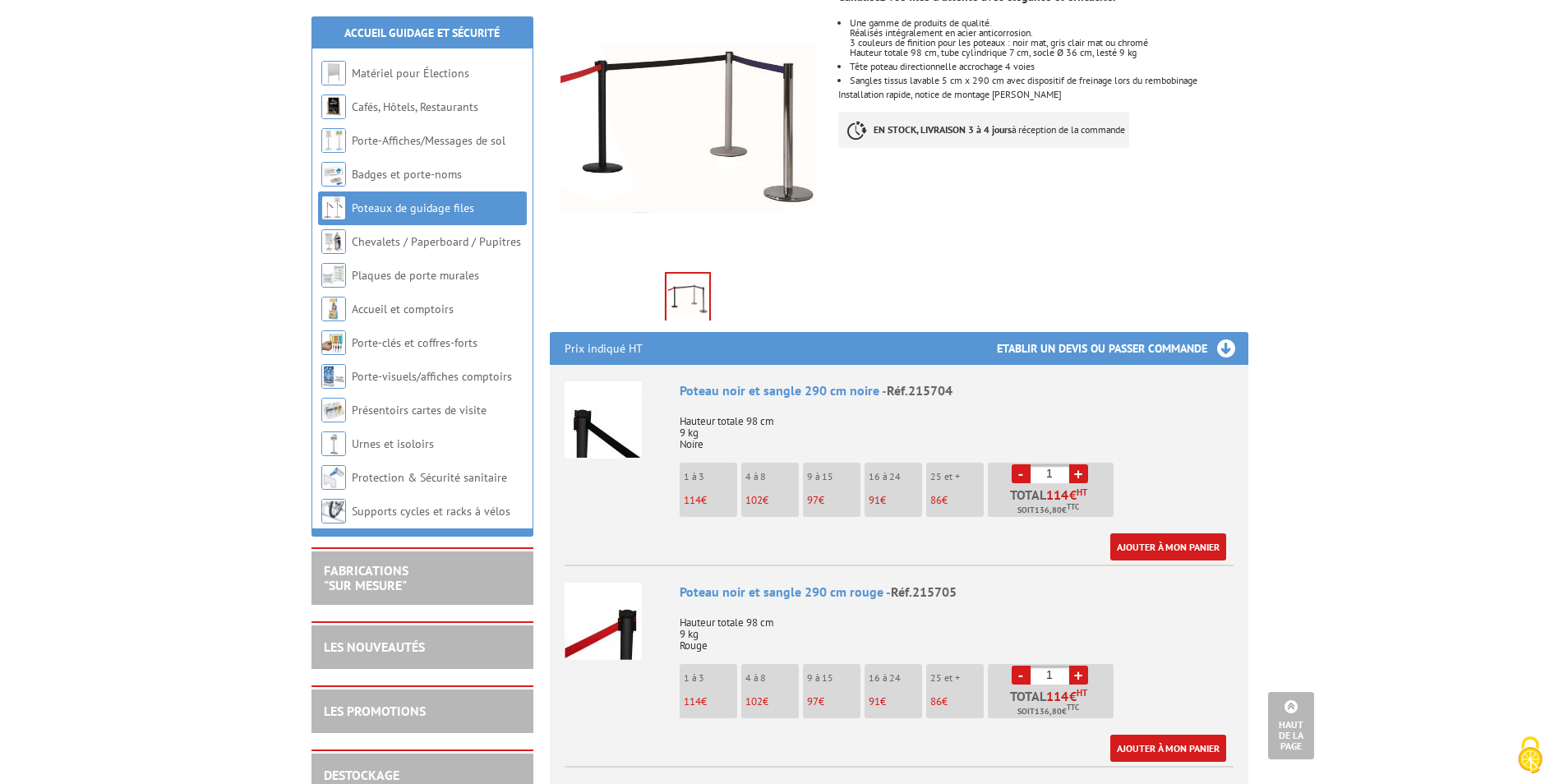
click at [1082, 464] on link "+" at bounding box center [1078, 473] width 19 height 19
type input "4"
click at [1080, 666] on link "+" at bounding box center [1078, 675] width 19 height 19
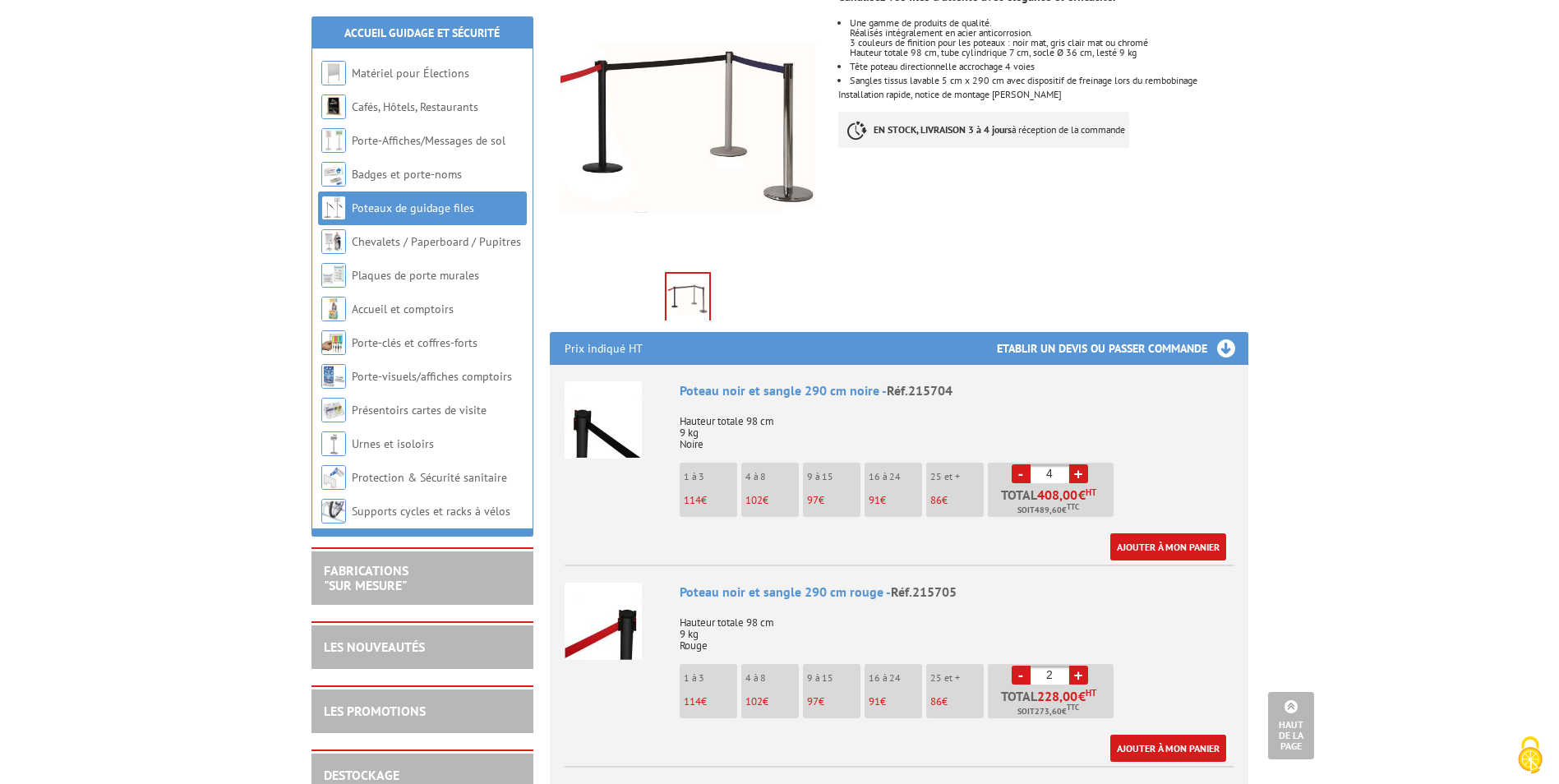
click at [1080, 666] on link "+" at bounding box center [1078, 675] width 19 height 19
type input "4"
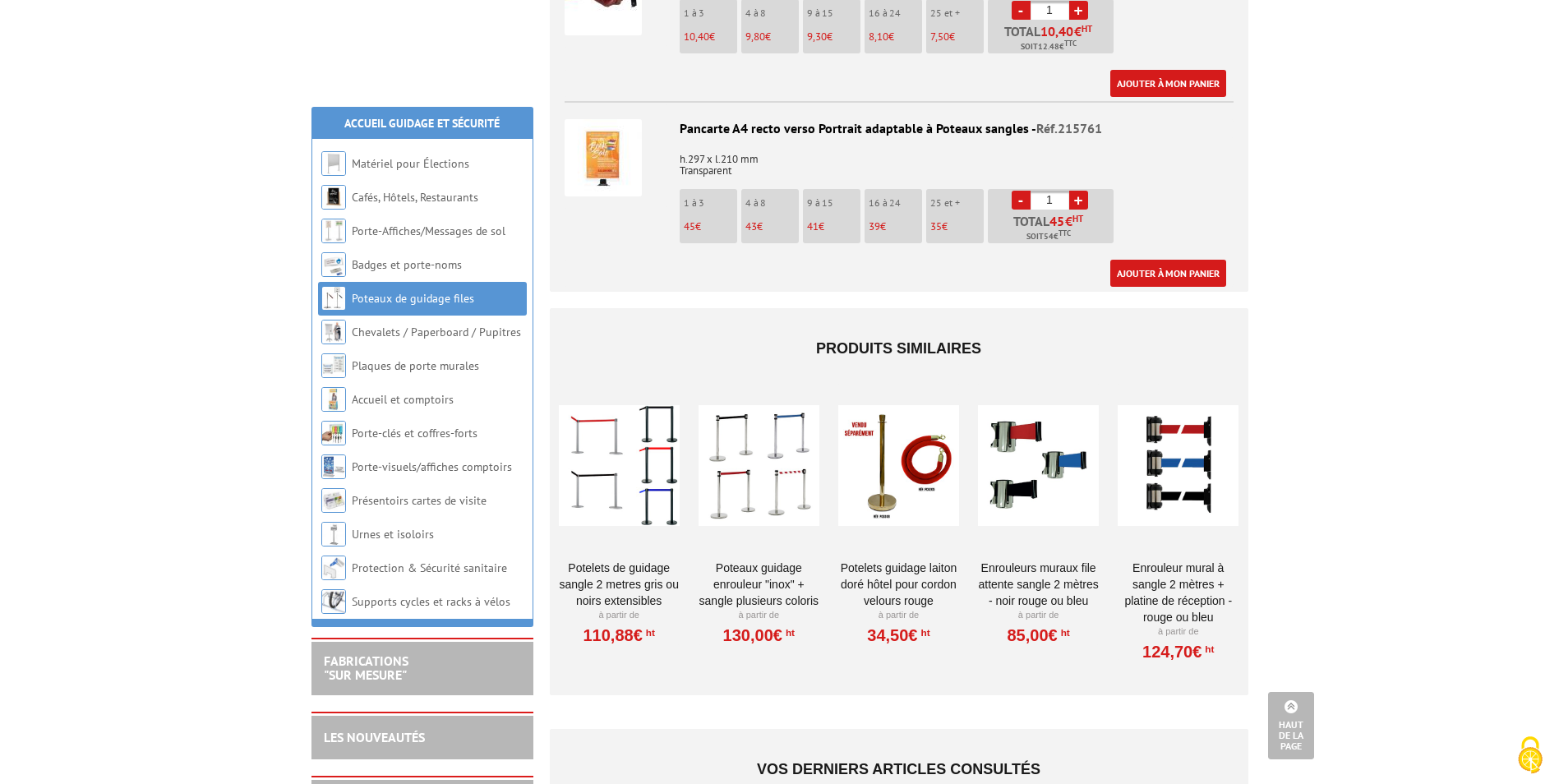
scroll to position [2383, 0]
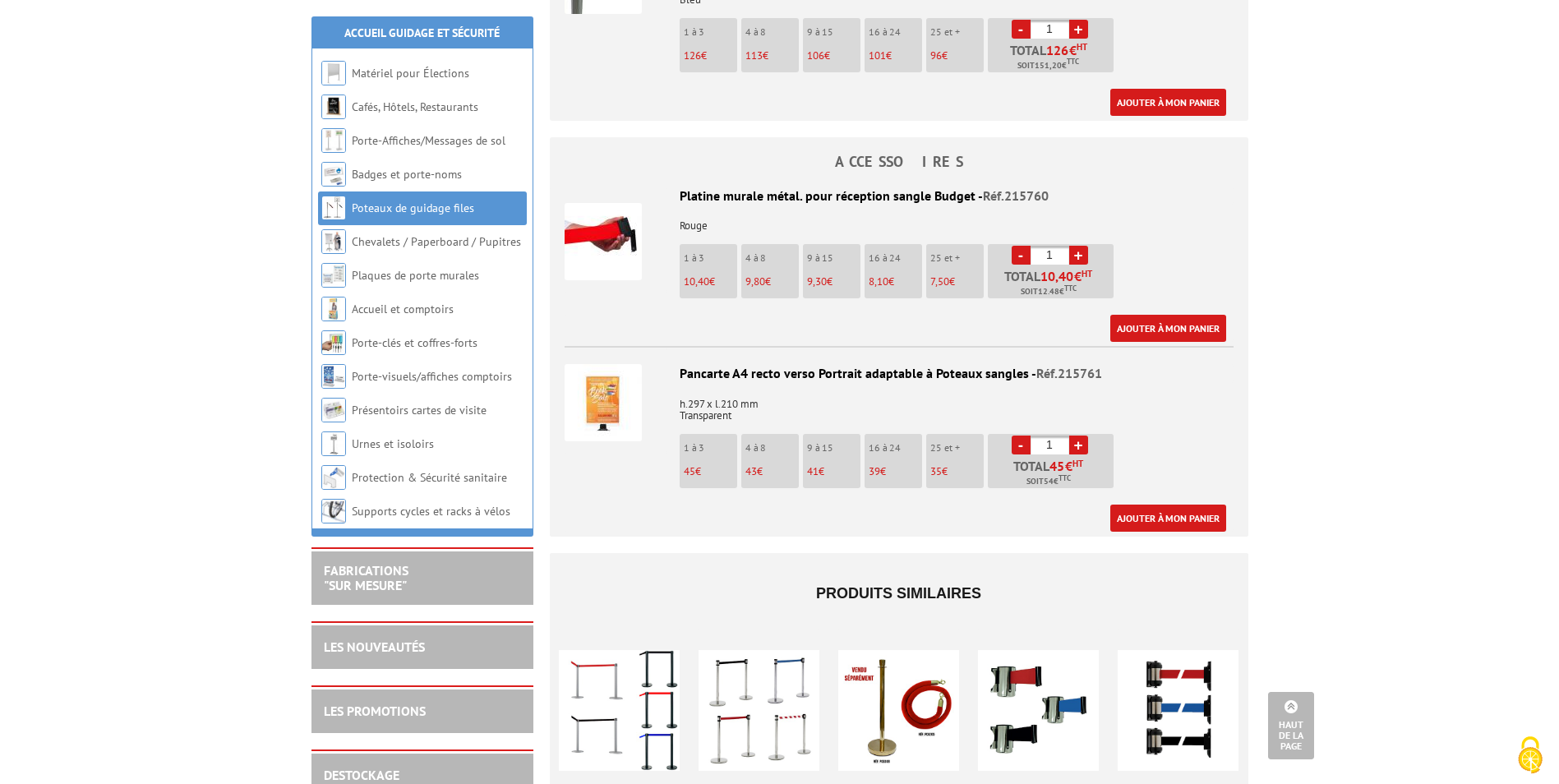
click at [615, 381] on img at bounding box center [603, 402] width 77 height 77
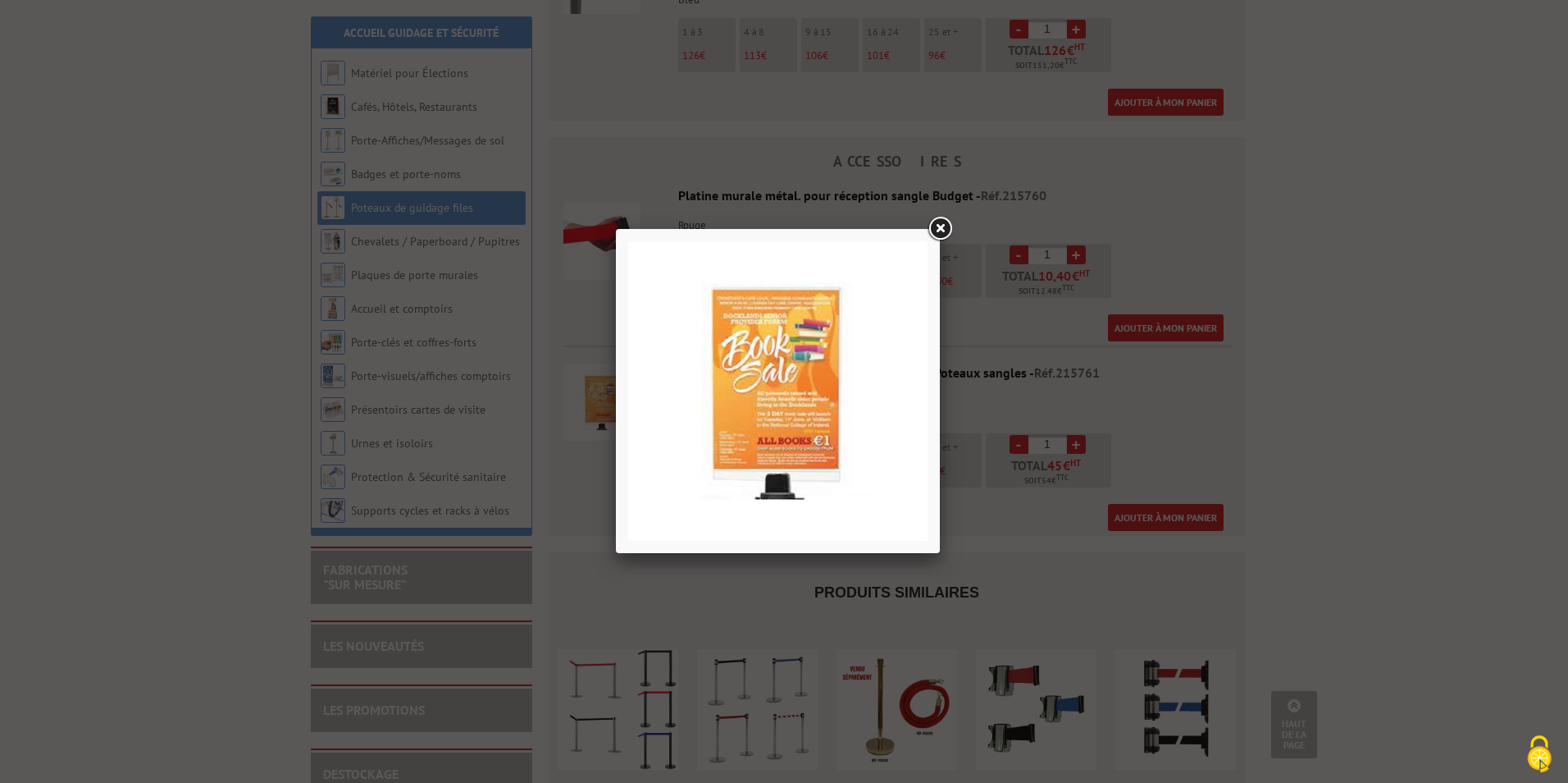
click at [942, 224] on link at bounding box center [940, 229] width 30 height 30
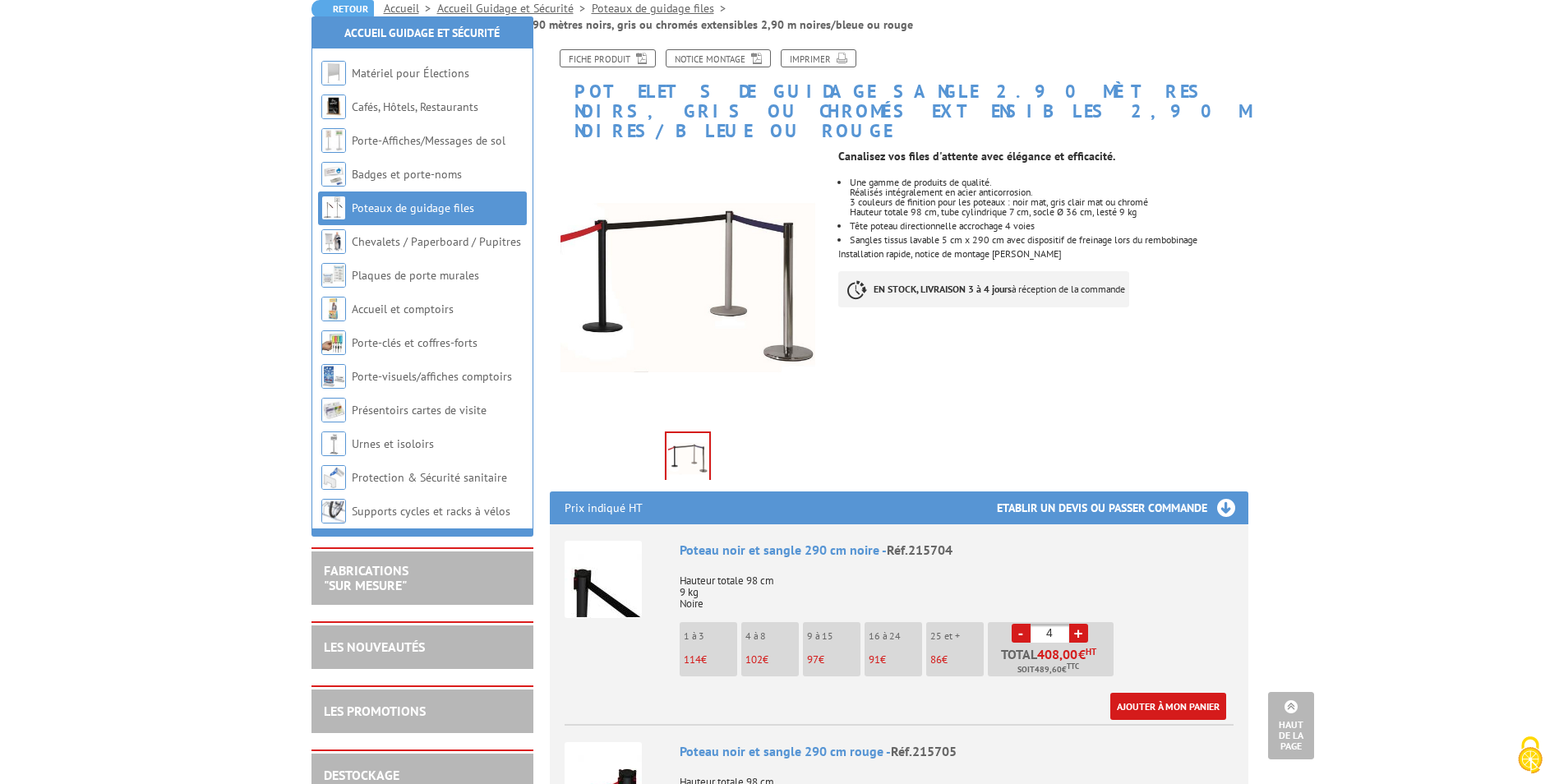
scroll to position [0, 0]
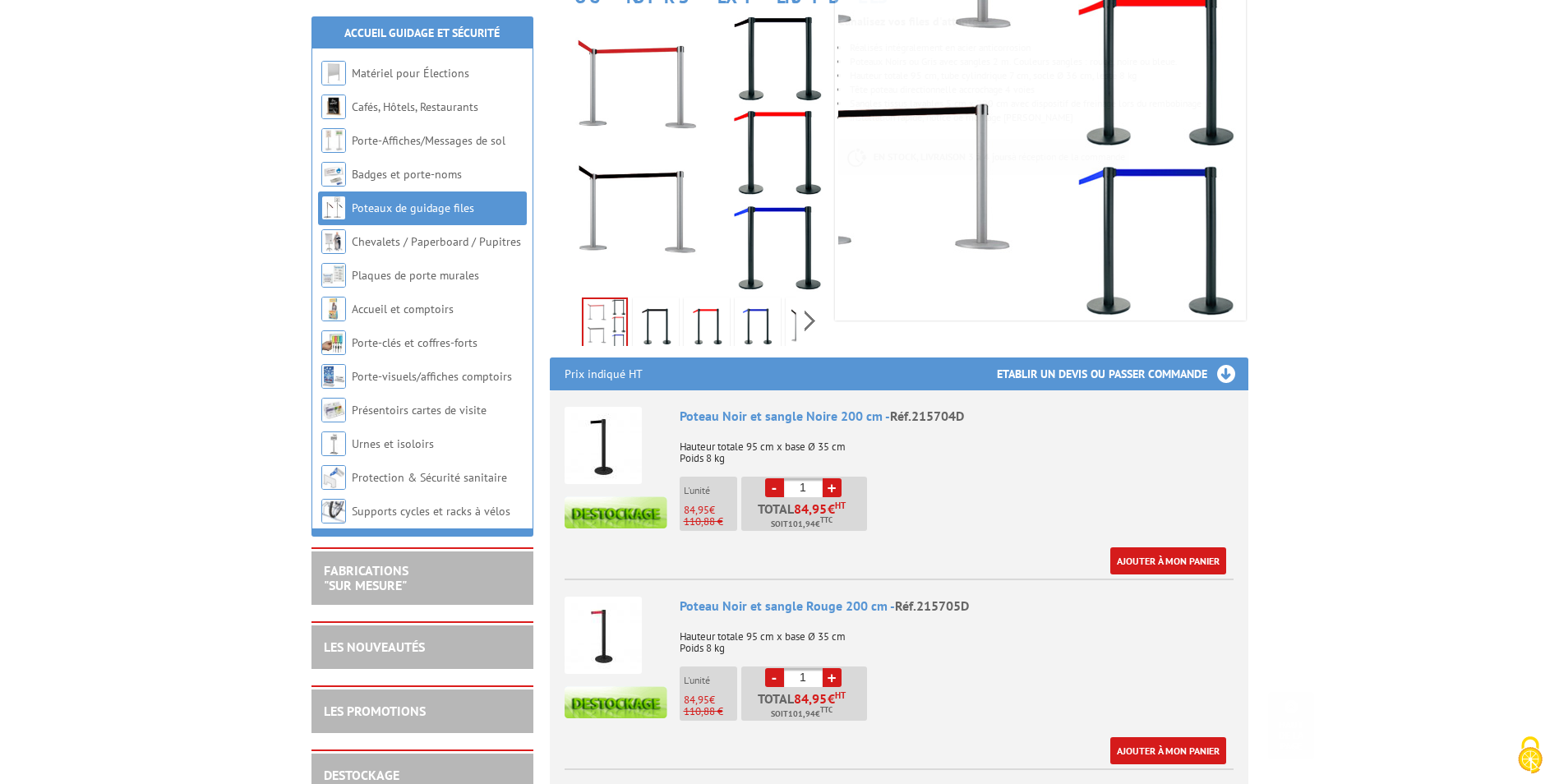
scroll to position [575, 0]
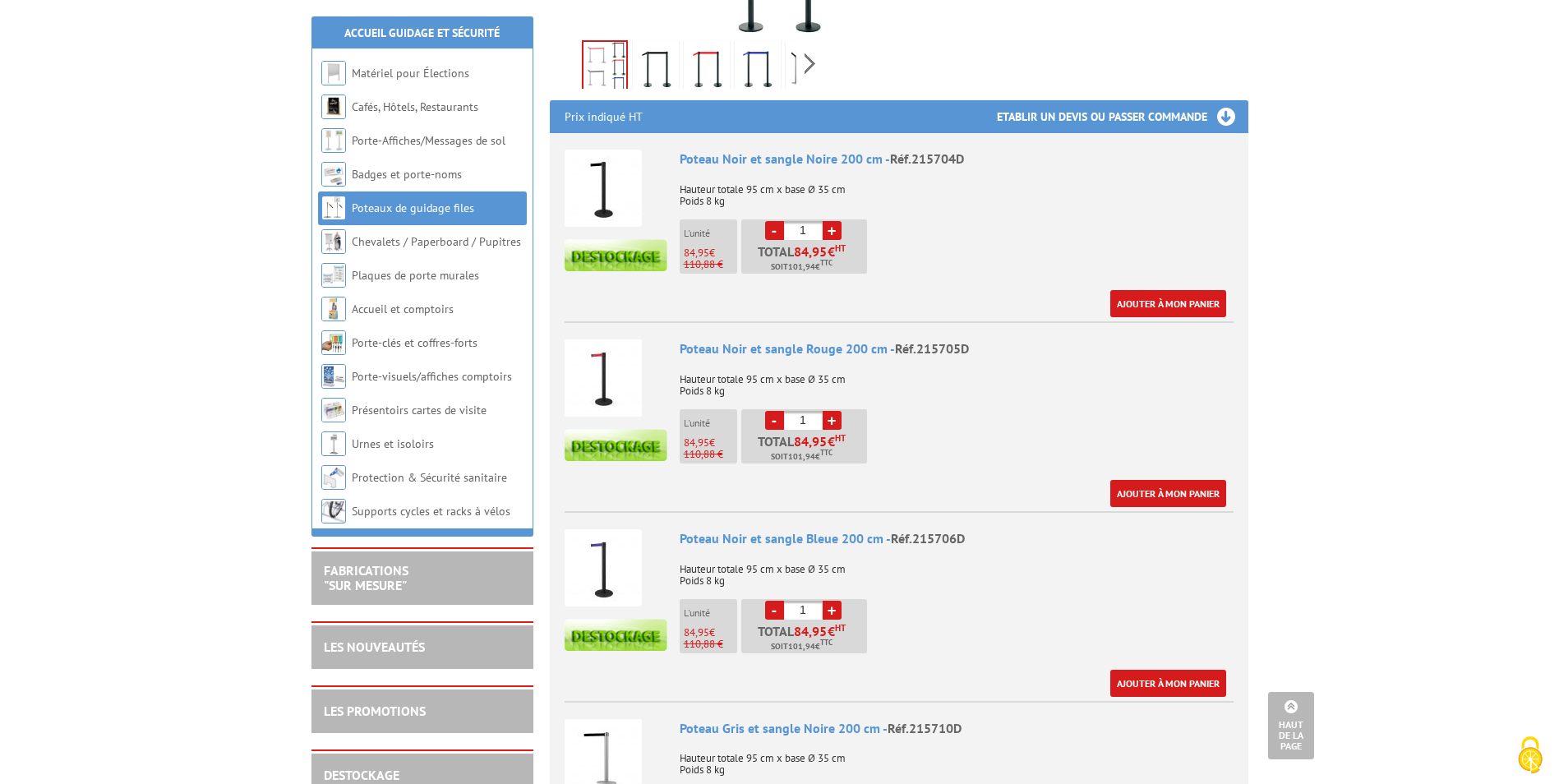
click at [1074, 421] on div "Poteau Noir et sangle Rouge 200 cm - Réf.215705D Hauteur totale 95 cm x base Ø …" at bounding box center [956, 423] width 554 height 167
click at [832, 221] on link "+" at bounding box center [831, 230] width 19 height 19
type input "4"
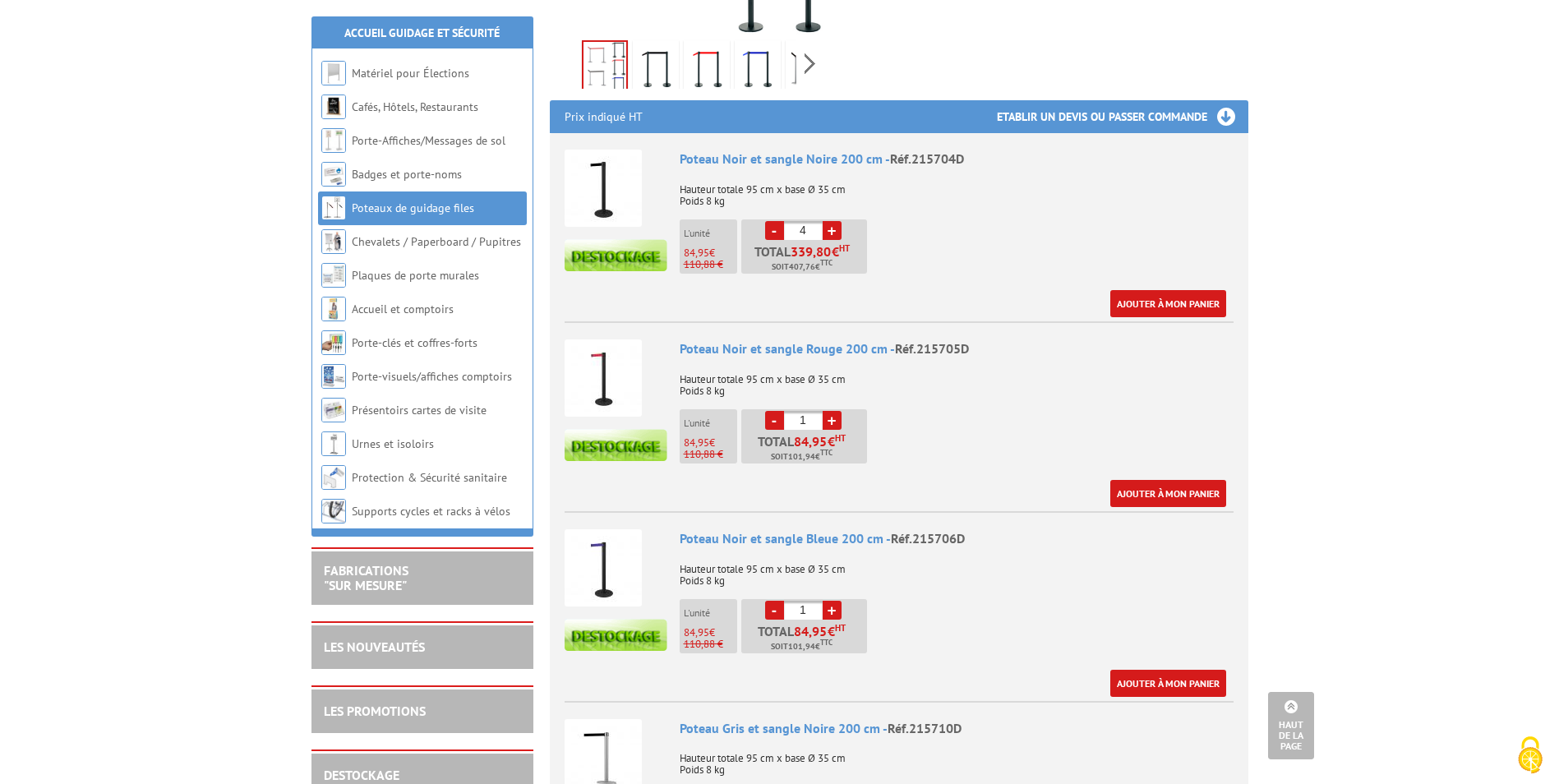
click at [830, 411] on link "+" at bounding box center [831, 420] width 19 height 19
type input "4"
click at [1142, 290] on link "Ajouter à mon panier" at bounding box center [1167, 304] width 116 height 27
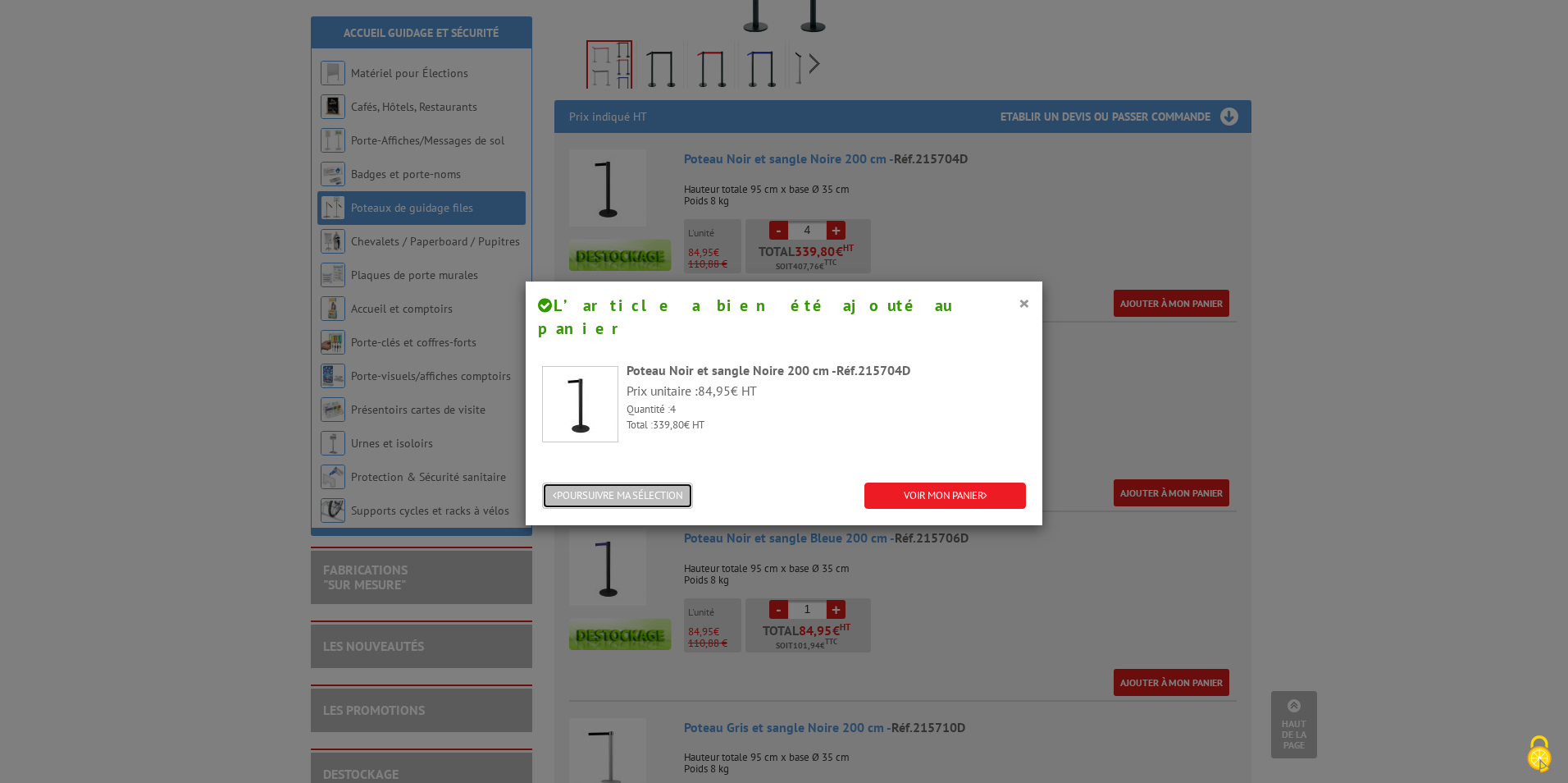
click at [655, 482] on button "POURSUIVRE MA SÉLECTION" at bounding box center [617, 496] width 151 height 27
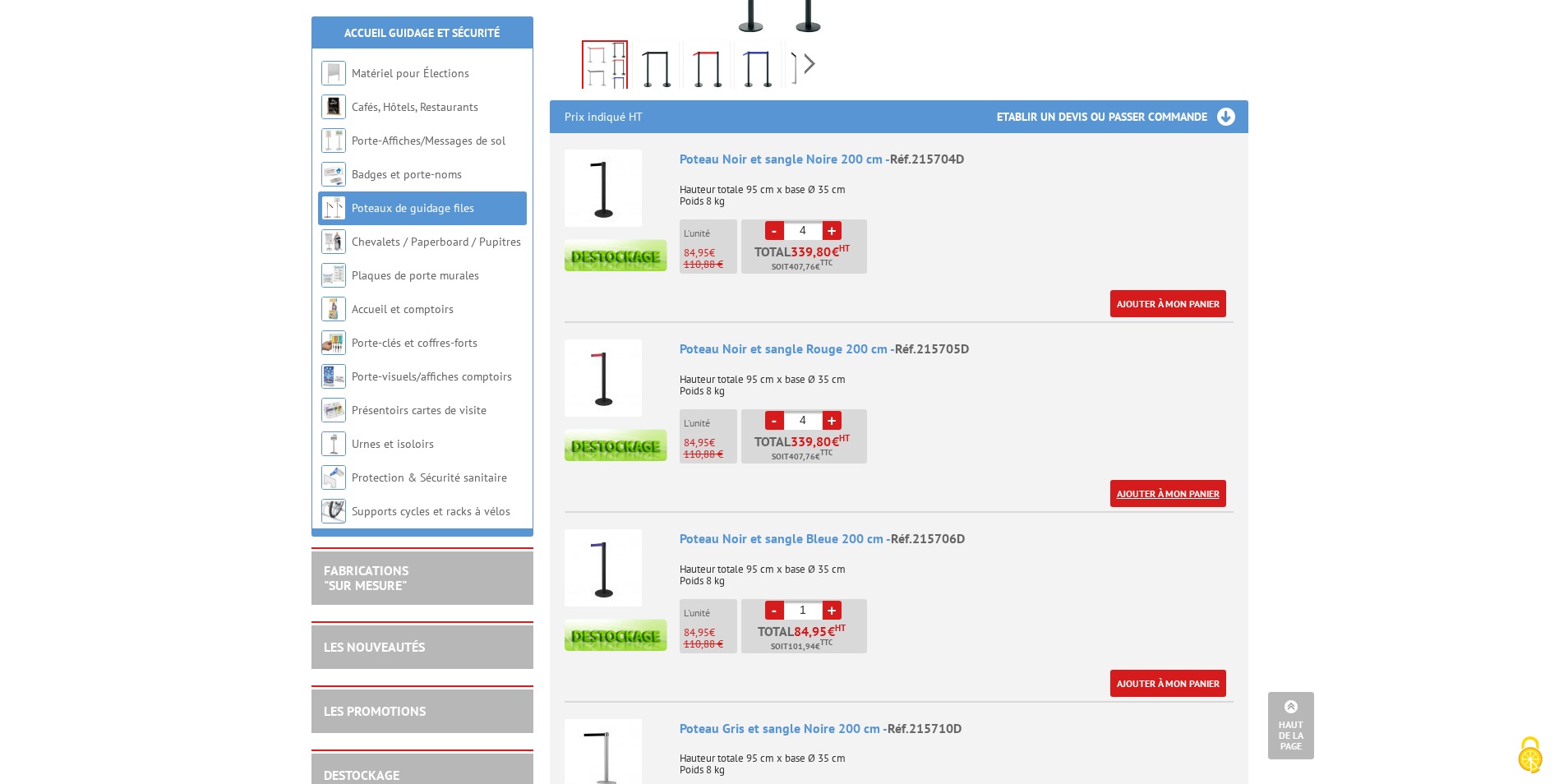
click at [1137, 480] on link "Ajouter à mon panier" at bounding box center [1167, 494] width 116 height 27
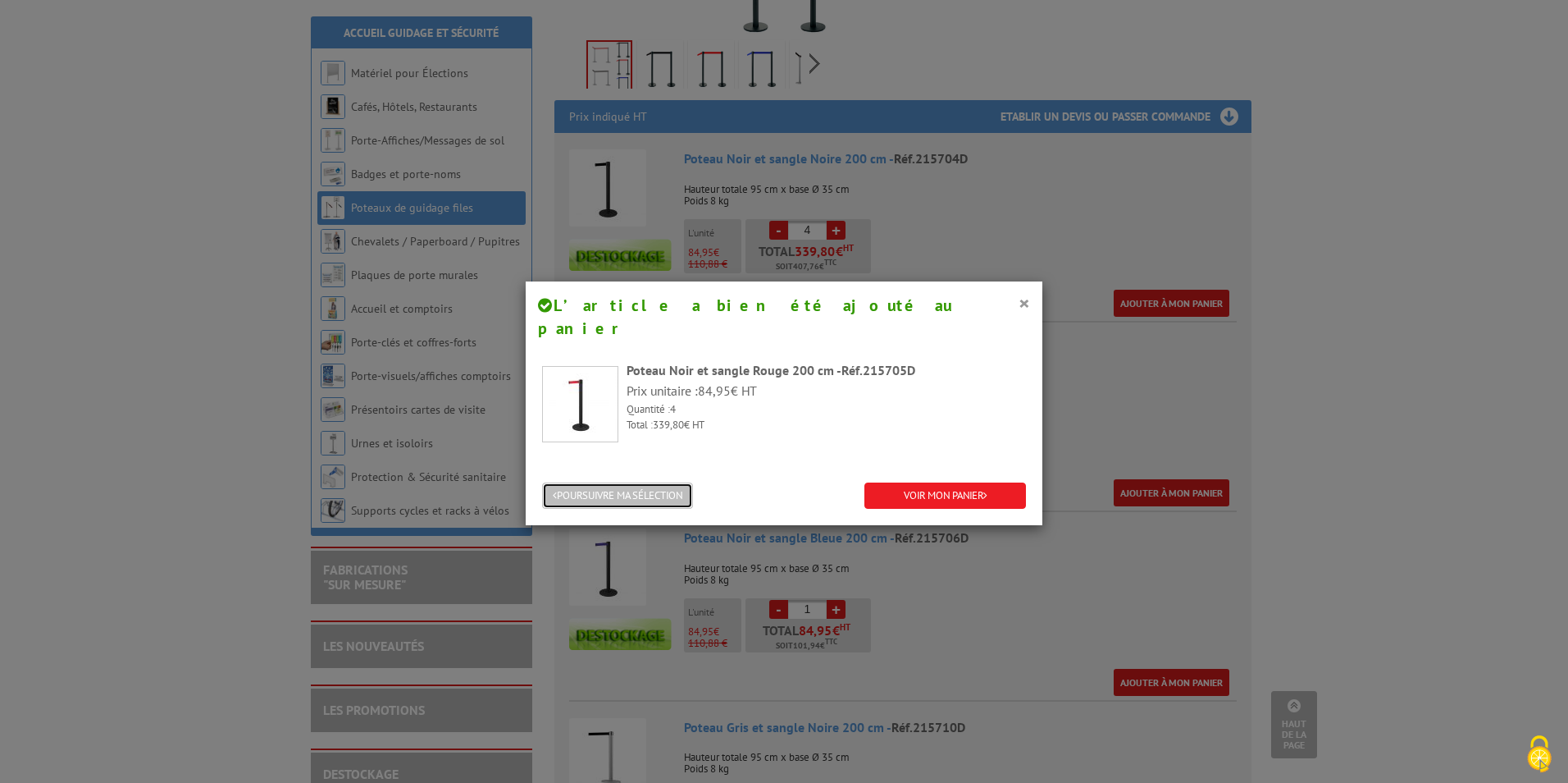
click at [668, 482] on button "POURSUIVRE MA SÉLECTION" at bounding box center [617, 496] width 151 height 27
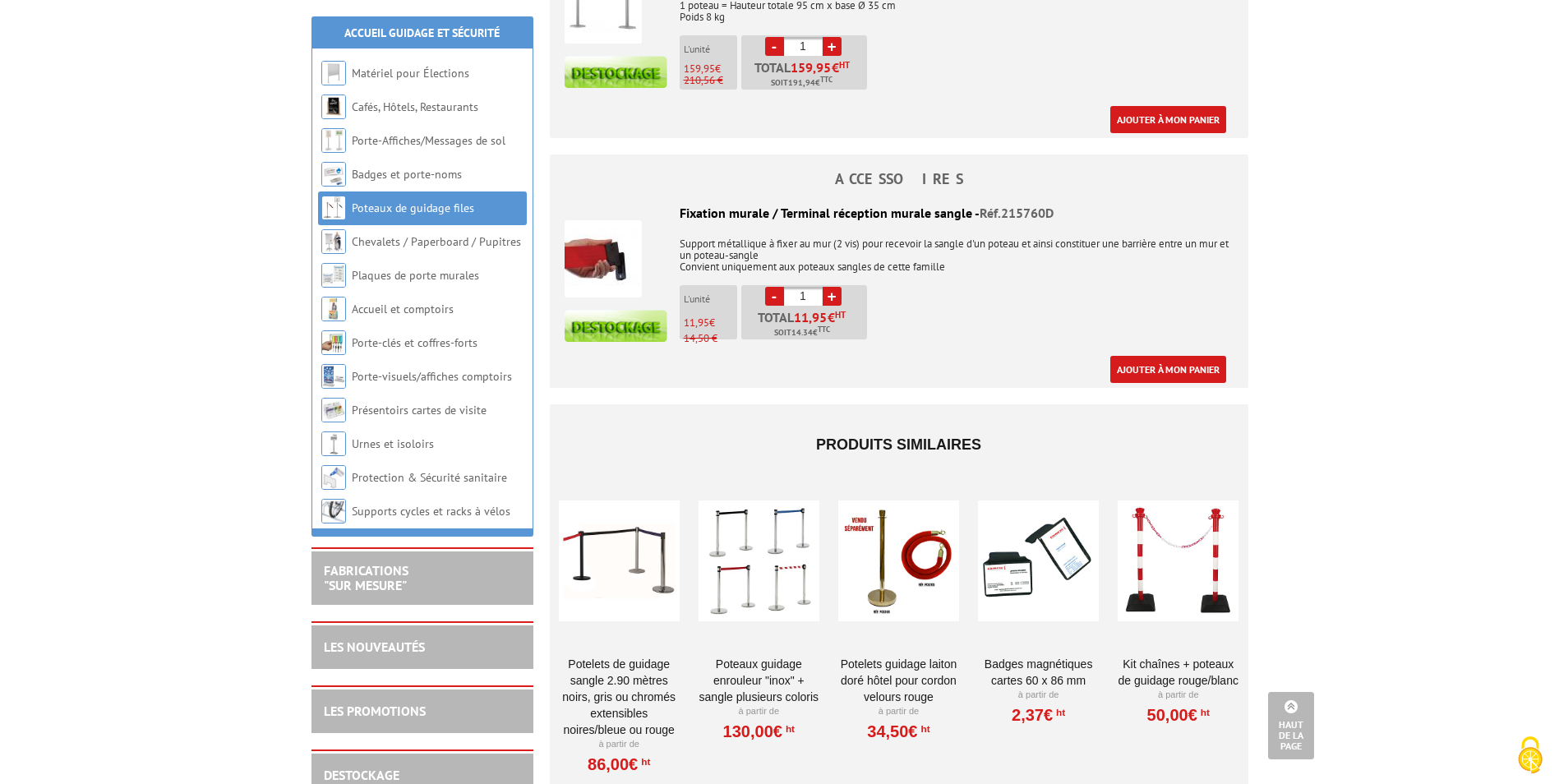
scroll to position [2465, 0]
click at [389, 706] on link "LES PROMOTIONS" at bounding box center [375, 710] width 102 height 16
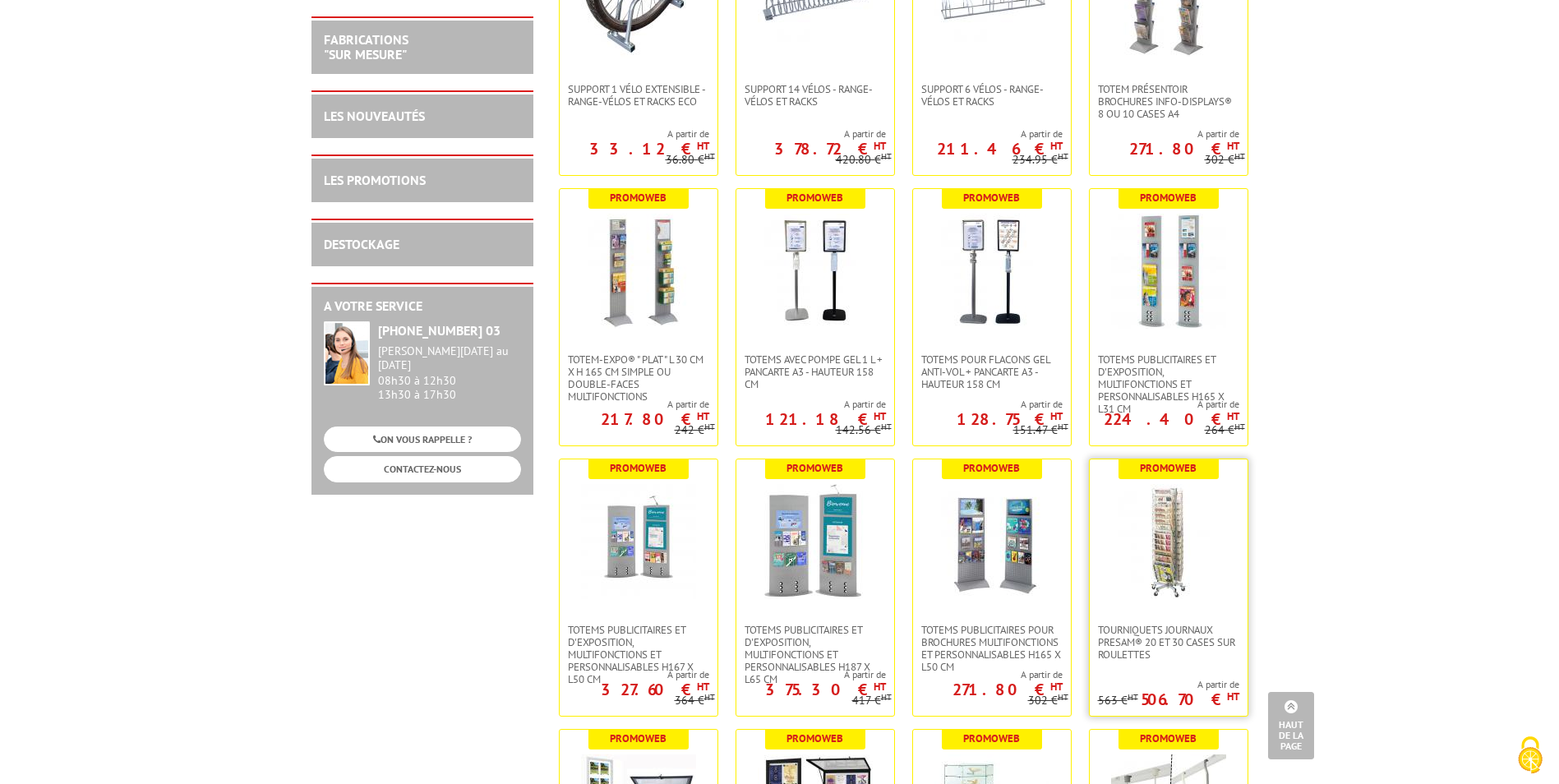
scroll to position [4437, 0]
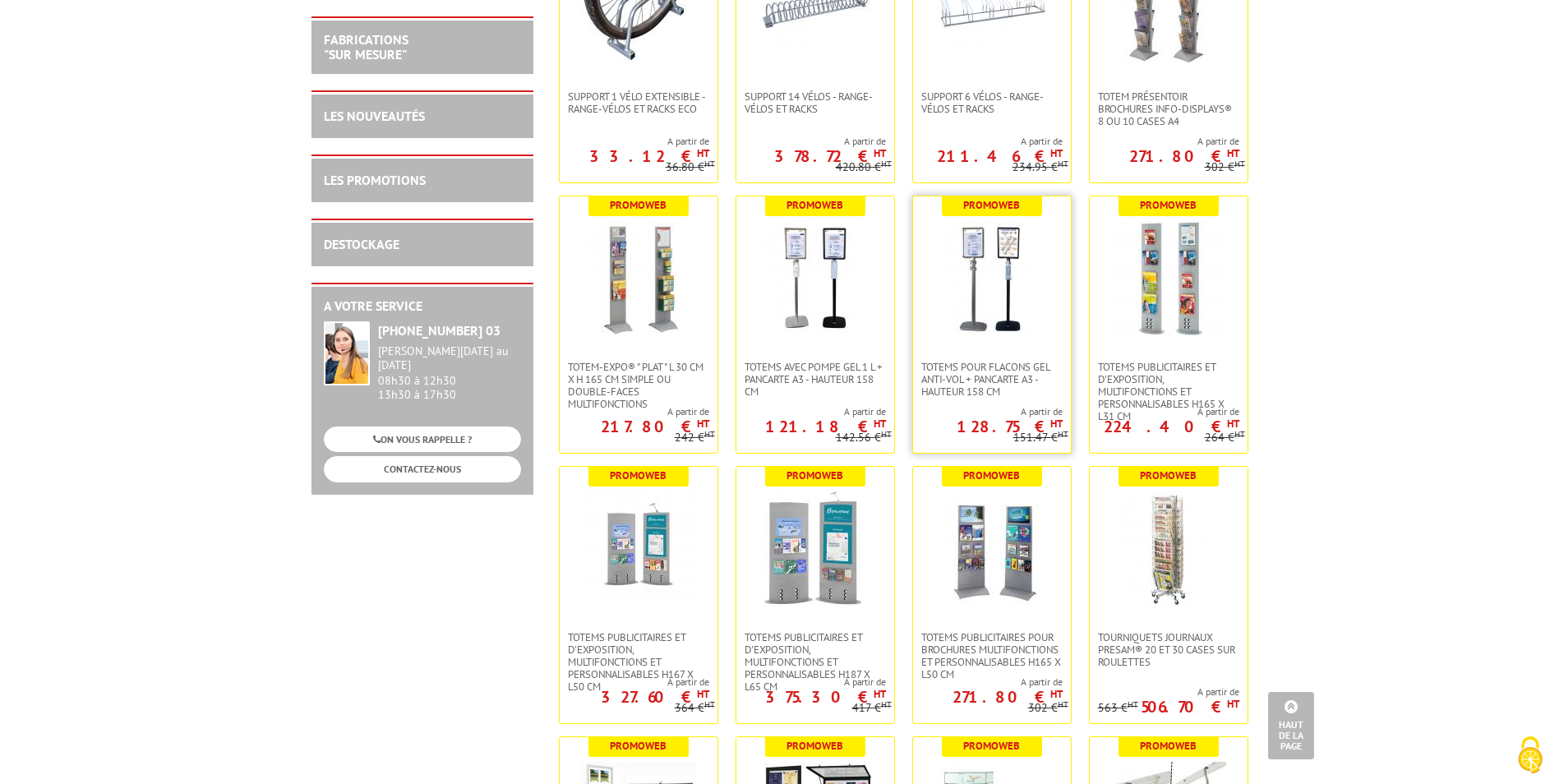
click at [993, 259] on img at bounding box center [991, 278] width 115 height 115
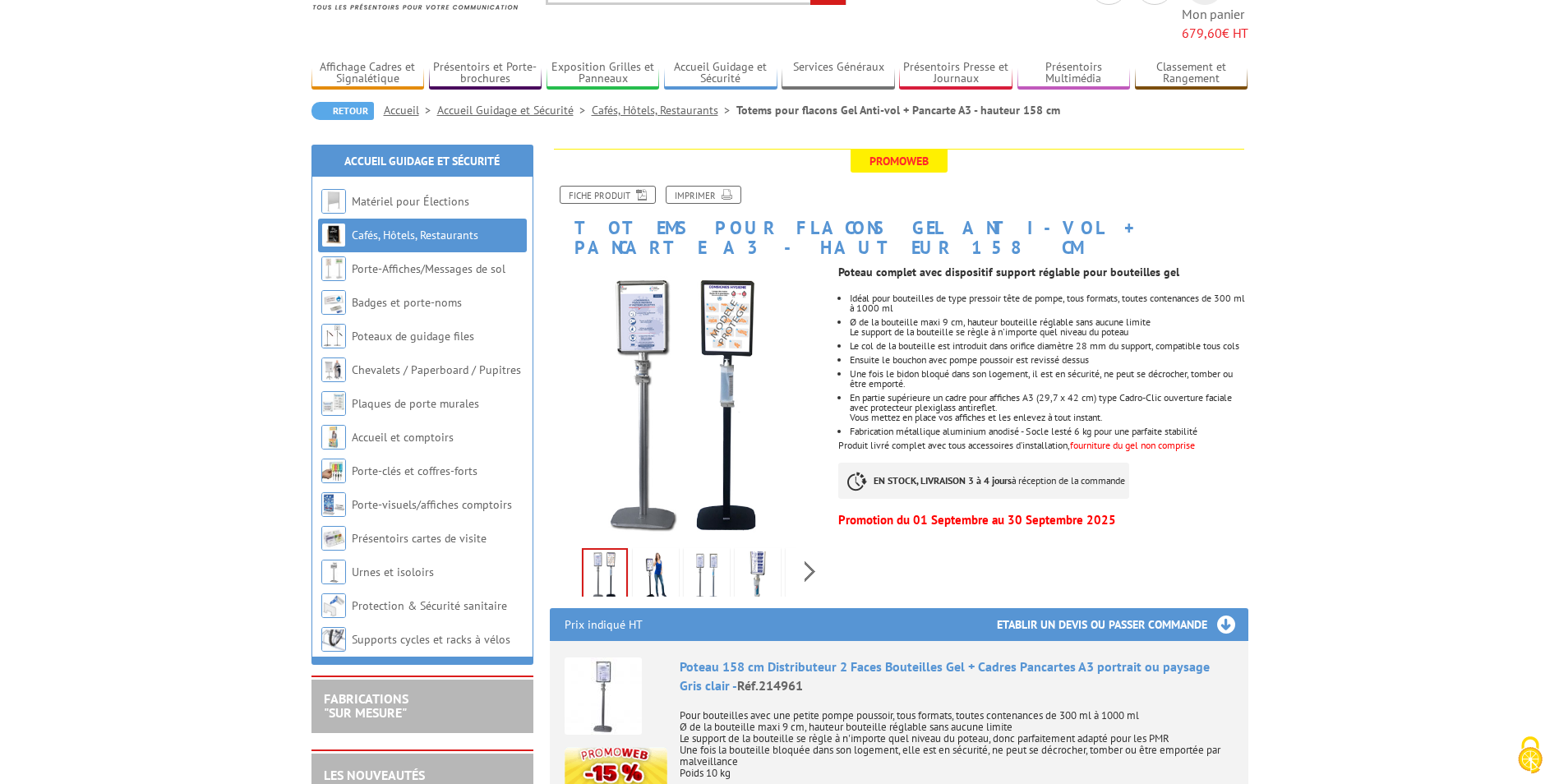
scroll to position [165, 0]
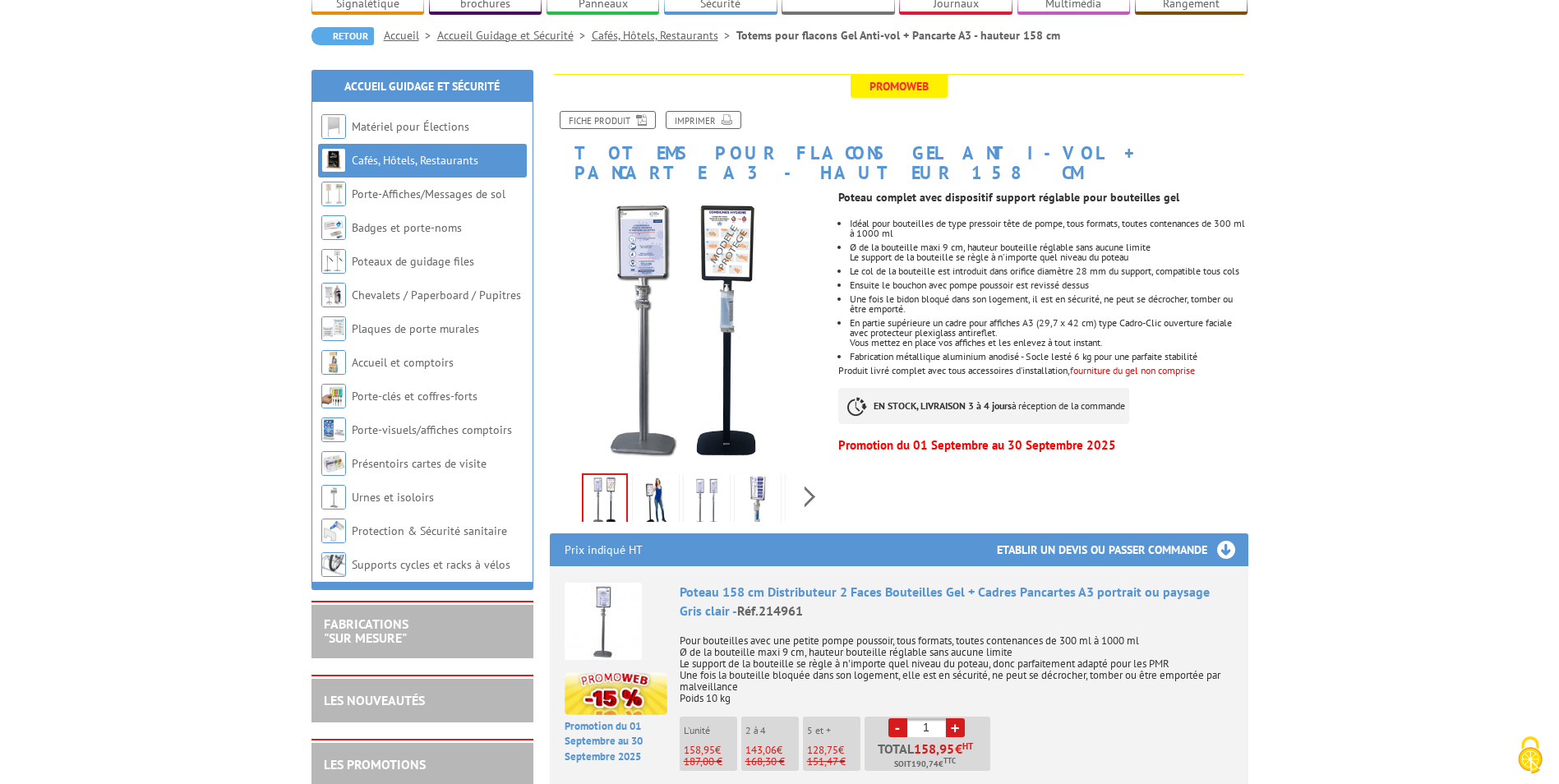
click at [659, 477] on img at bounding box center [655, 502] width 39 height 51
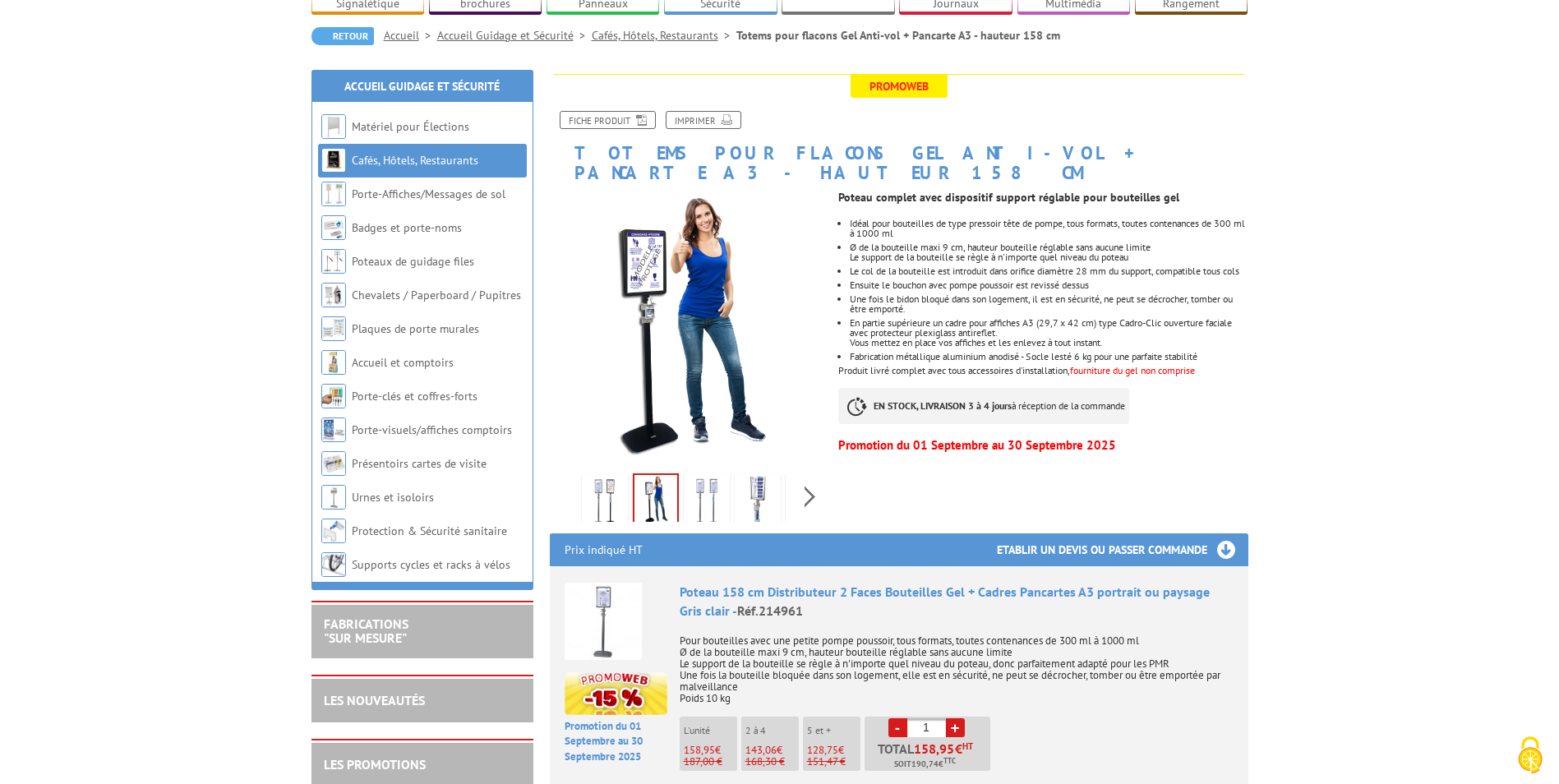
click at [693, 477] on img at bounding box center [706, 502] width 39 height 51
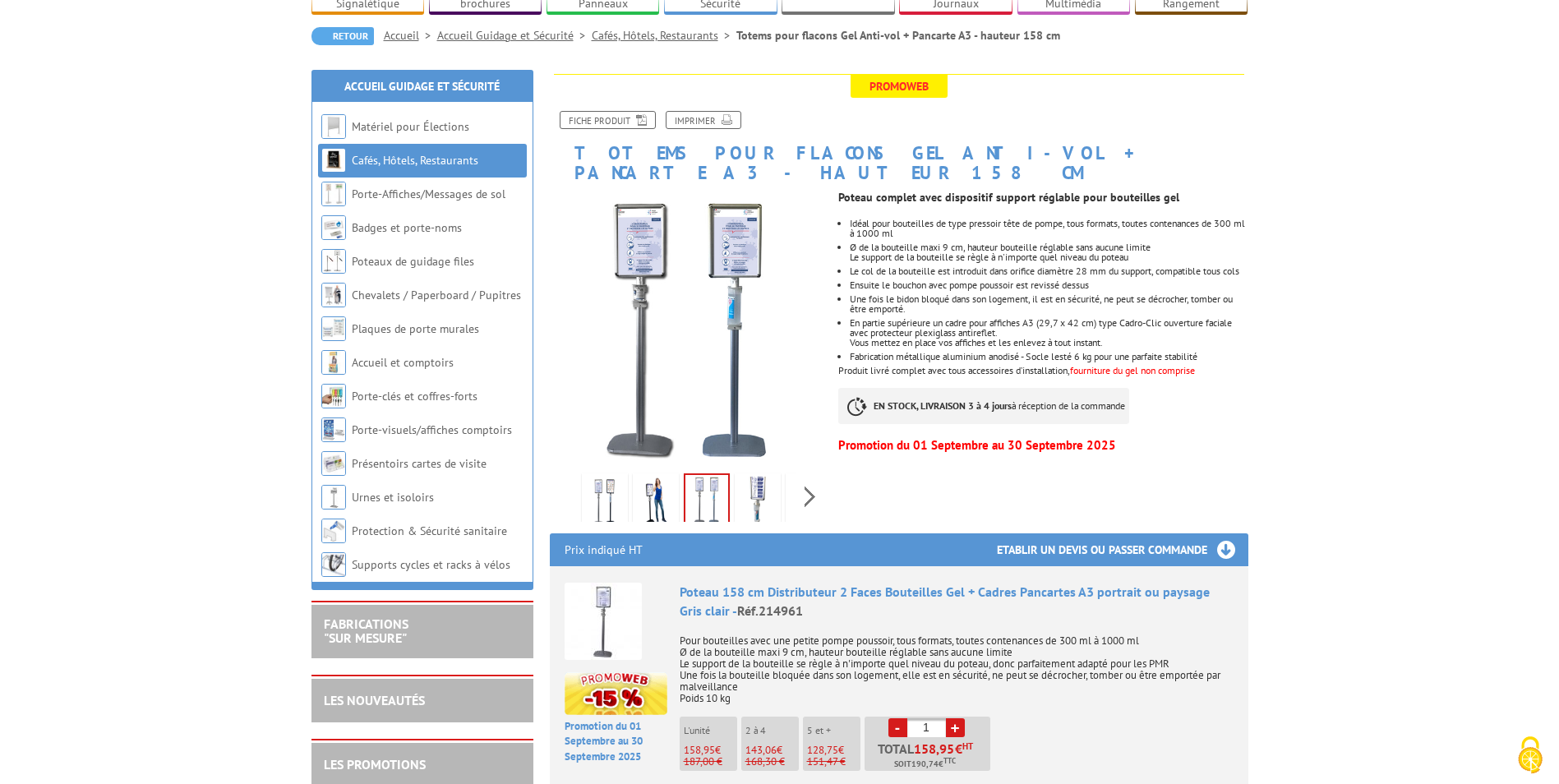
click at [617, 477] on img at bounding box center [604, 502] width 39 height 51
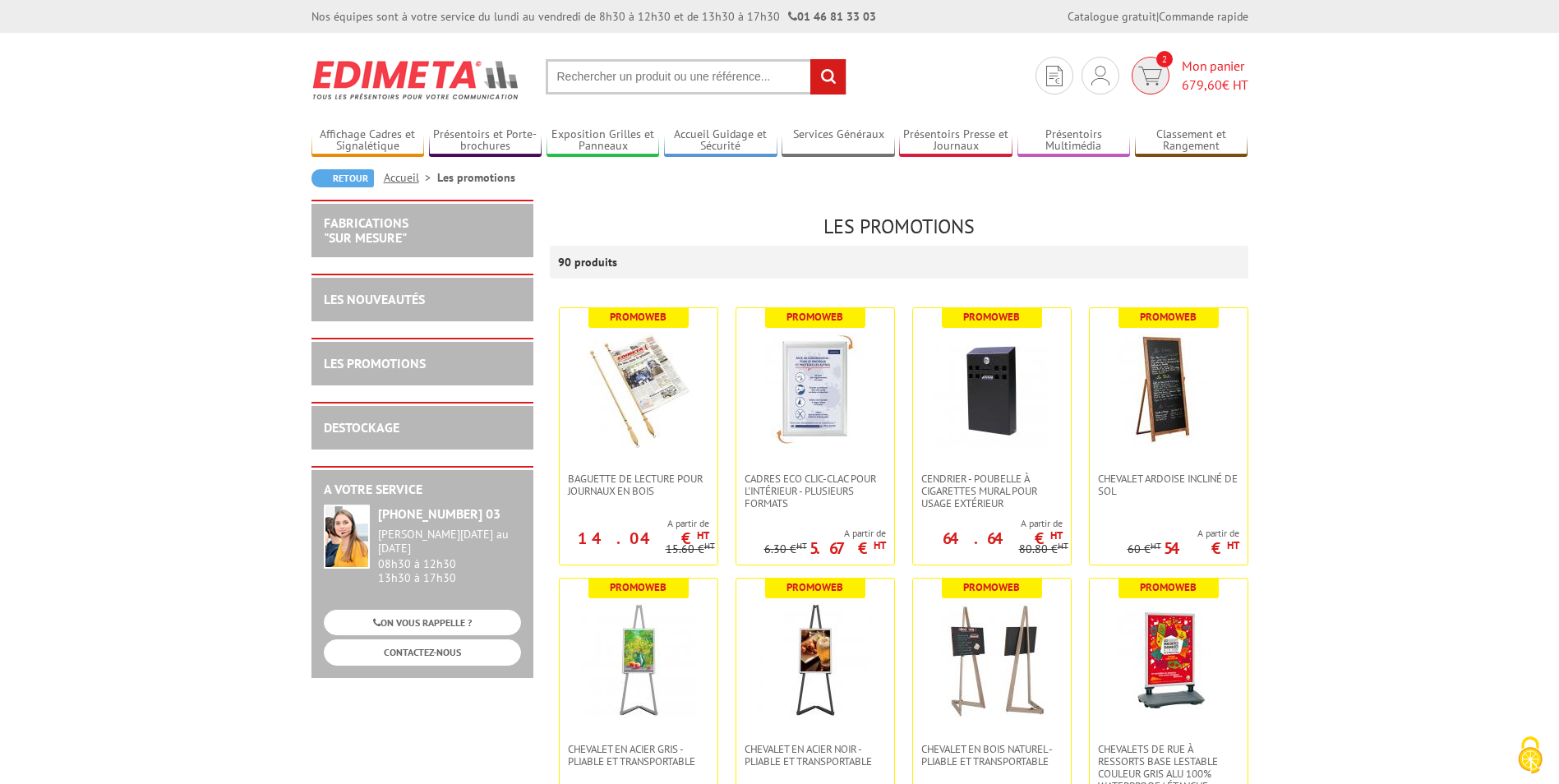
click at [1182, 66] on span "Mon panier 679,60 € HT" at bounding box center [1214, 75] width 66 height 38
